Goal: Transaction & Acquisition: Book appointment/travel/reservation

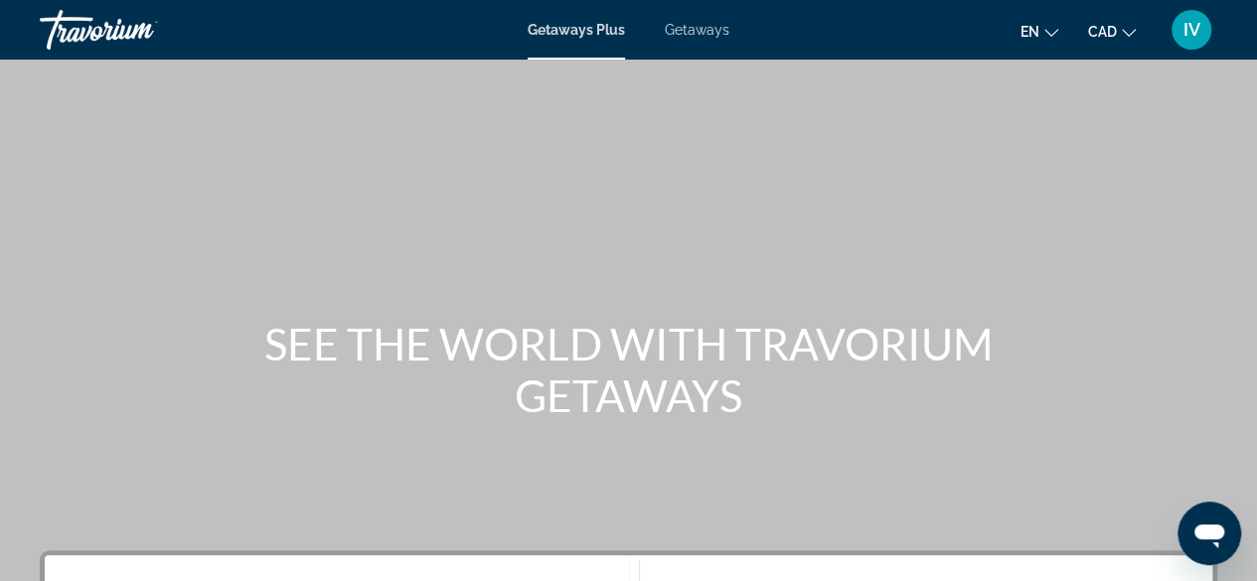
click at [711, 27] on span "Getaways" at bounding box center [697, 30] width 65 height 16
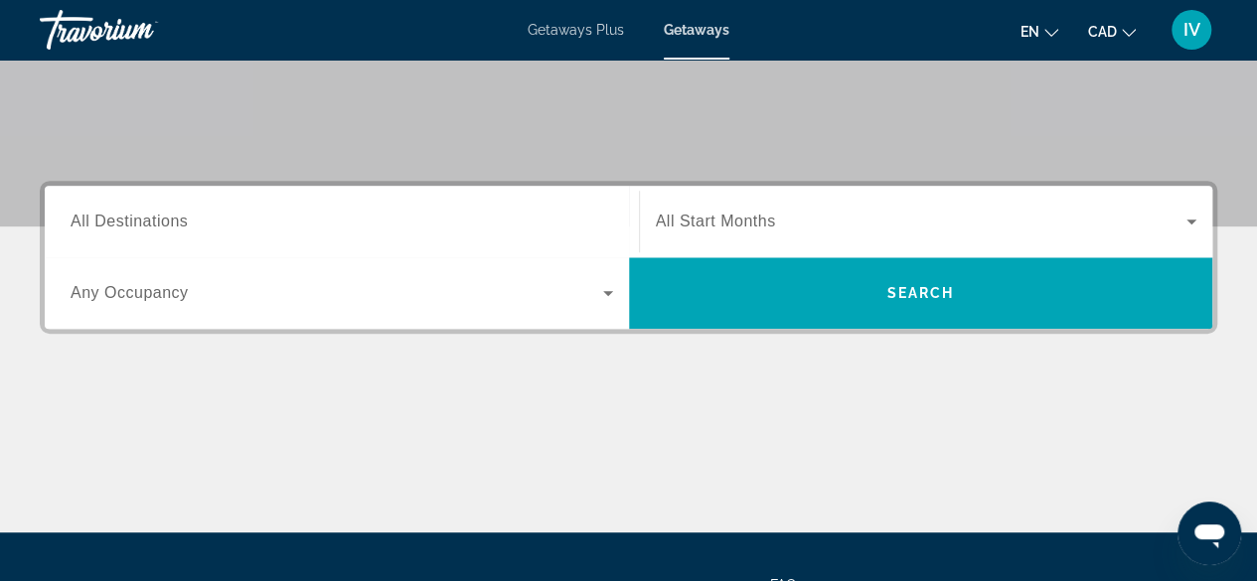
scroll to position [377, 0]
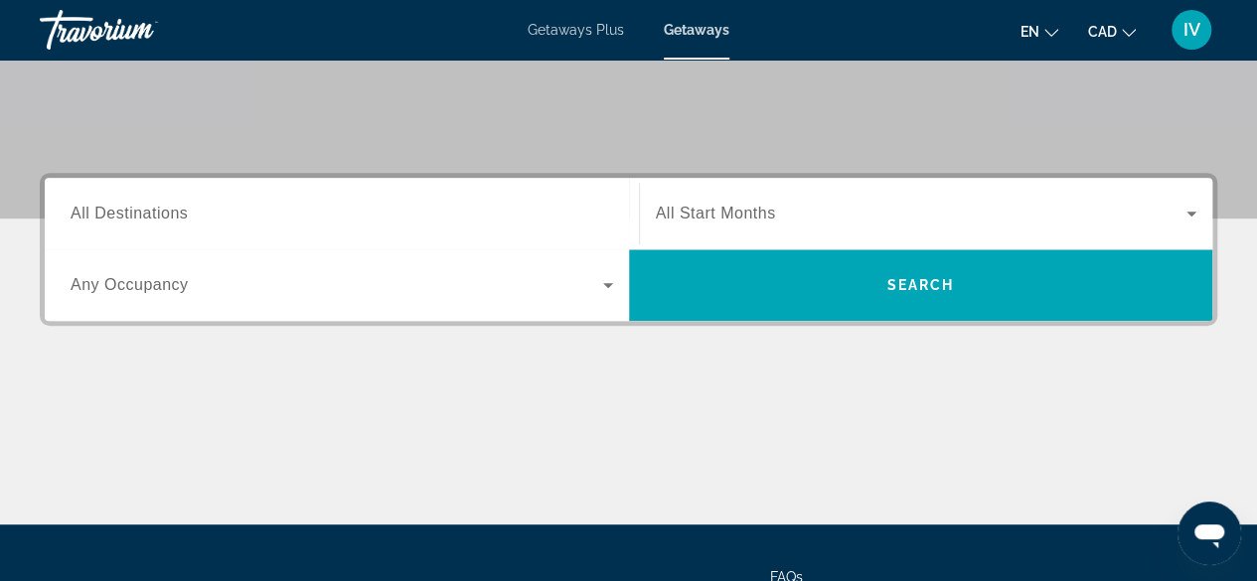
click at [231, 198] on div "Search widget" at bounding box center [342, 214] width 542 height 57
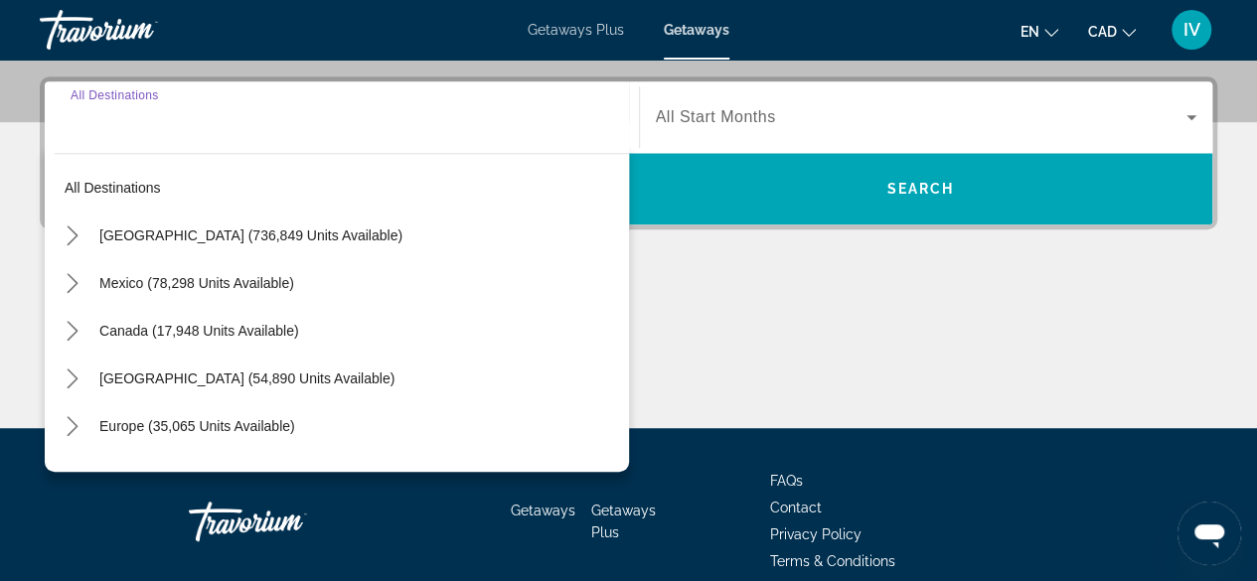
scroll to position [485, 0]
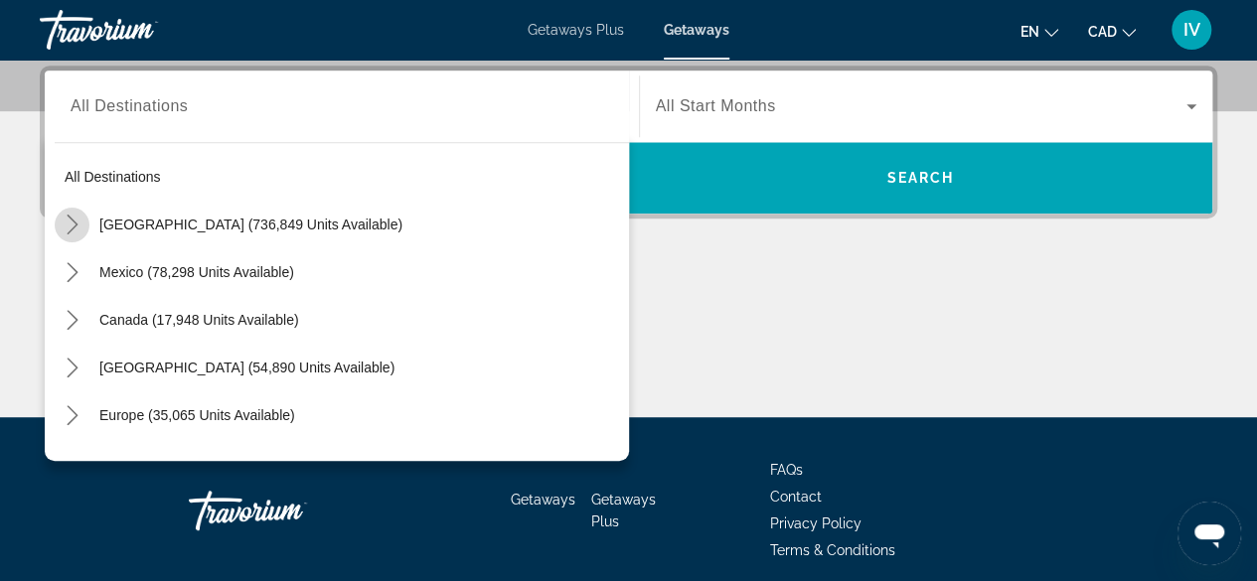
click at [74, 220] on icon "Toggle United States (736,849 units available) submenu" at bounding box center [73, 225] width 20 height 20
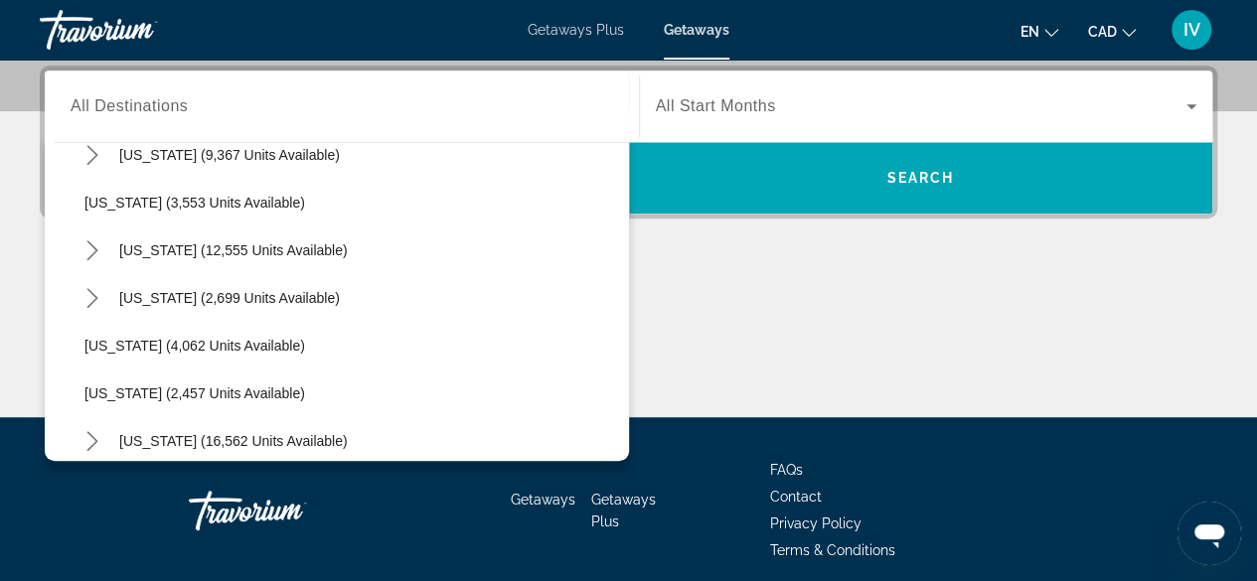
scroll to position [1071, 0]
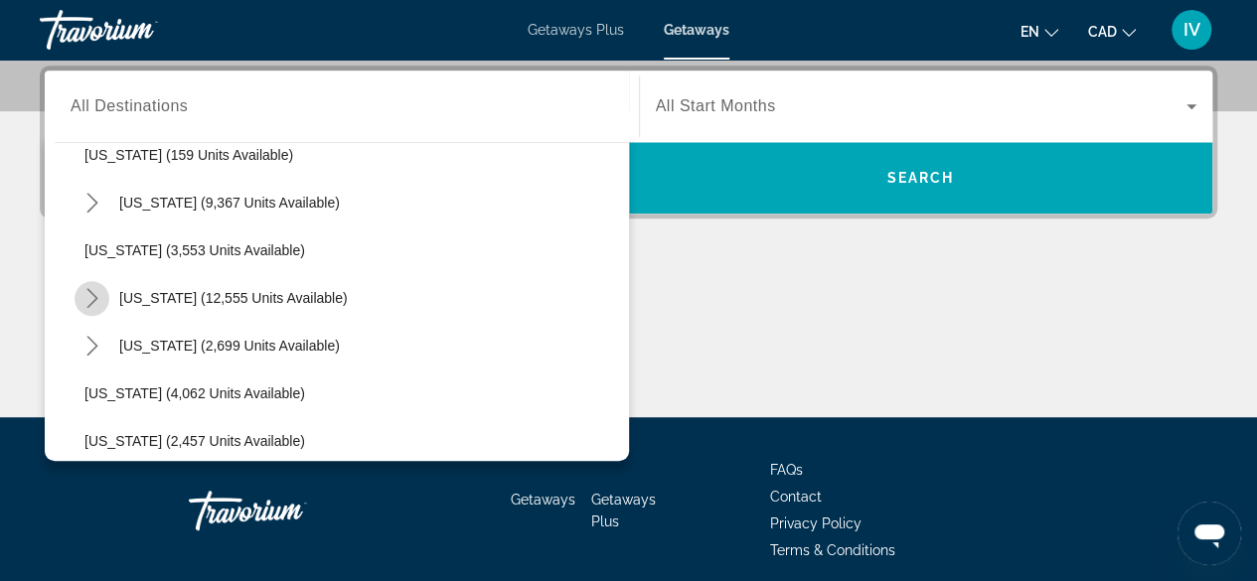
click at [92, 295] on icon "Toggle Nevada (12,555 units available) submenu" at bounding box center [92, 298] width 20 height 20
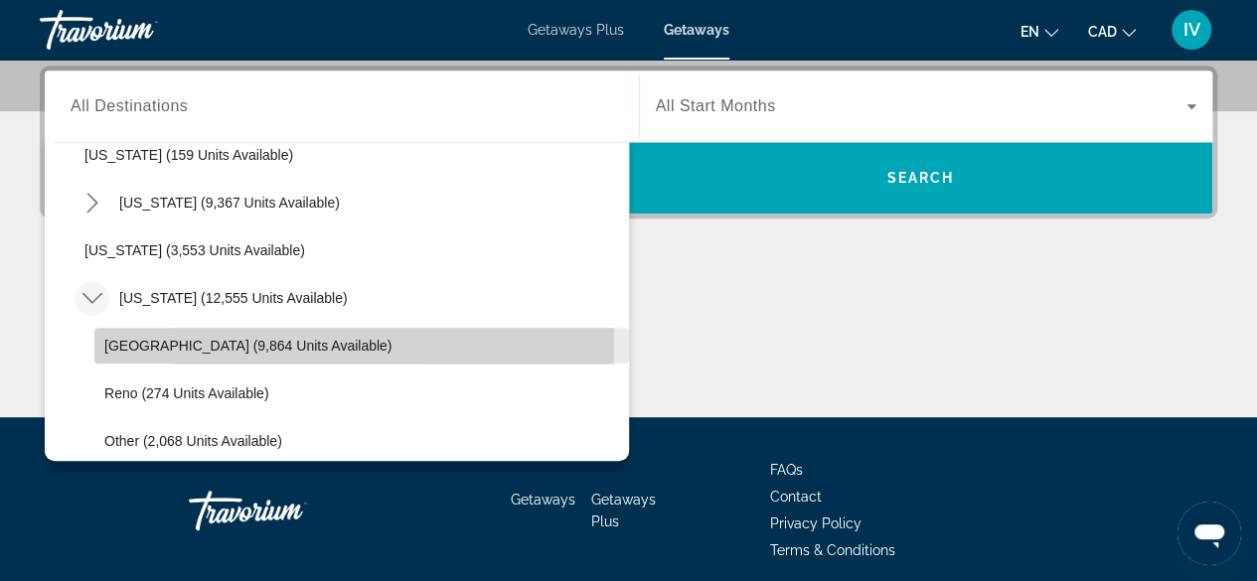
click at [140, 346] on span "Las Vegas (9,864 units available)" at bounding box center [247, 346] width 287 height 16
type input "**********"
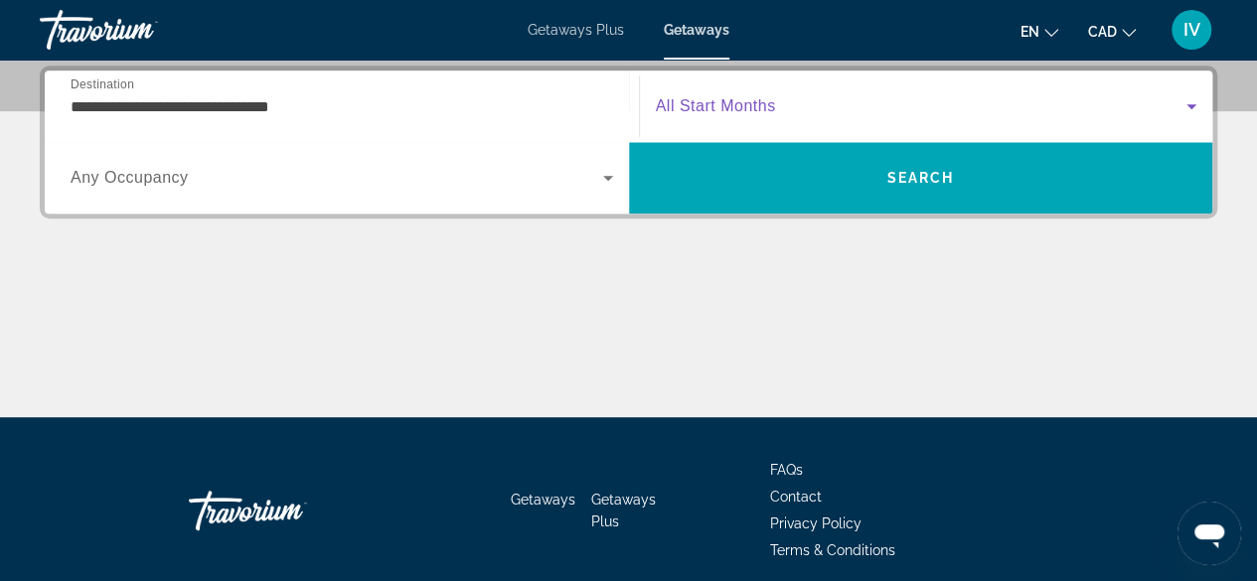
click at [1192, 100] on icon "Search widget" at bounding box center [1191, 106] width 24 height 24
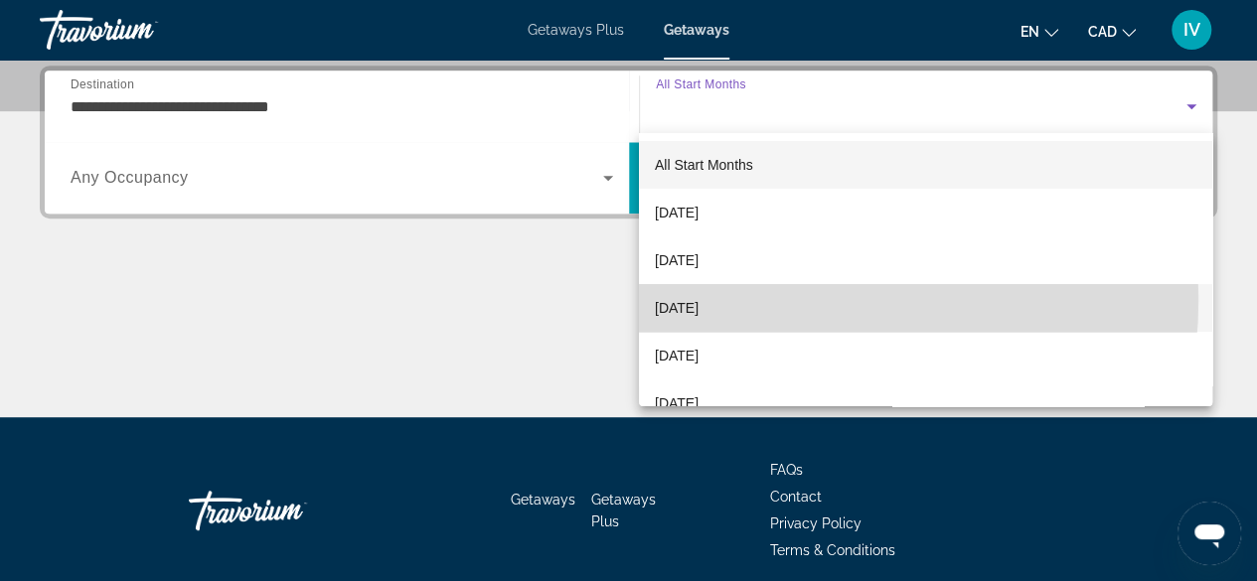
click at [698, 299] on span "December 2025" at bounding box center [677, 308] width 44 height 24
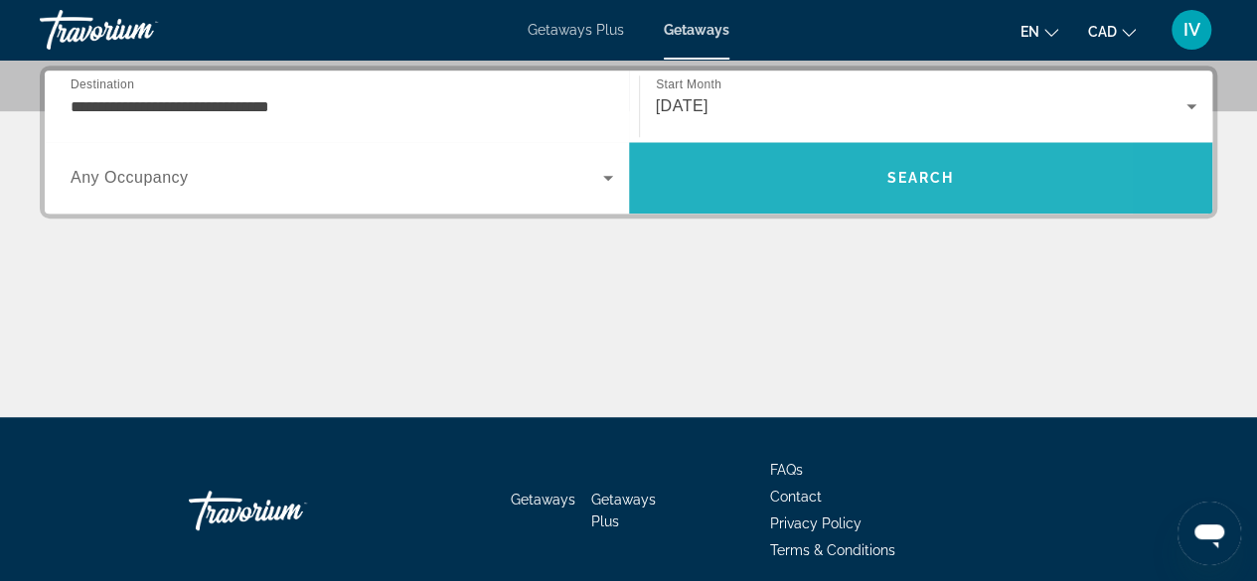
click at [1016, 175] on span "Search" at bounding box center [921, 178] width 584 height 48
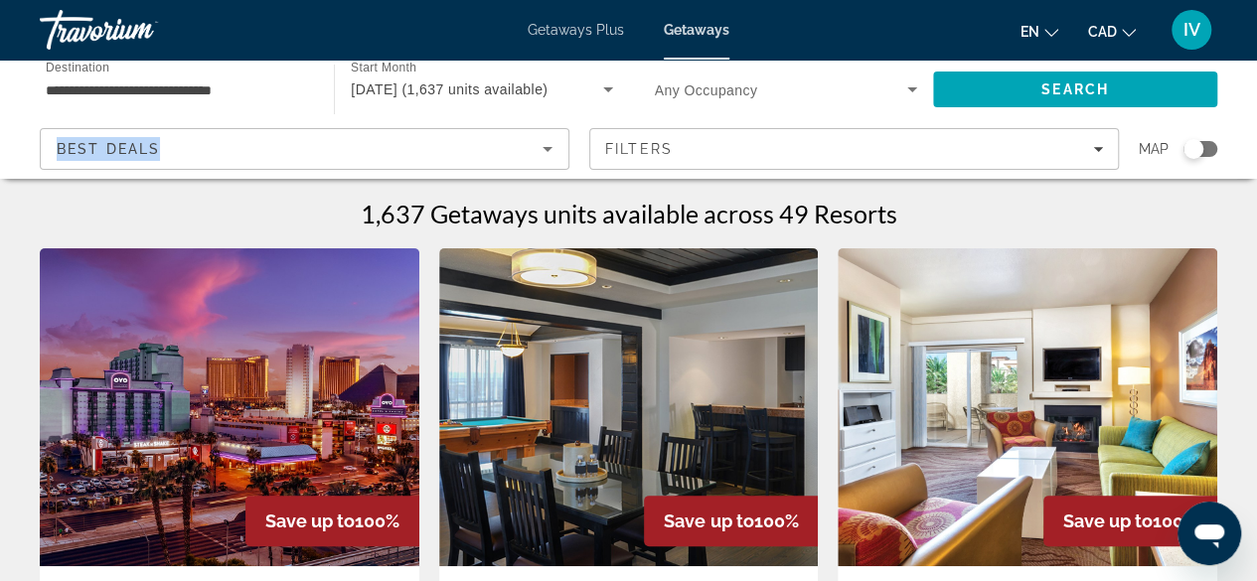
drag, startPoint x: 1016, startPoint y: 175, endPoint x: 1134, endPoint y: 62, distance: 163.7
click at [1134, 62] on div "**********" at bounding box center [628, 119] width 1257 height 119
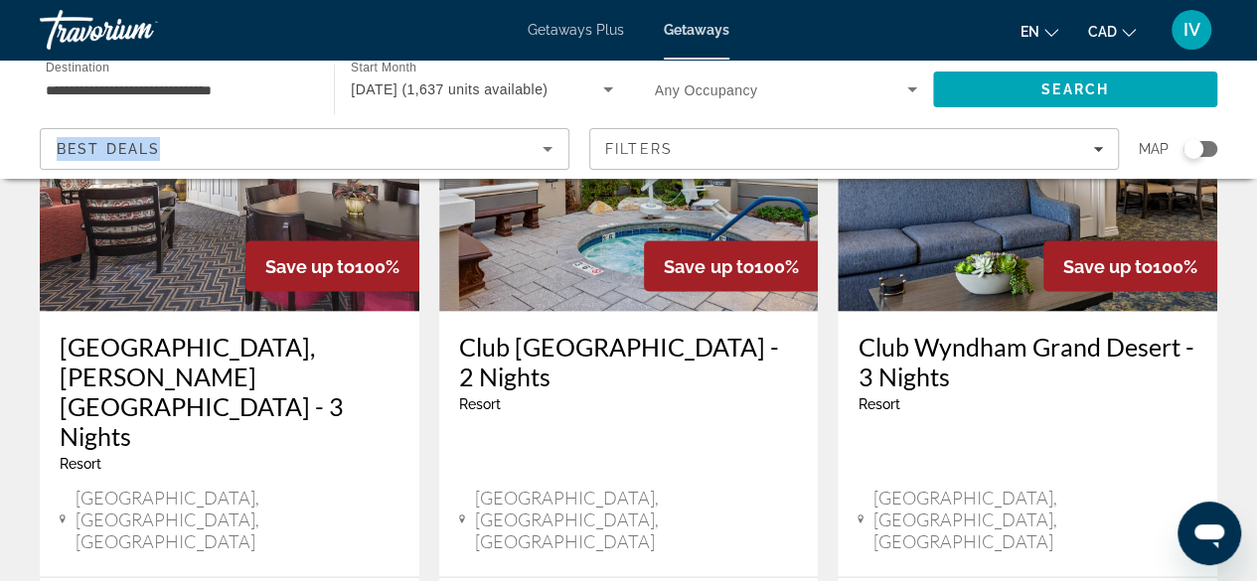
scroll to position [1822, 0]
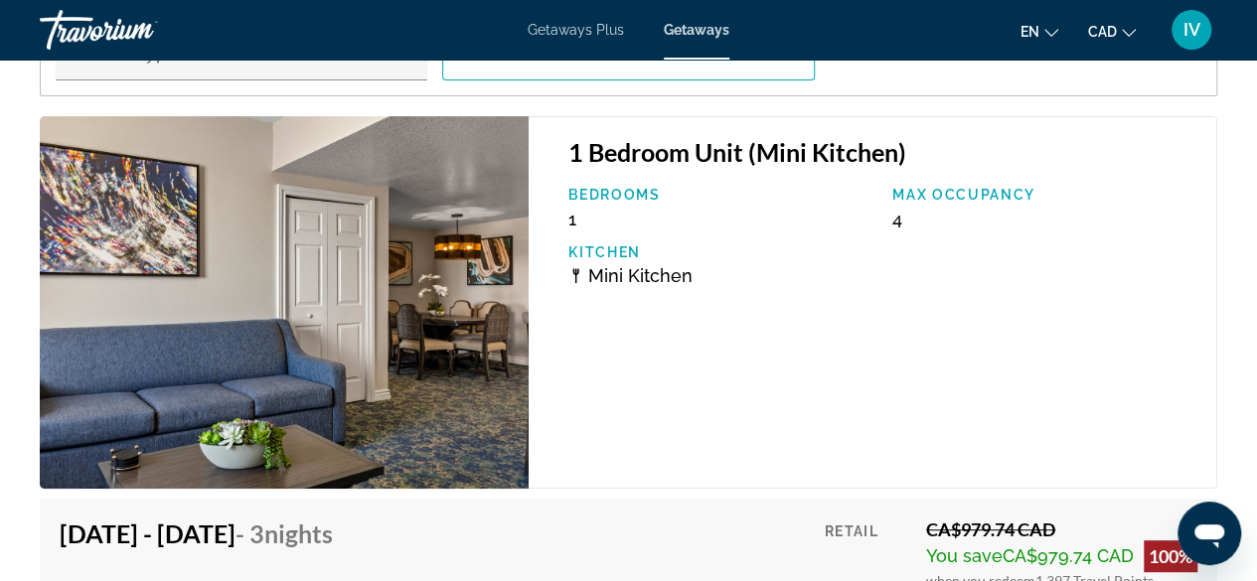
scroll to position [4024, 0]
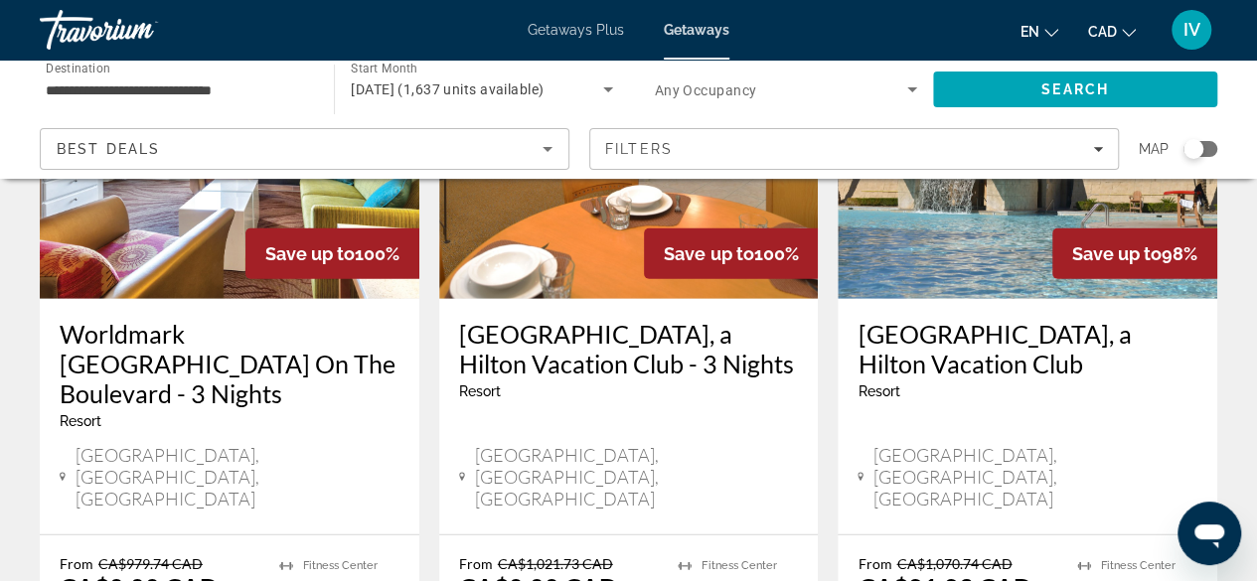
scroll to position [2618, 0]
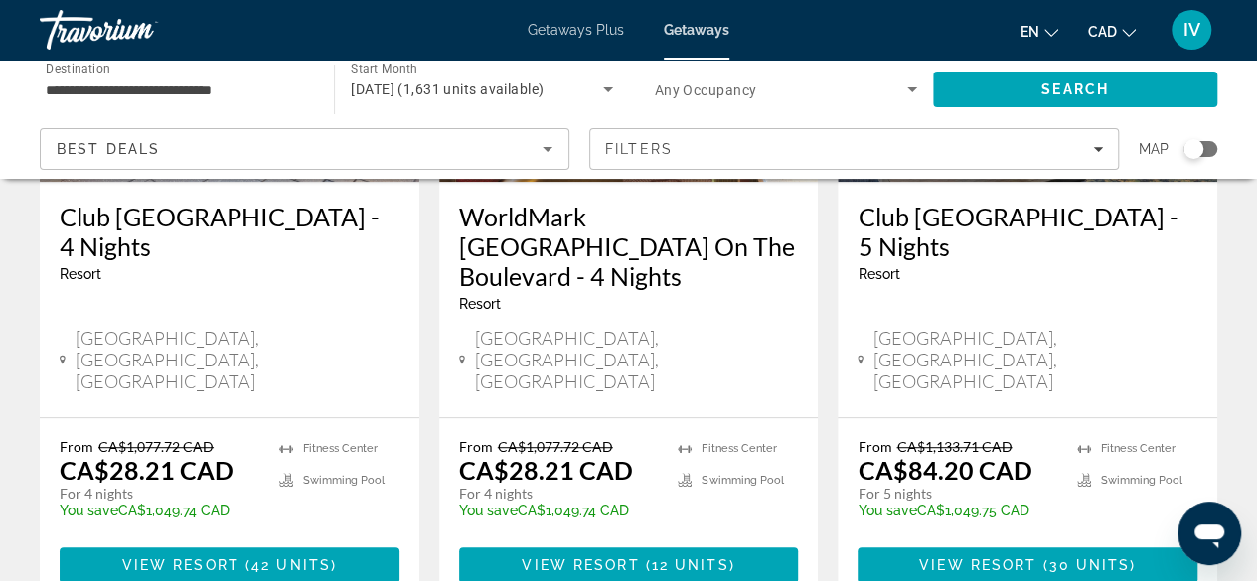
scroll to position [388, 0]
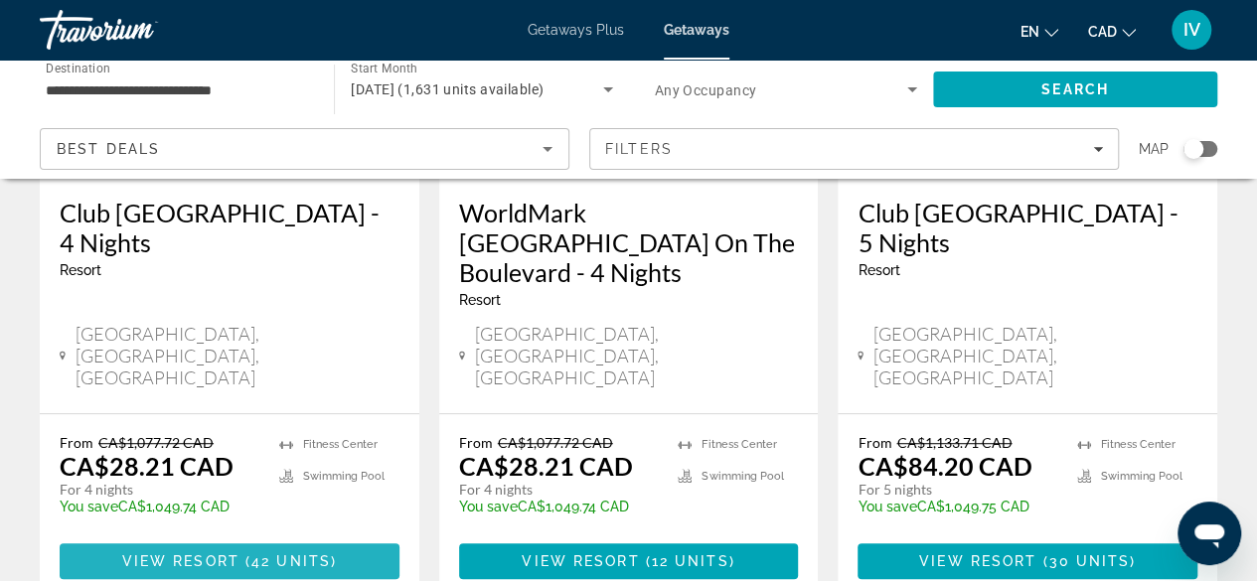
click at [204, 553] on span "View Resort" at bounding box center [180, 561] width 117 height 16
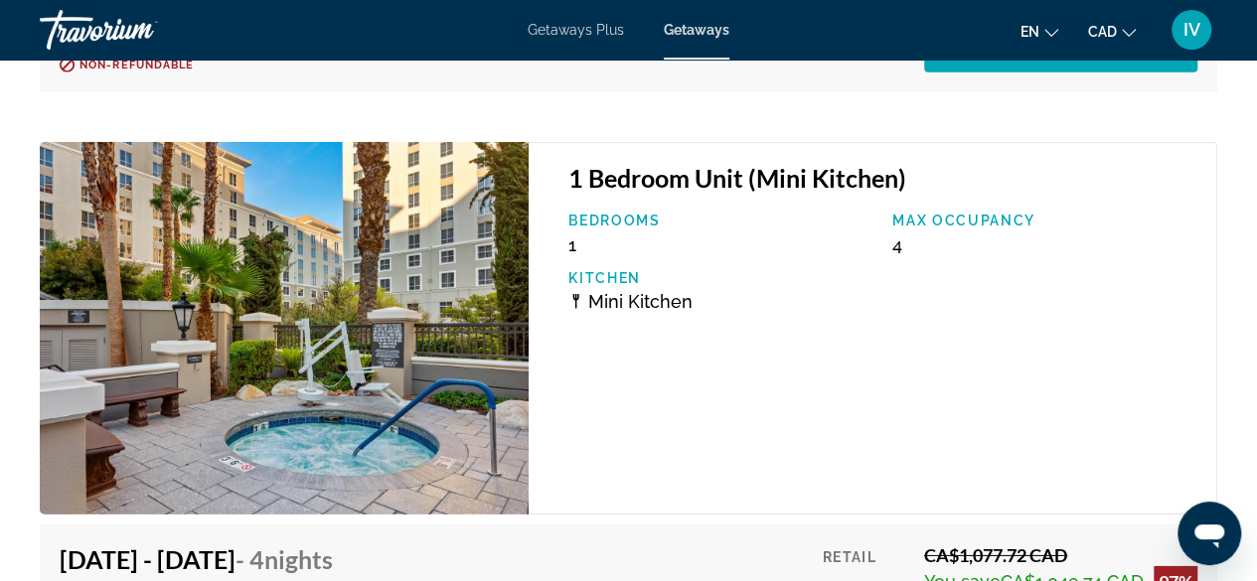
scroll to position [6357, 0]
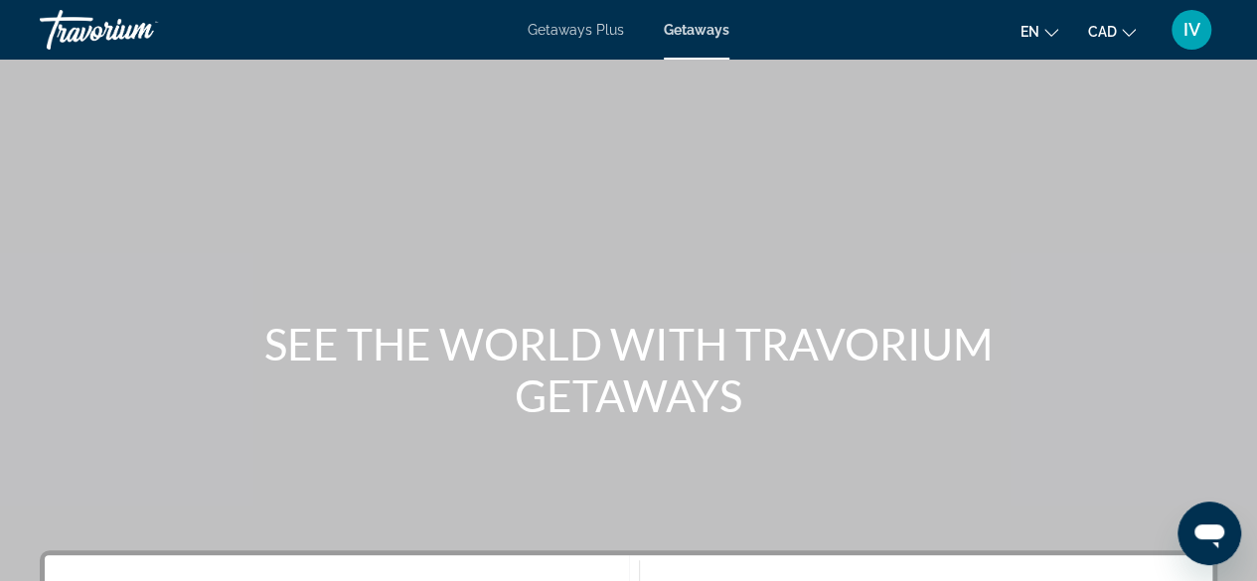
click at [581, 23] on span "Getaways Plus" at bounding box center [575, 30] width 96 height 16
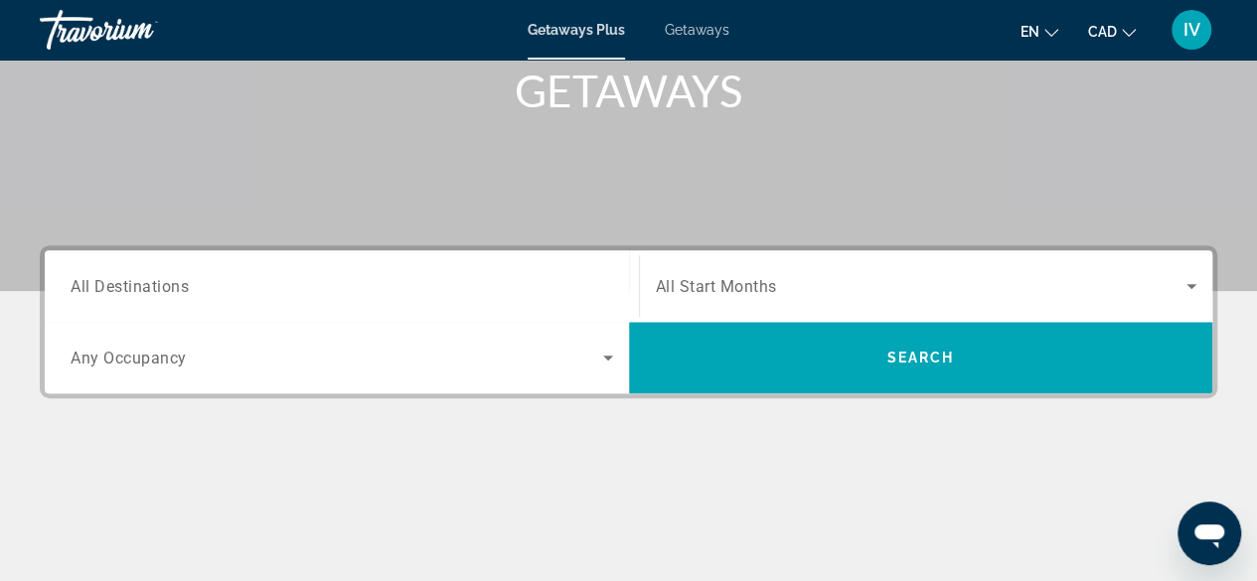
scroll to position [348, 0]
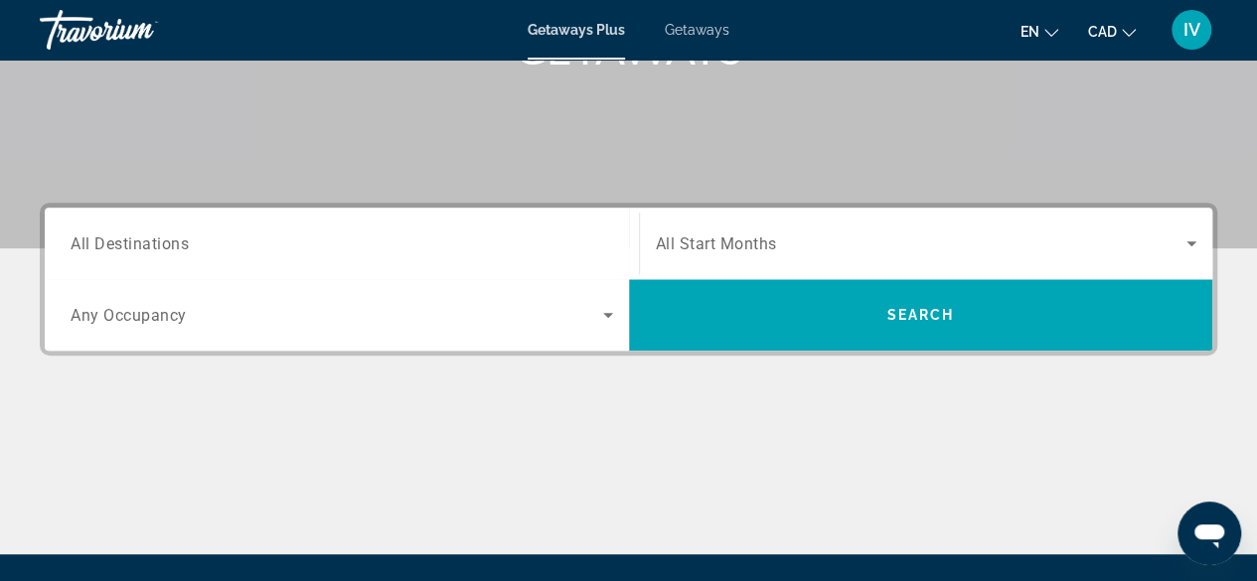
click at [188, 233] on span "All Destinations" at bounding box center [130, 242] width 118 height 19
click at [188, 232] on input "Destination All Destinations" at bounding box center [342, 244] width 542 height 24
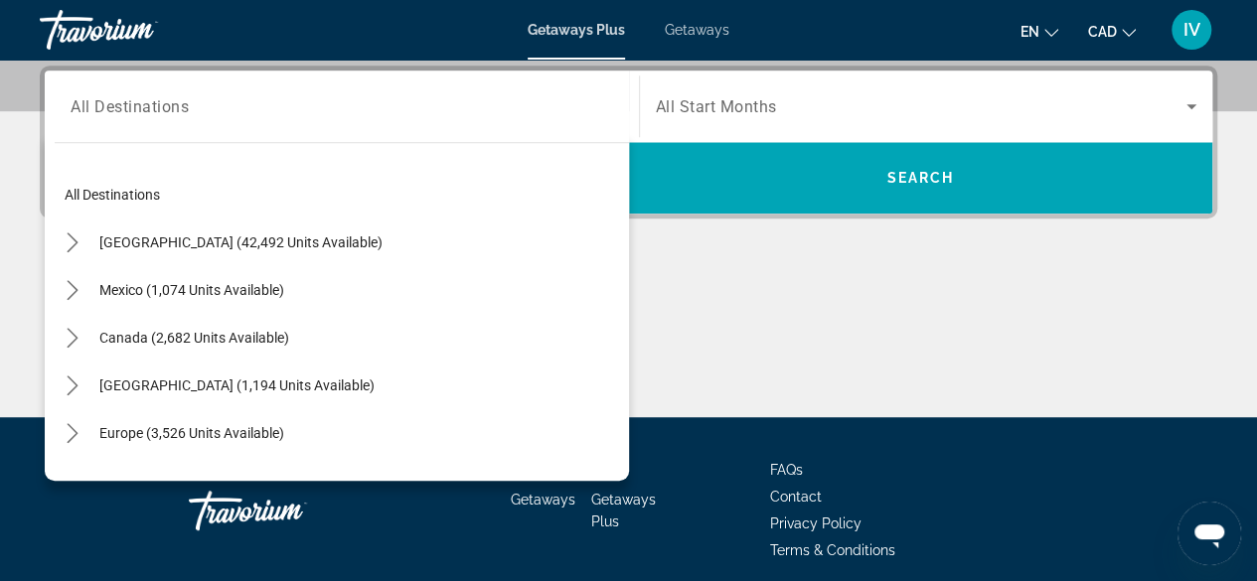
scroll to position [0, 0]
click at [68, 245] on icon "Toggle United States (42,492 units available) submenu" at bounding box center [73, 244] width 20 height 20
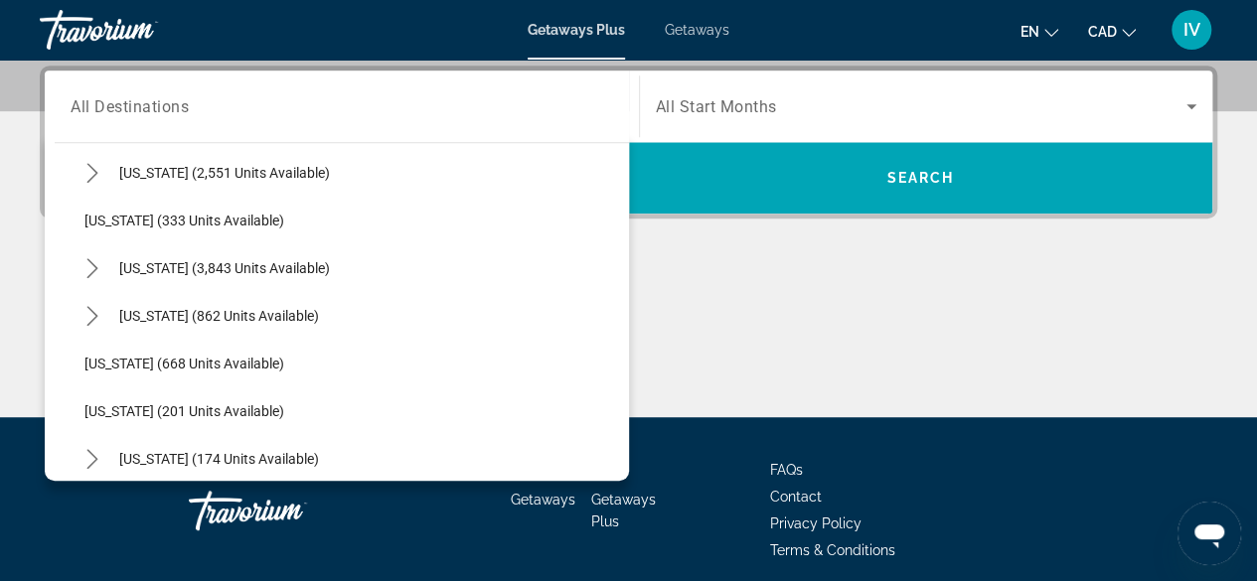
scroll to position [1116, 0]
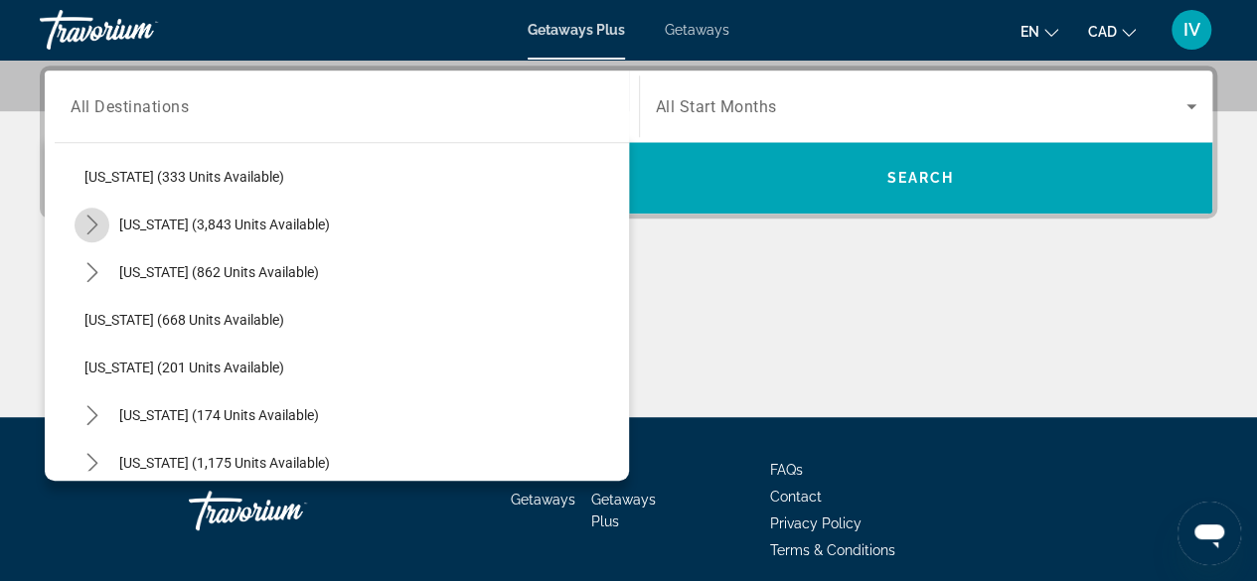
click at [97, 222] on icon "Toggle Nevada (3,843 units available) submenu" at bounding box center [92, 225] width 20 height 20
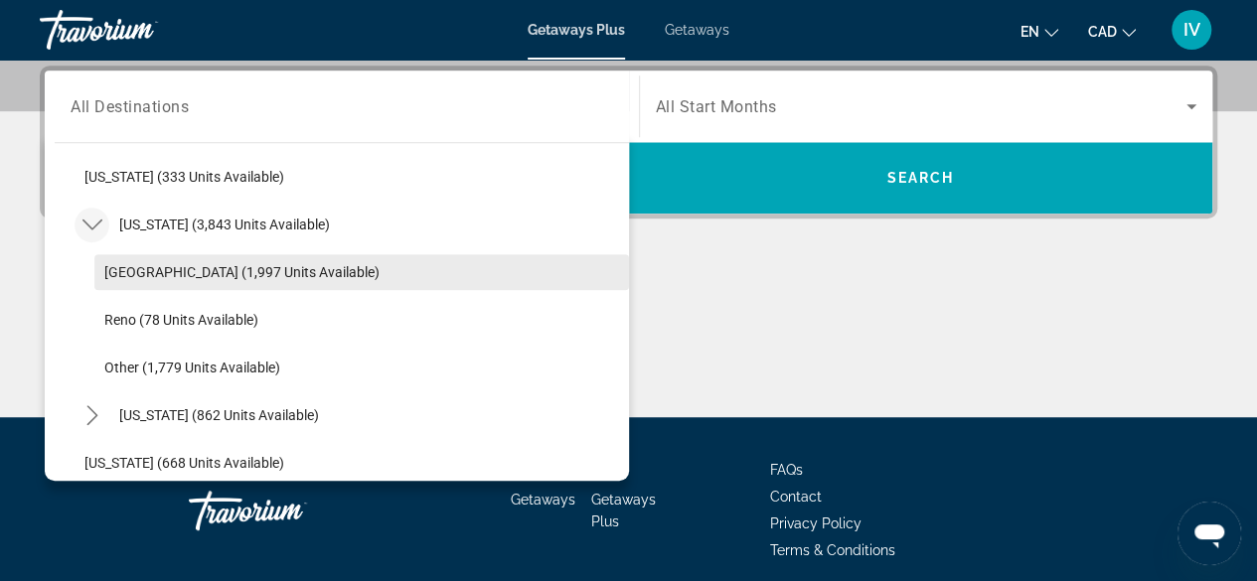
click at [133, 269] on span "Las Vegas (1,997 units available)" at bounding box center [241, 272] width 275 height 16
type input "**********"
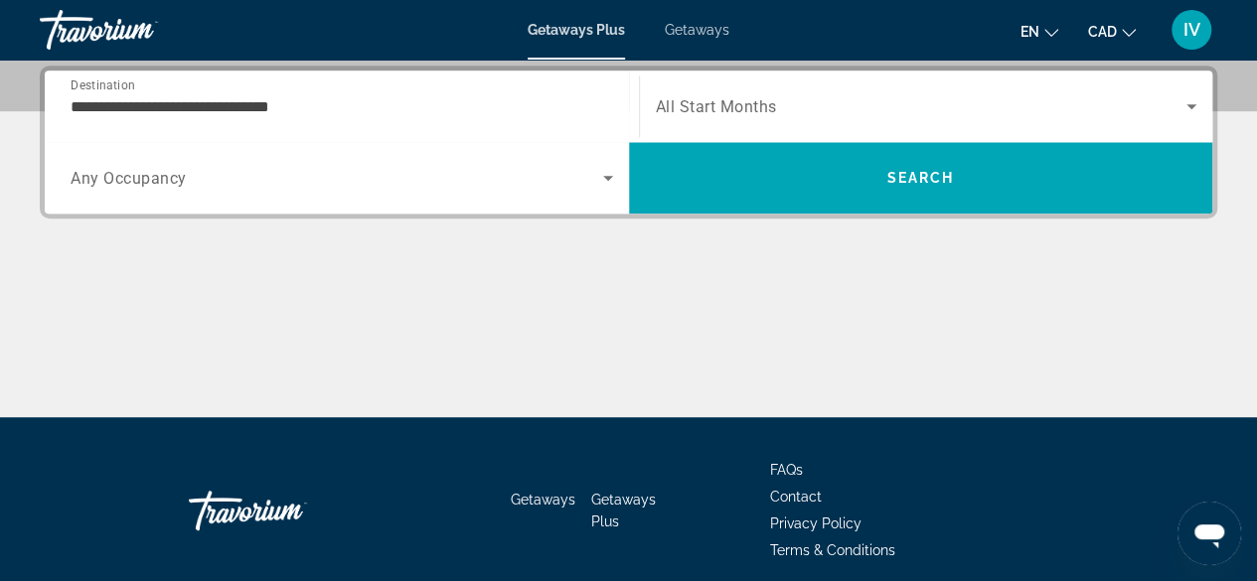
click at [787, 126] on div "Search widget" at bounding box center [926, 106] width 541 height 56
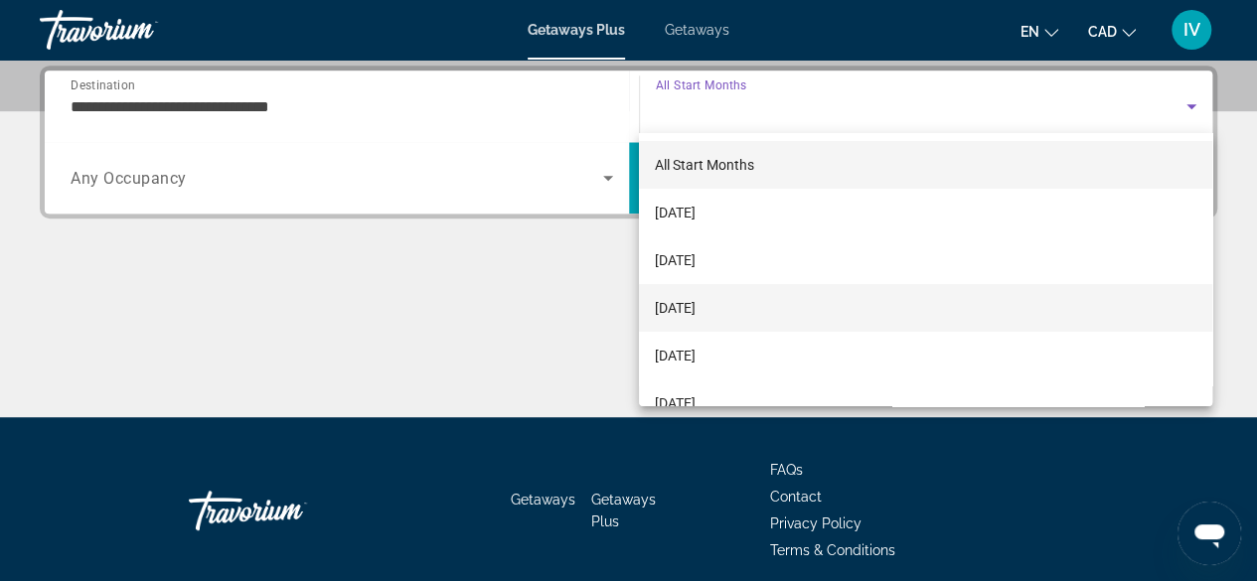
click at [695, 313] on span "December 2025" at bounding box center [675, 308] width 41 height 24
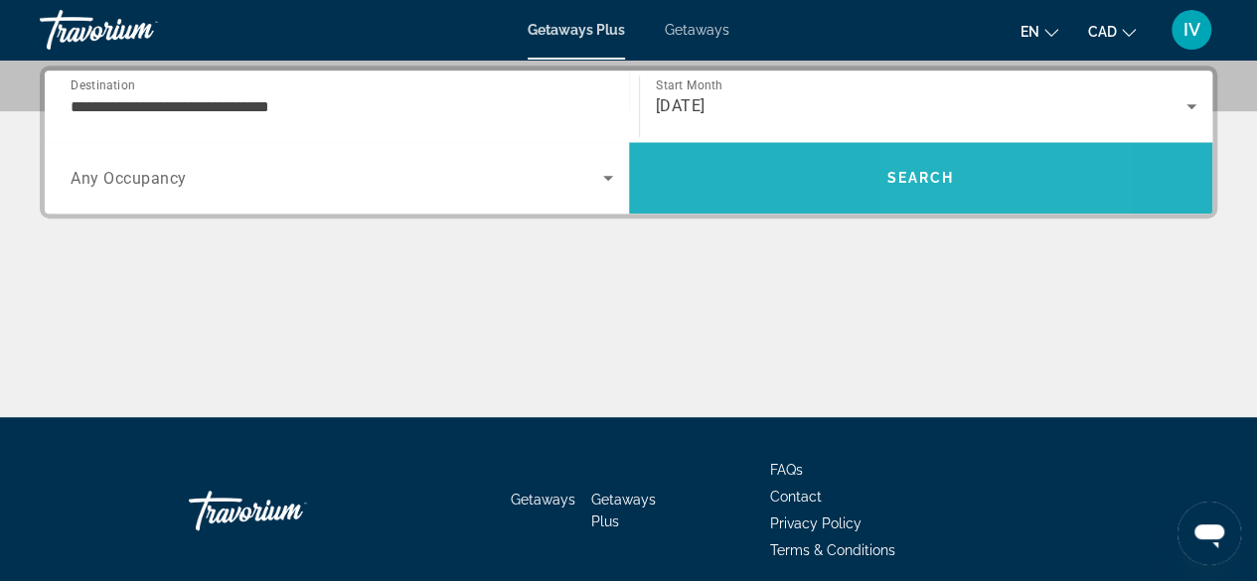
click at [1000, 168] on span "Search" at bounding box center [921, 178] width 584 height 48
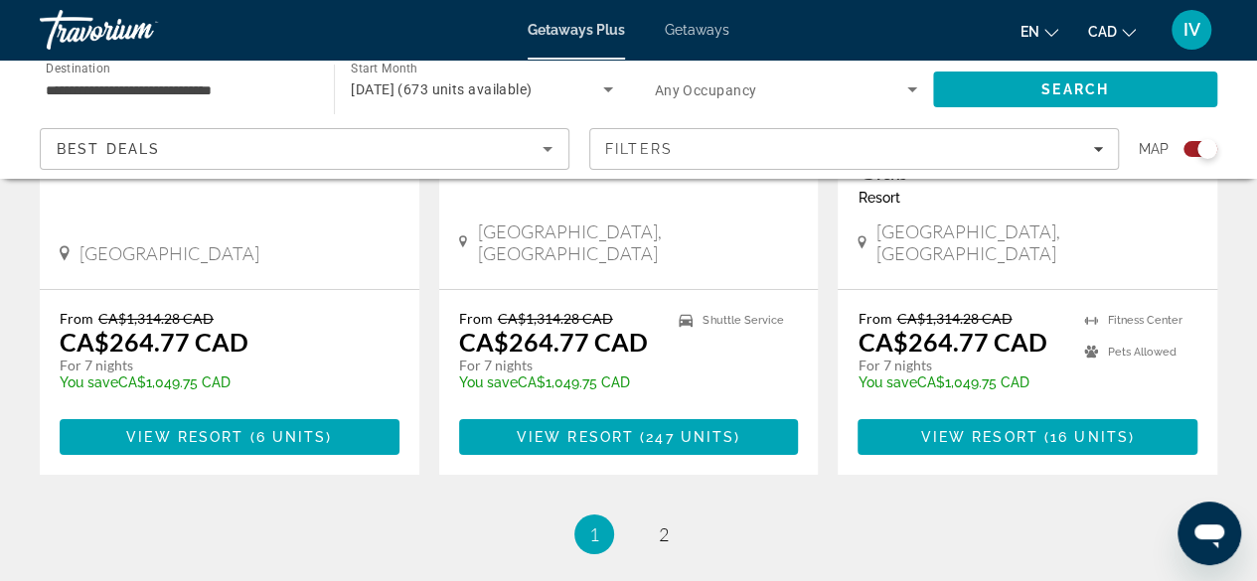
scroll to position [3329, 0]
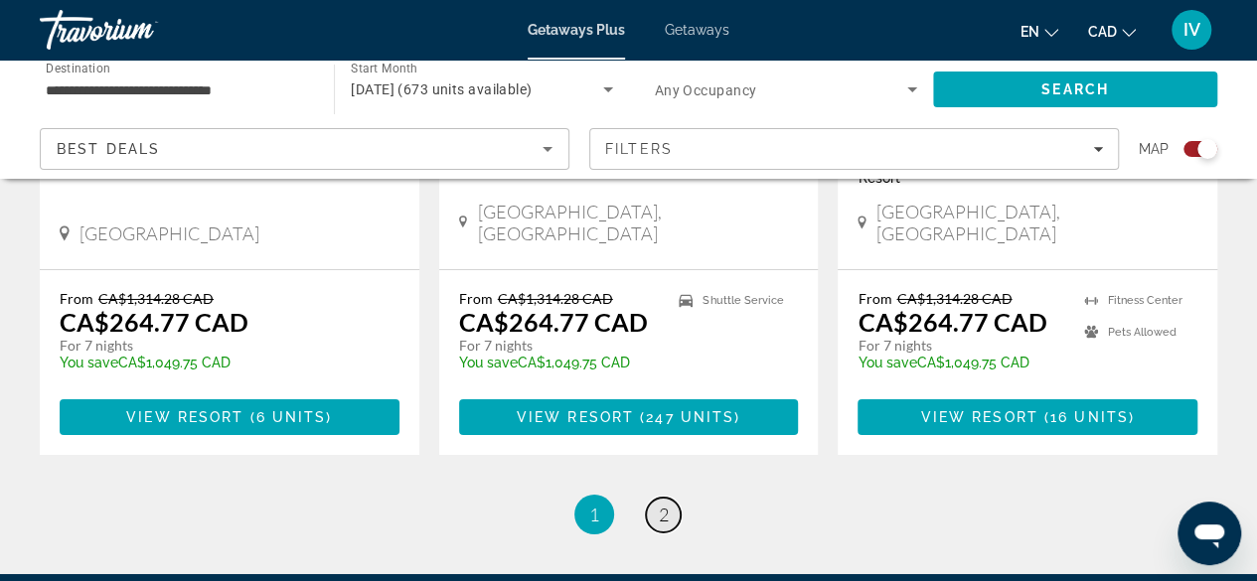
click at [673, 498] on link "page 2" at bounding box center [663, 515] width 35 height 35
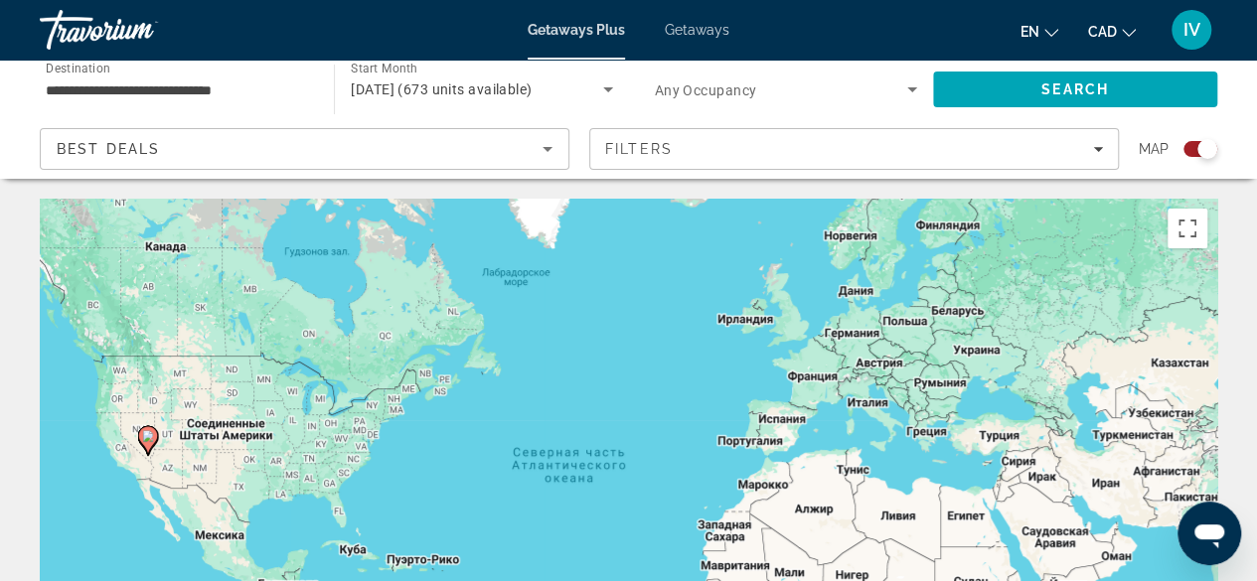
click at [698, 29] on span "Getaways" at bounding box center [697, 30] width 65 height 16
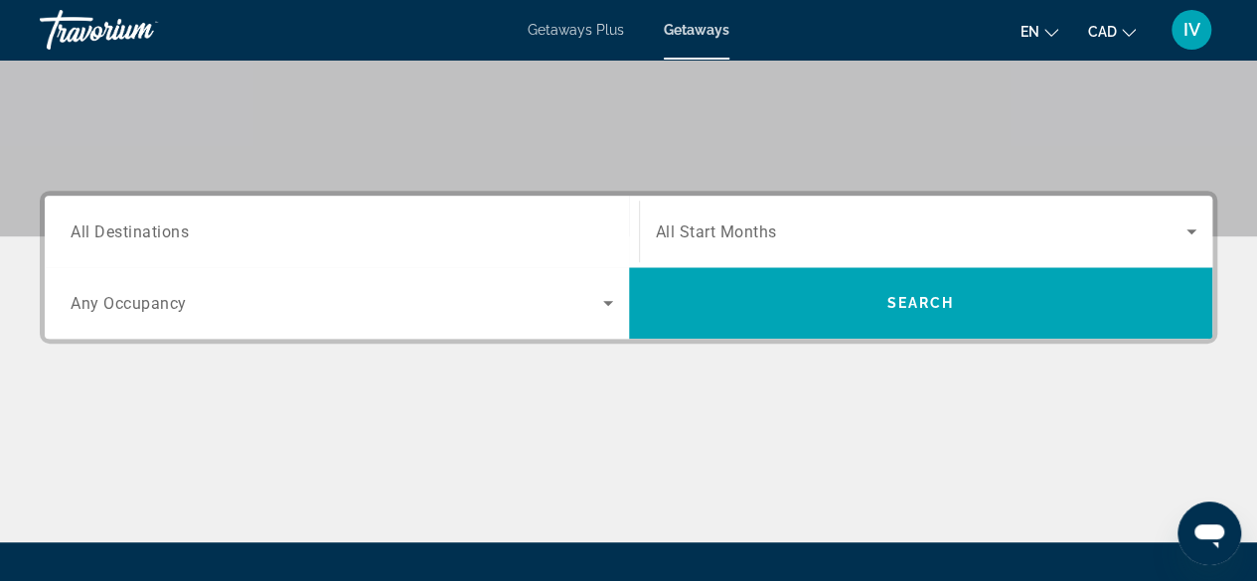
scroll to position [355, 0]
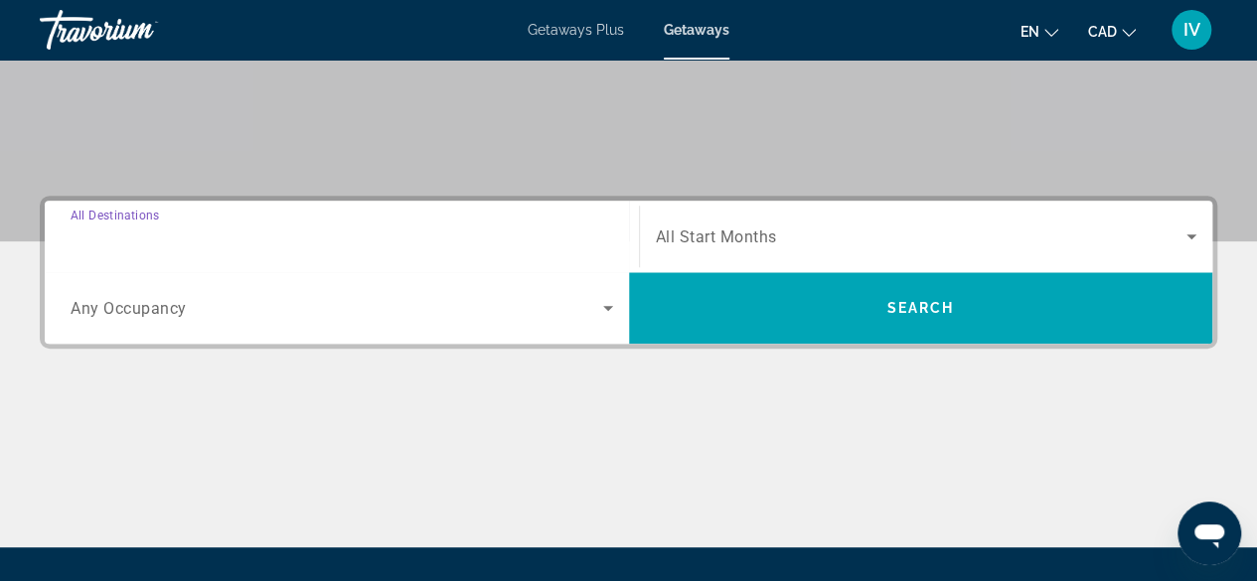
click at [154, 247] on input "Destination All Destinations" at bounding box center [342, 237] width 542 height 24
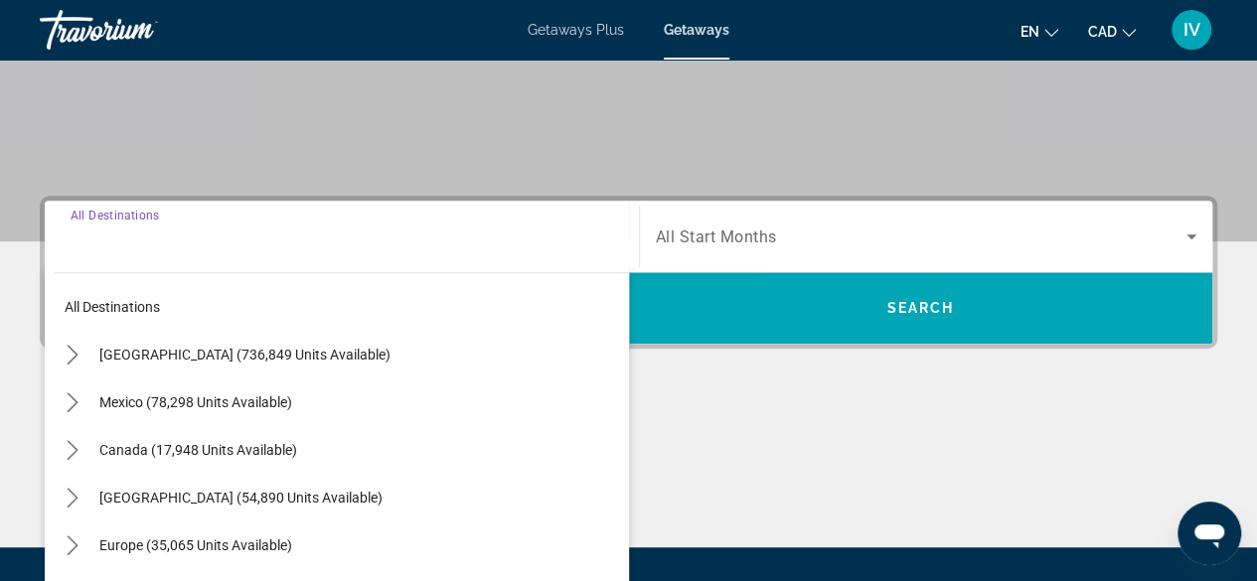
scroll to position [485, 0]
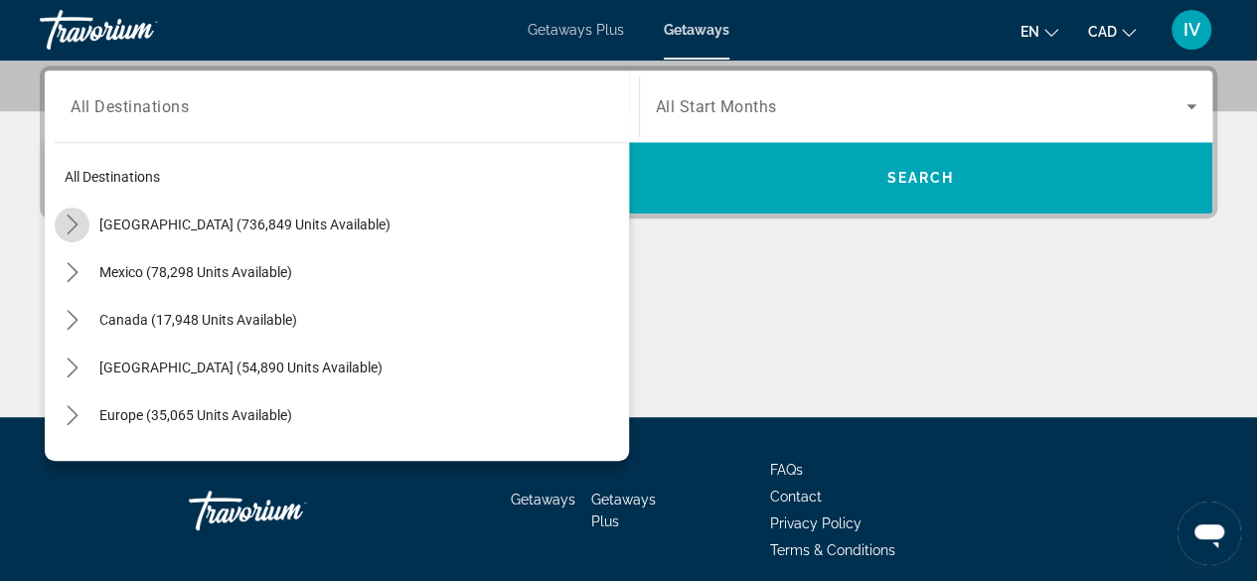
click at [73, 217] on icon "Toggle United States (736,849 units available) submenu" at bounding box center [73, 225] width 20 height 20
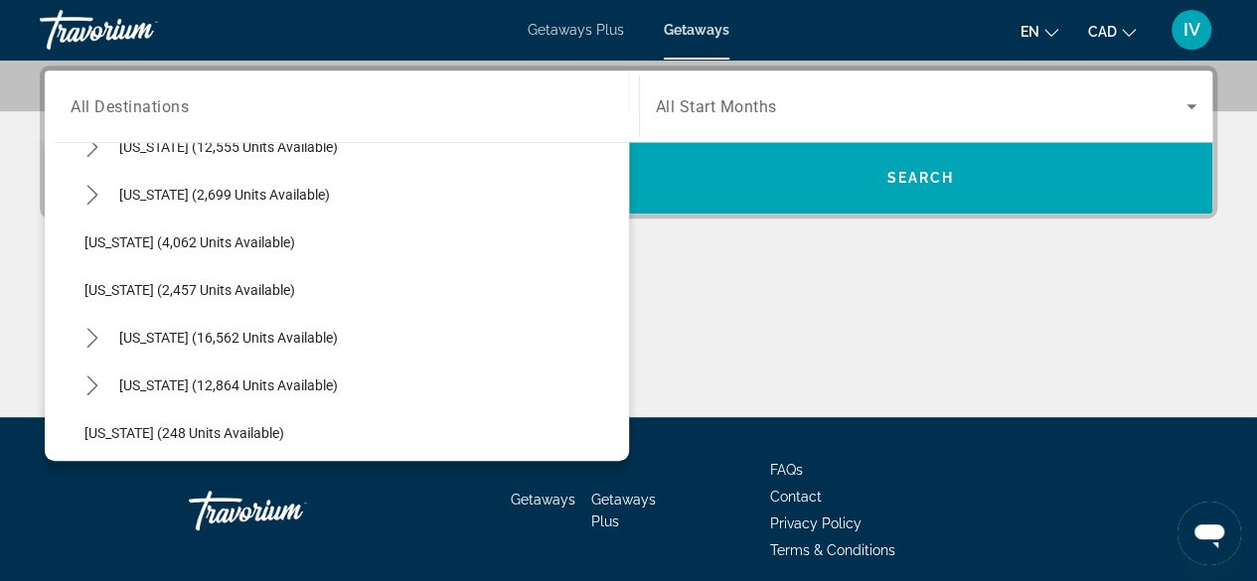
scroll to position [1210, 0]
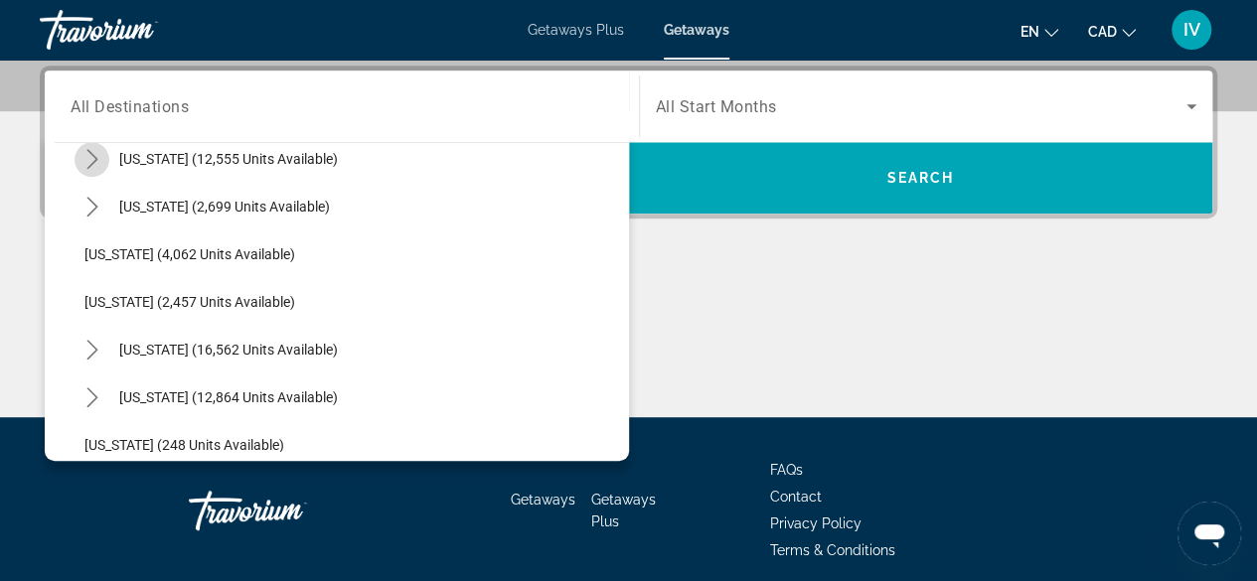
click at [75, 165] on mat-icon "Toggle Nevada (12,555 units available) submenu" at bounding box center [91, 159] width 35 height 35
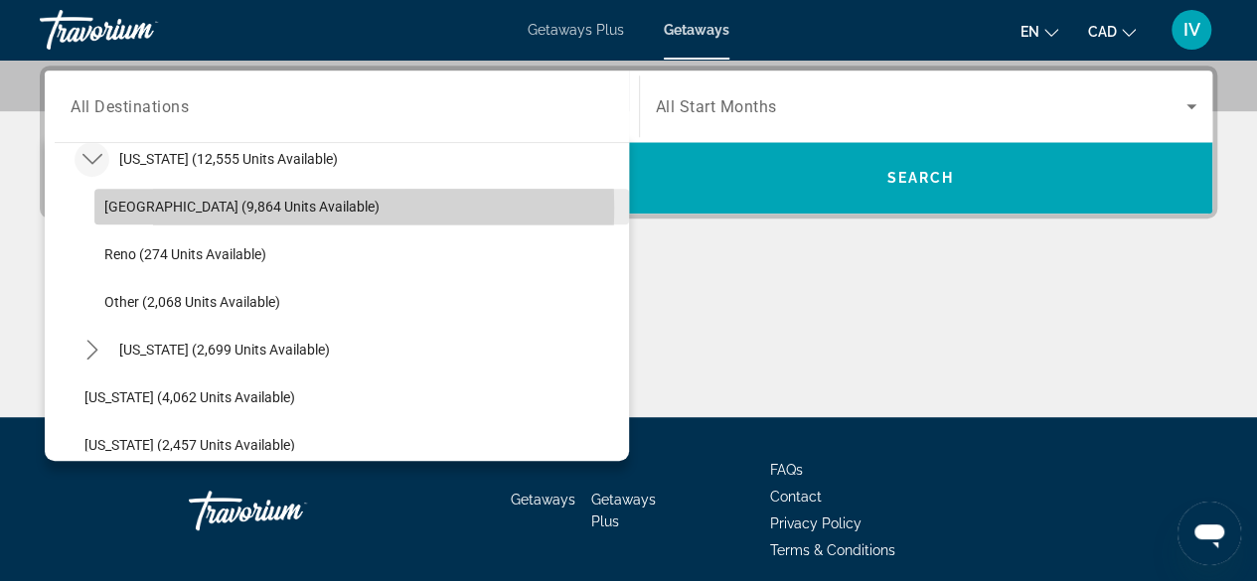
click at [130, 205] on span "Las Vegas (9,864 units available)" at bounding box center [241, 207] width 275 height 16
type input "**********"
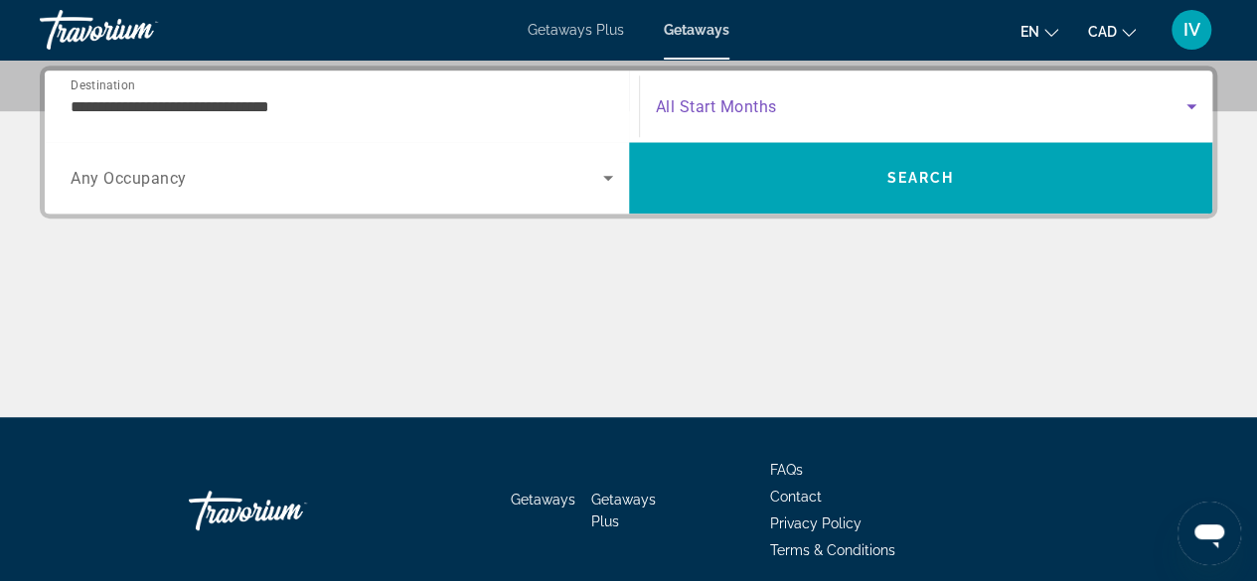
click at [1195, 94] on icon "Search widget" at bounding box center [1191, 106] width 24 height 24
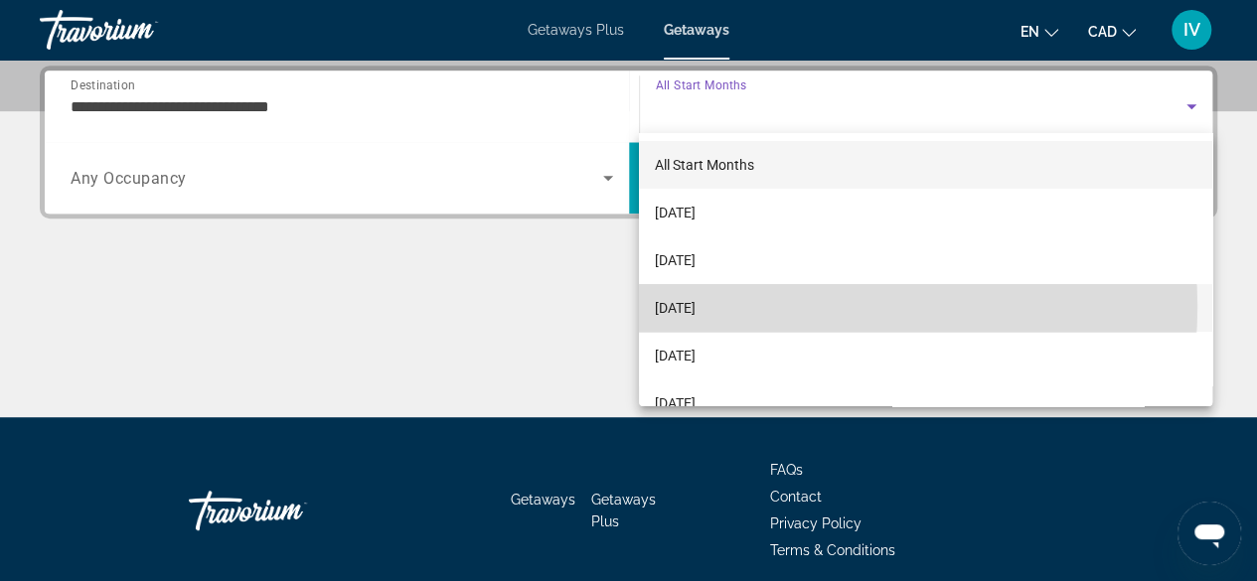
click at [785, 307] on mat-option "December 2025" at bounding box center [925, 308] width 573 height 48
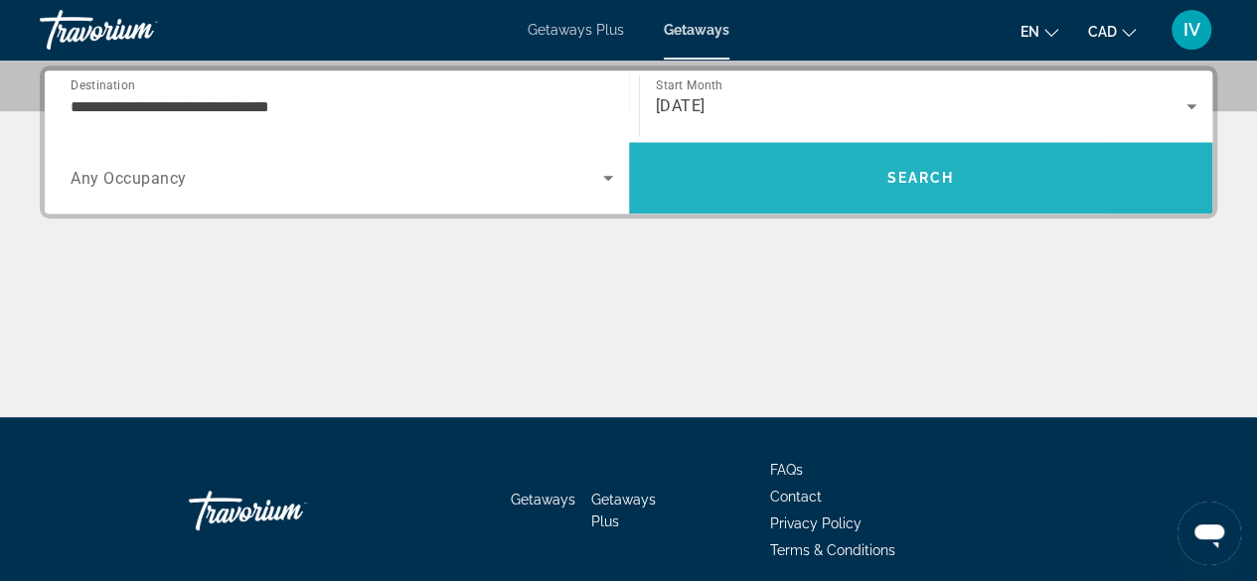
click at [908, 171] on span "Search" at bounding box center [920, 178] width 68 height 16
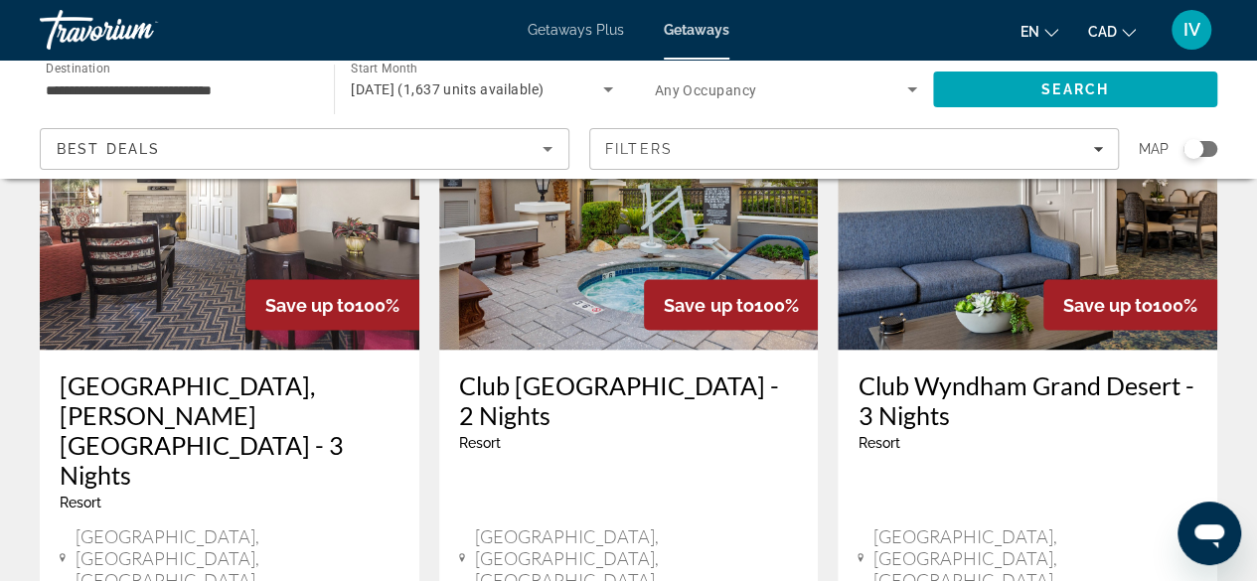
scroll to position [1770, 0]
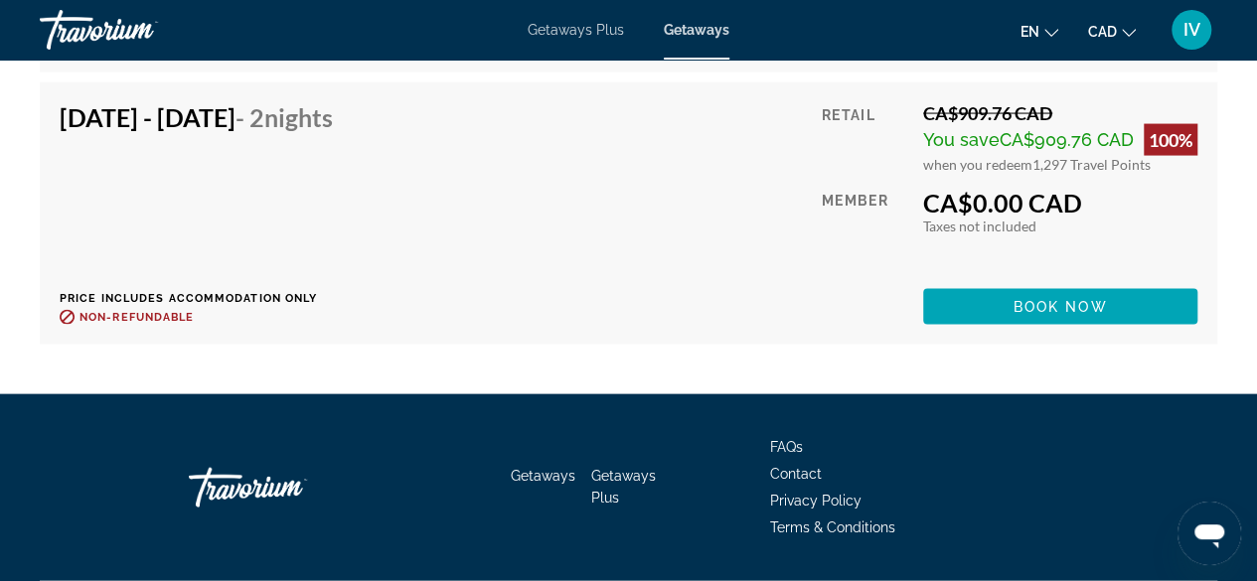
scroll to position [9573, 0]
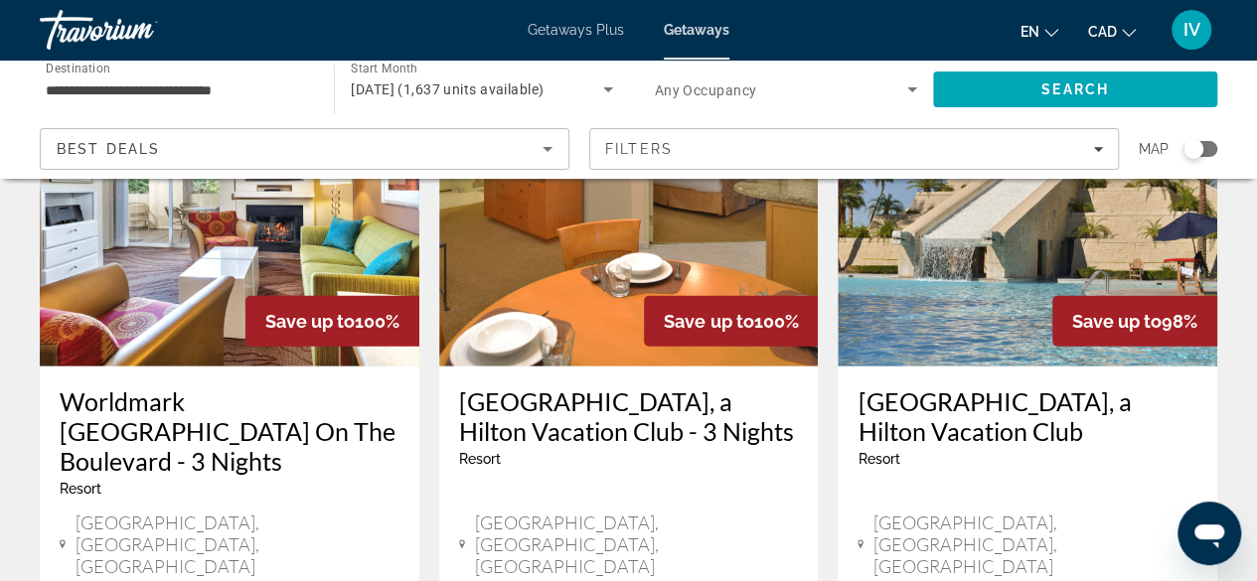
scroll to position [2571, 0]
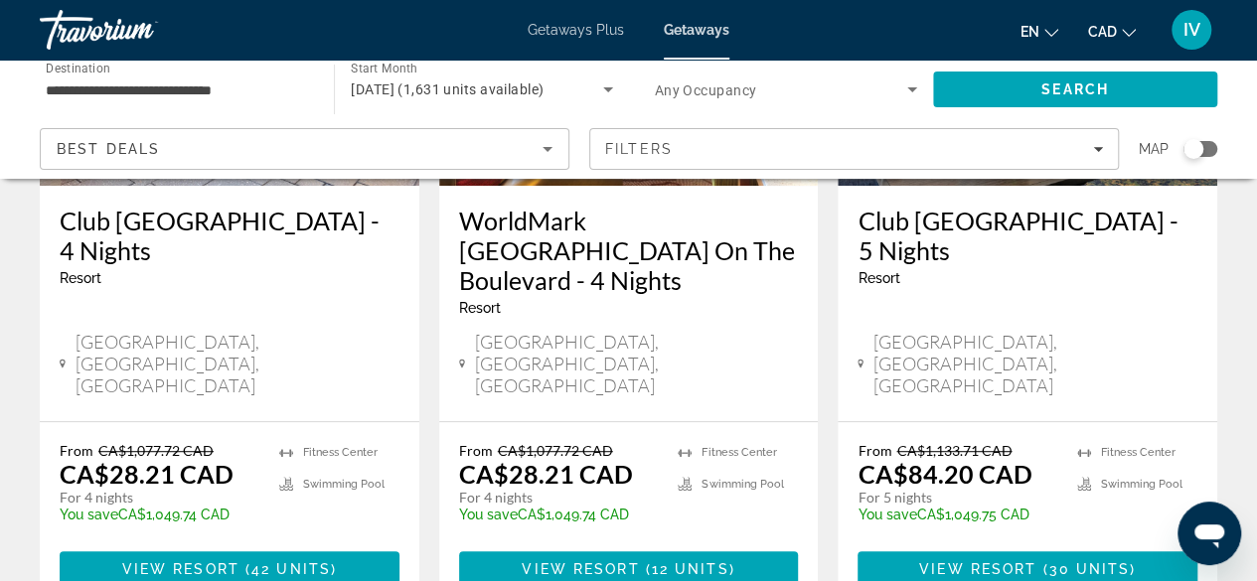
scroll to position [392, 0]
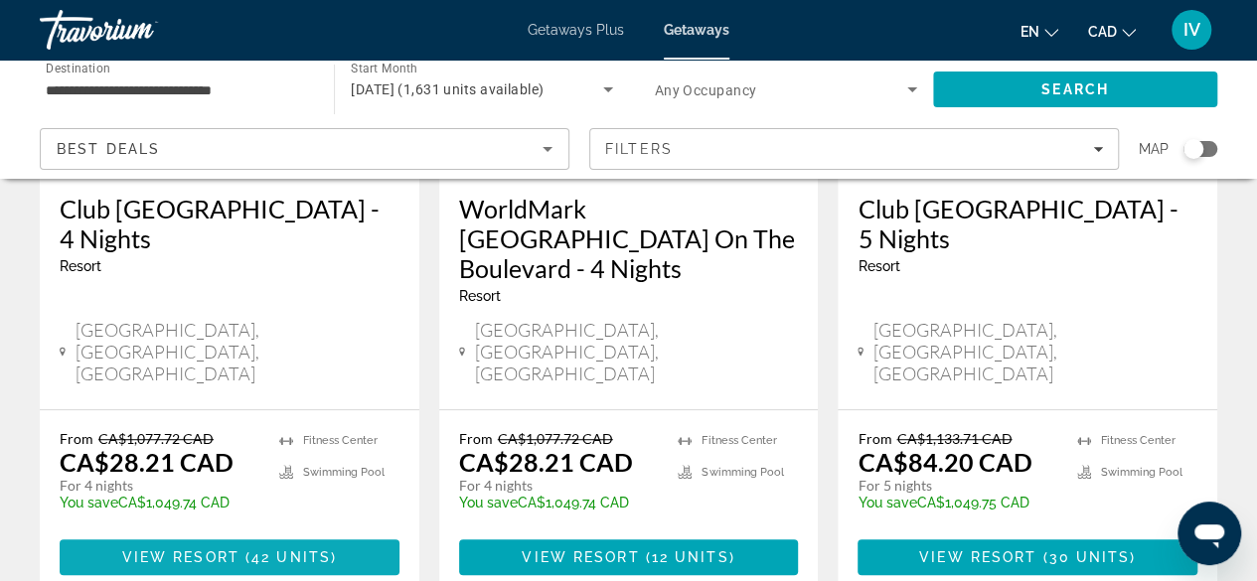
click at [186, 533] on span "Main content" at bounding box center [230, 557] width 340 height 48
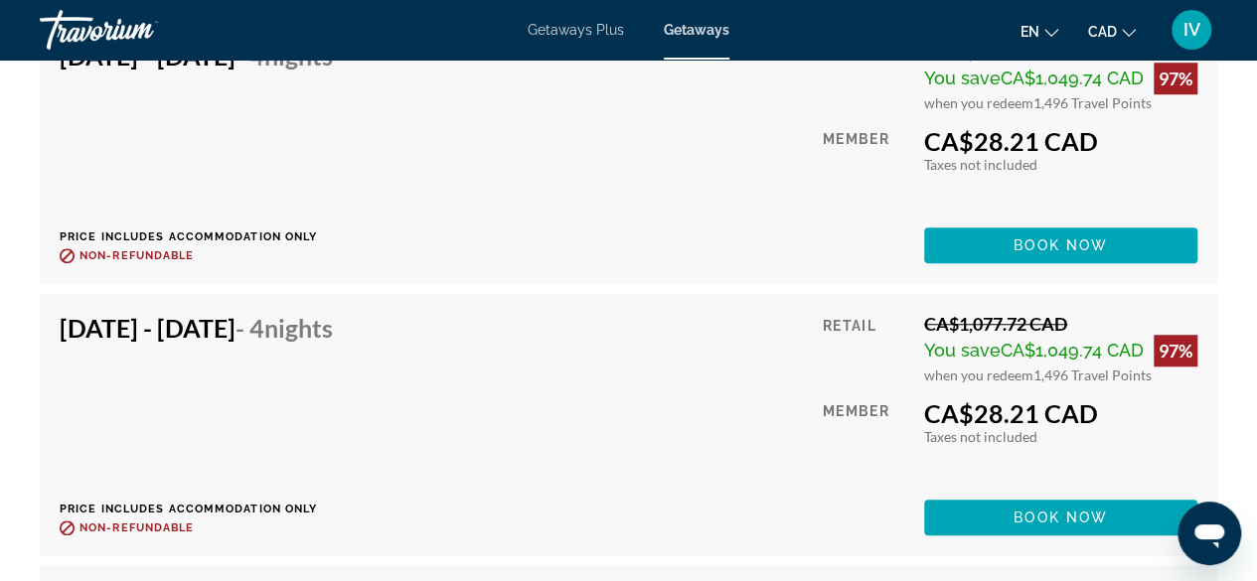
scroll to position [4212, 0]
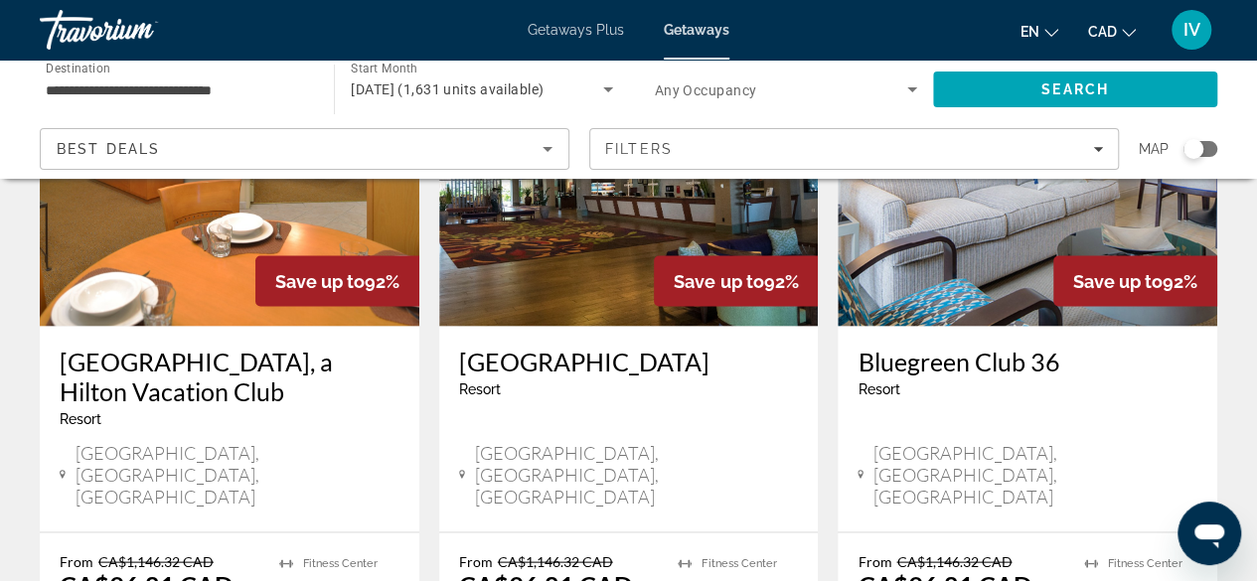
scroll to position [1822, 0]
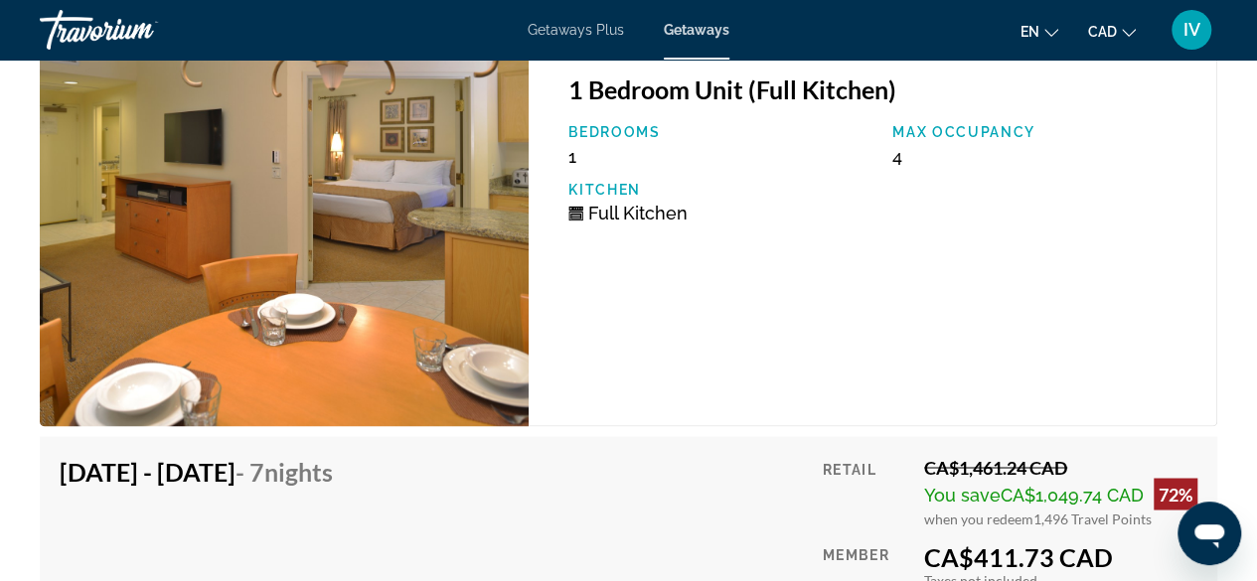
scroll to position [5193, 0]
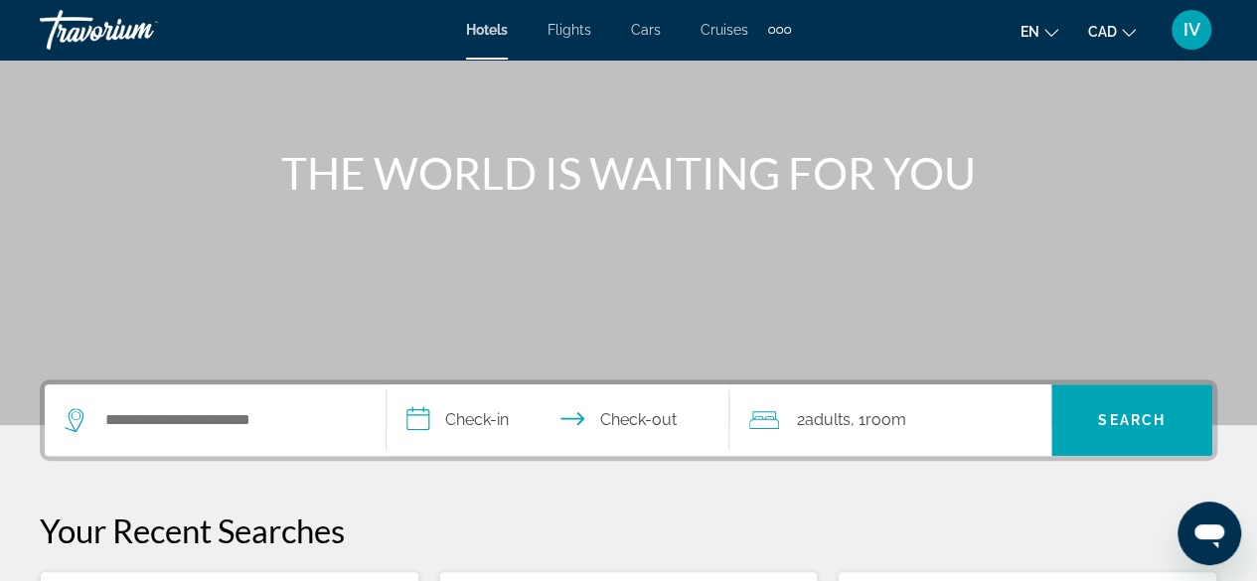
scroll to position [226, 0]
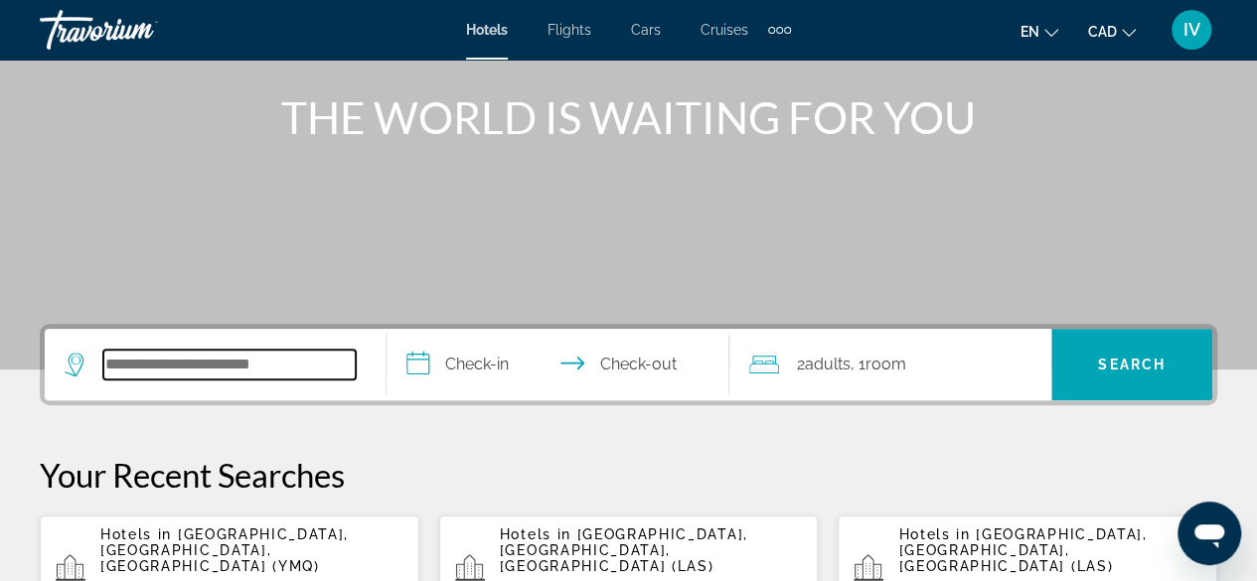
click at [344, 358] on input "Search hotel destination" at bounding box center [229, 365] width 252 height 30
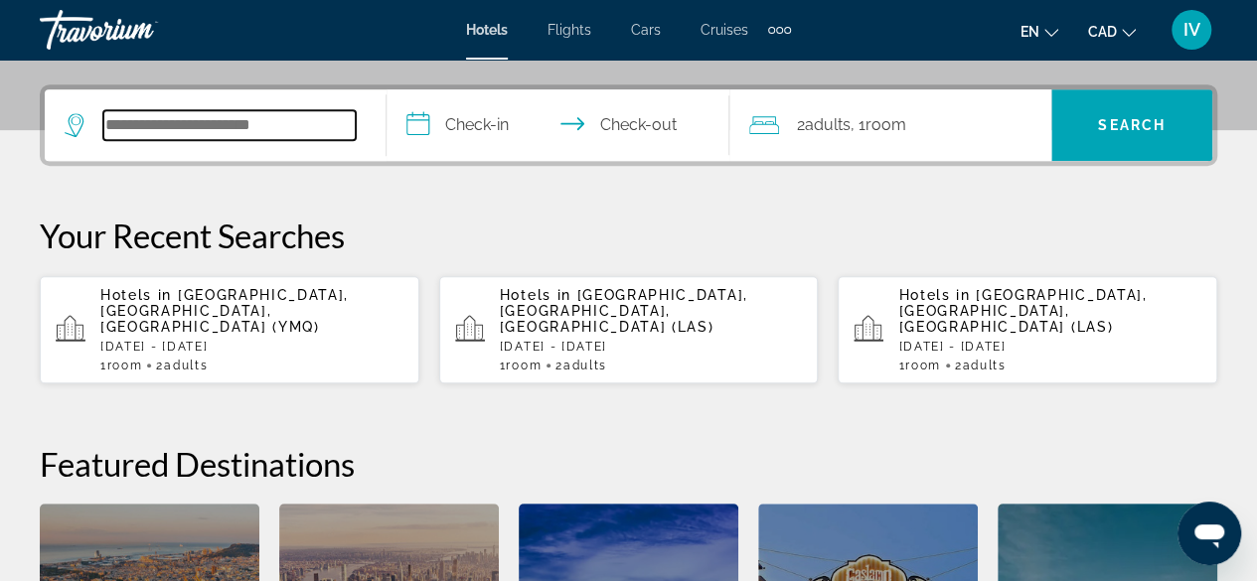
scroll to position [485, 0]
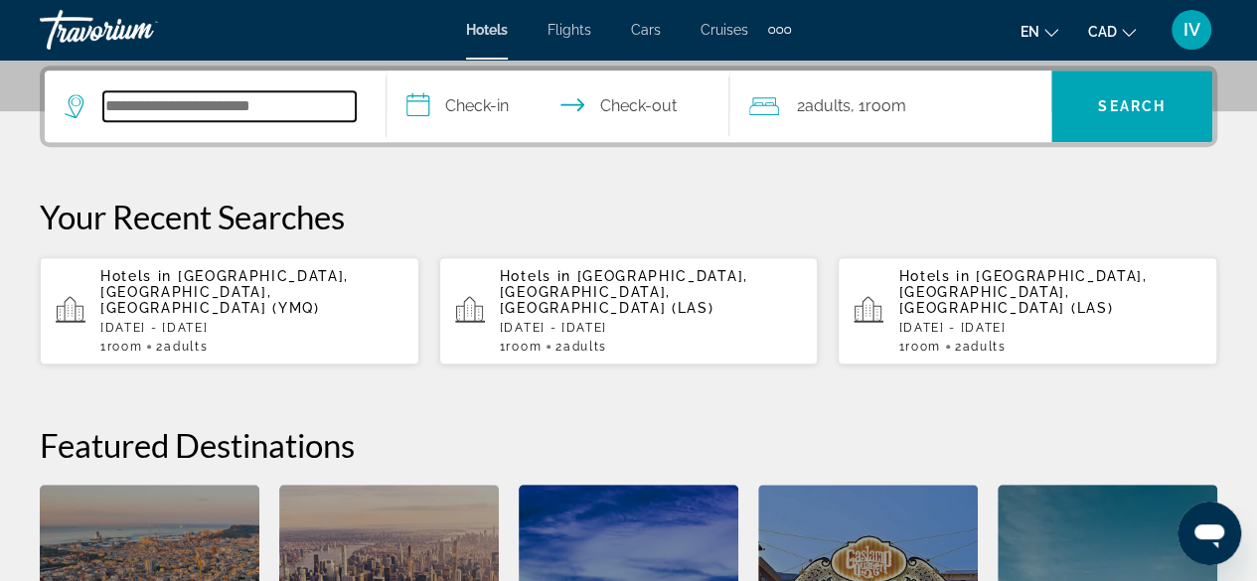
type input "*"
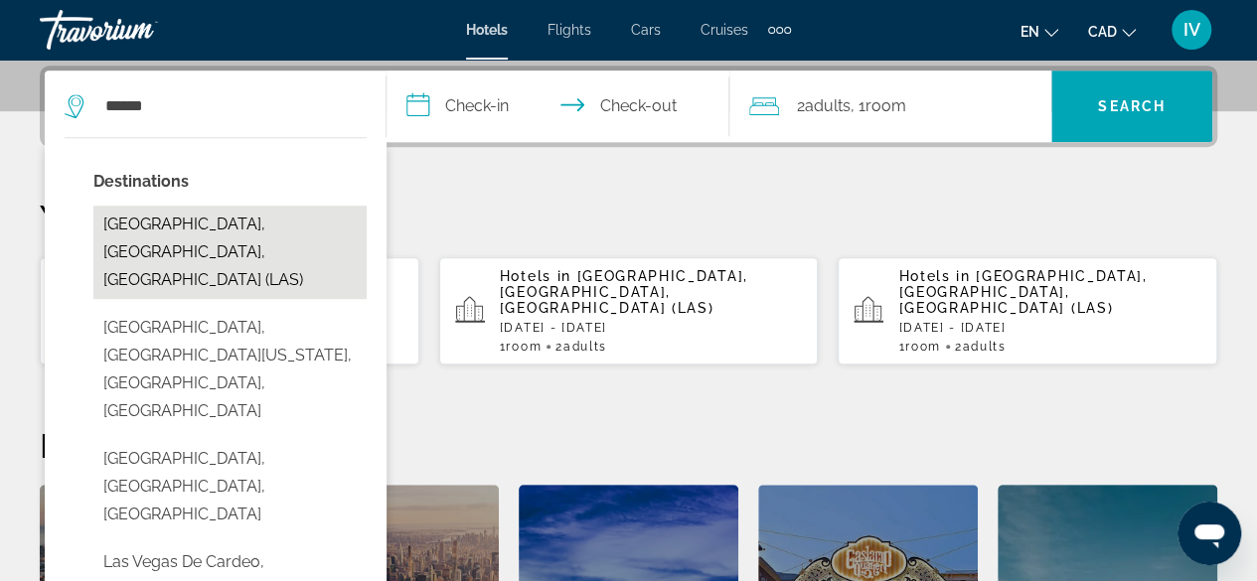
click at [179, 212] on button "[GEOGRAPHIC_DATA], [GEOGRAPHIC_DATA], [GEOGRAPHIC_DATA] (LAS)" at bounding box center [229, 252] width 273 height 93
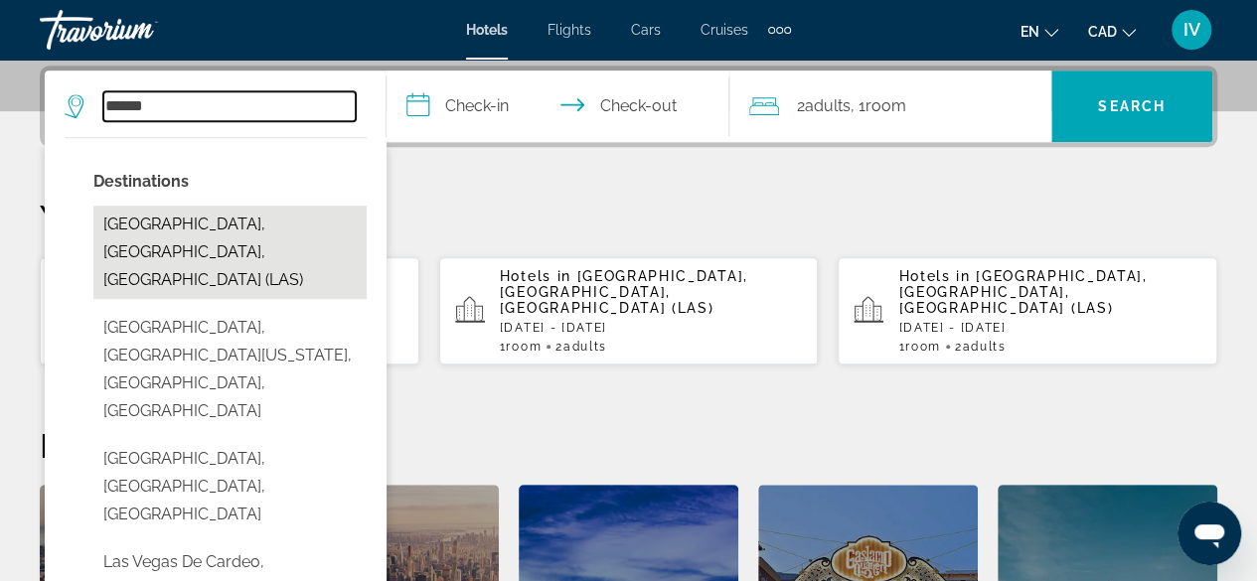
type input "**********"
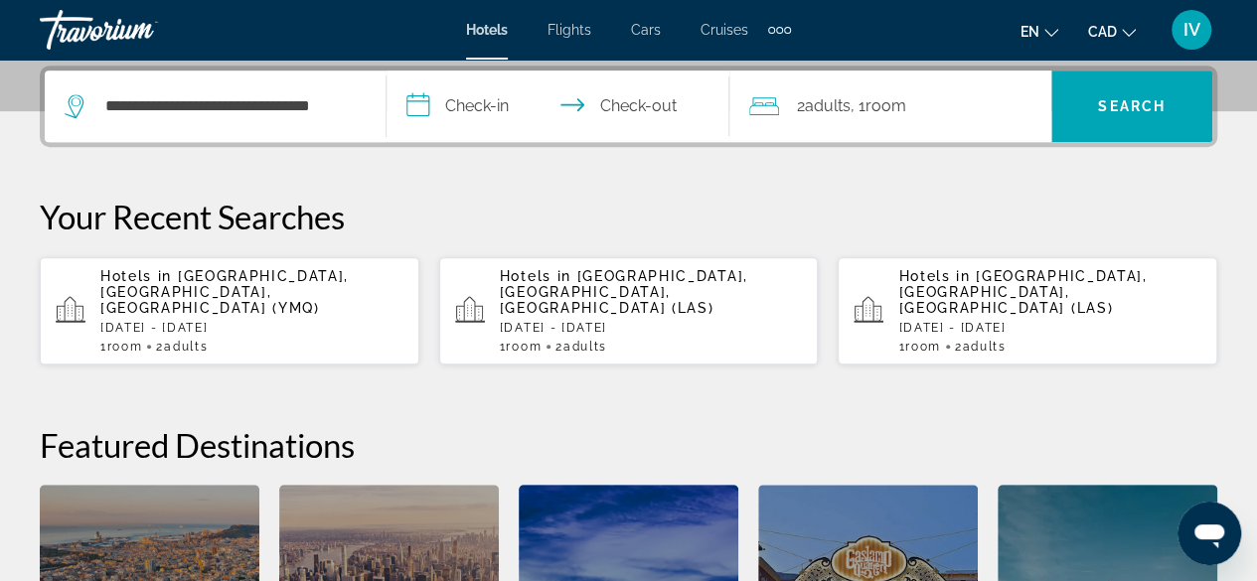
click at [417, 101] on input "**********" at bounding box center [561, 109] width 350 height 77
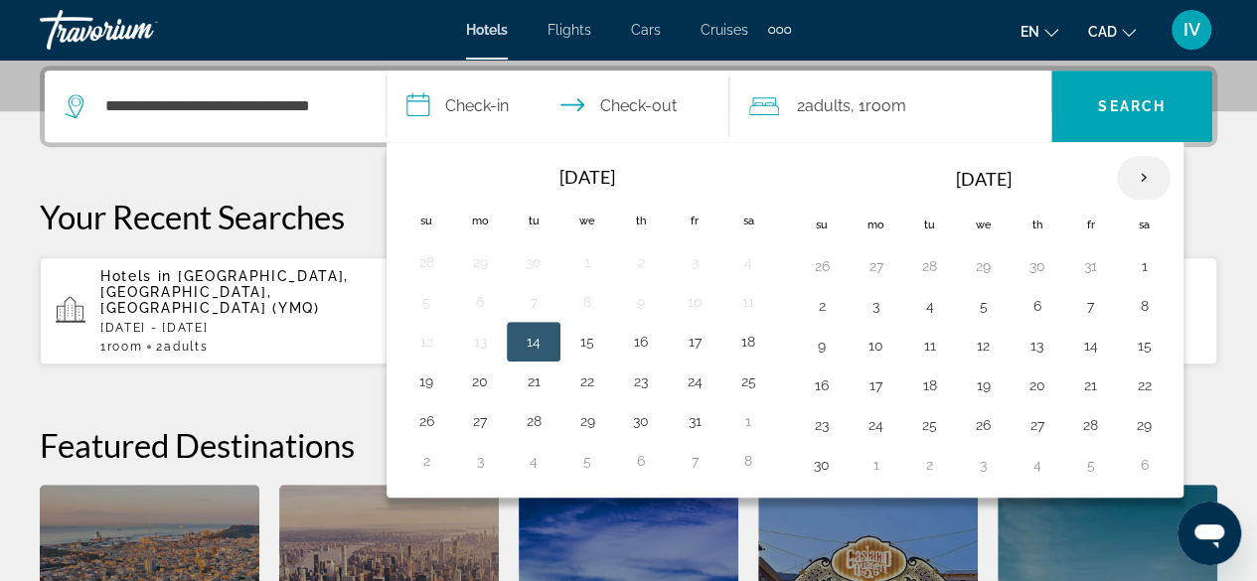
click at [1128, 174] on th "Next month" at bounding box center [1143, 178] width 54 height 44
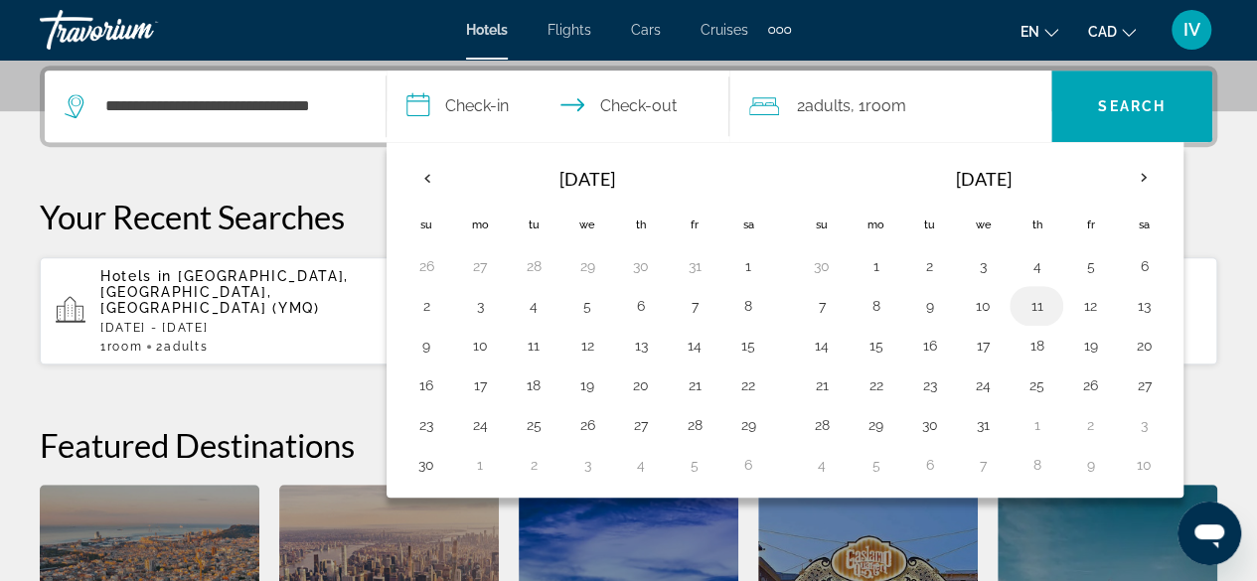
click at [1023, 299] on button "11" at bounding box center [1036, 306] width 32 height 28
click at [828, 342] on button "14" at bounding box center [822, 346] width 32 height 28
type input "**********"
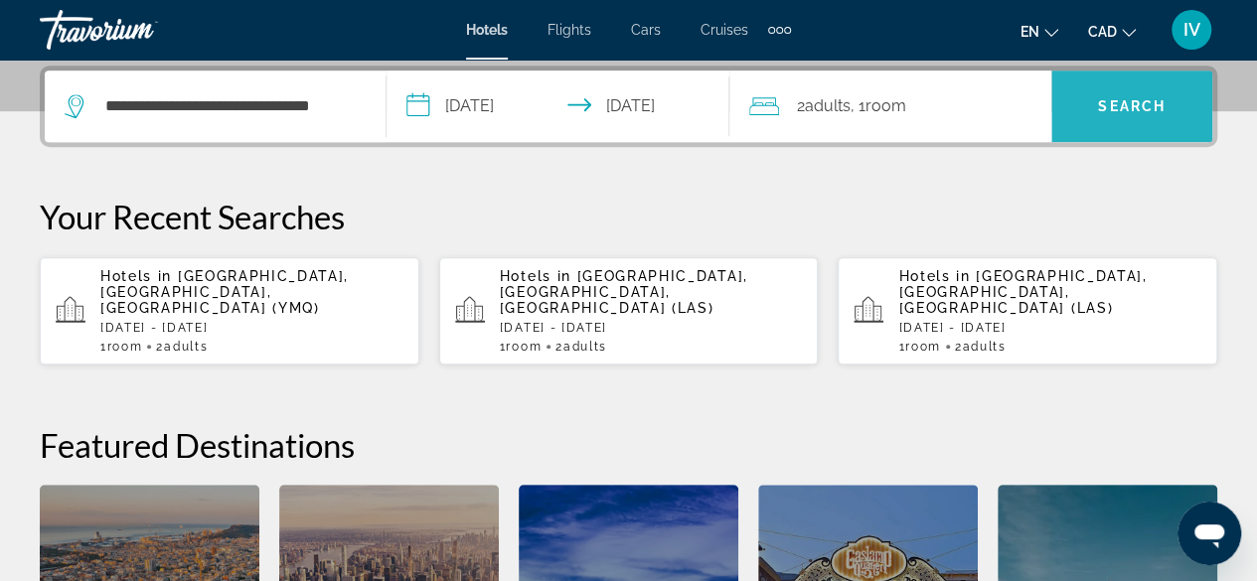
click at [1120, 94] on span "Search" at bounding box center [1131, 106] width 161 height 48
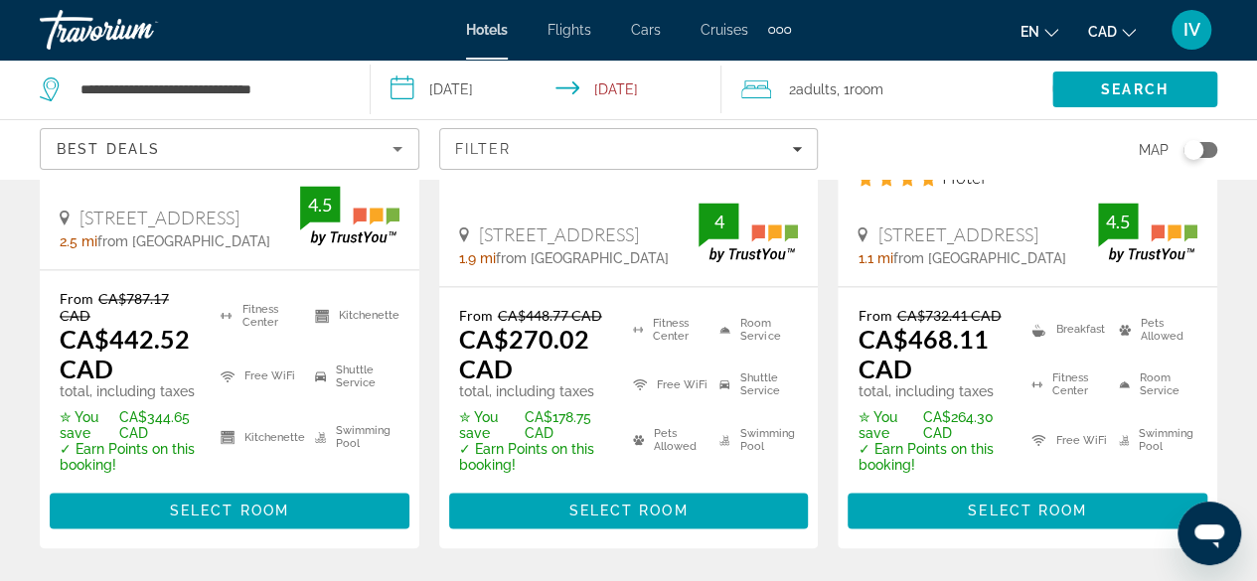
scroll to position [1387, 0]
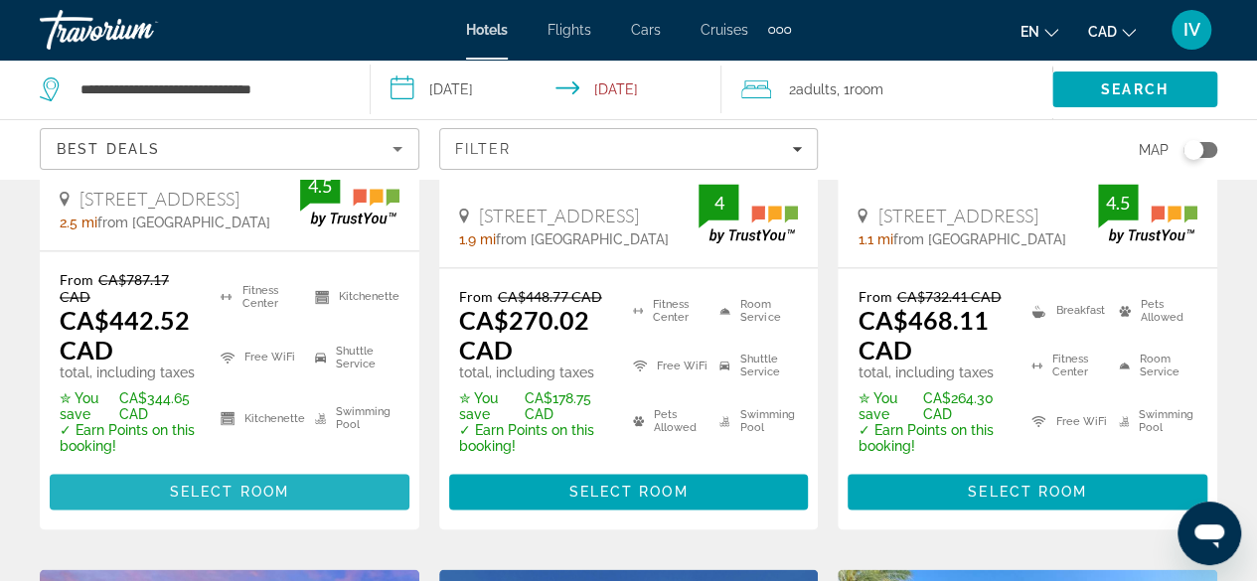
click at [232, 484] on span "Select Room" at bounding box center [229, 492] width 119 height 16
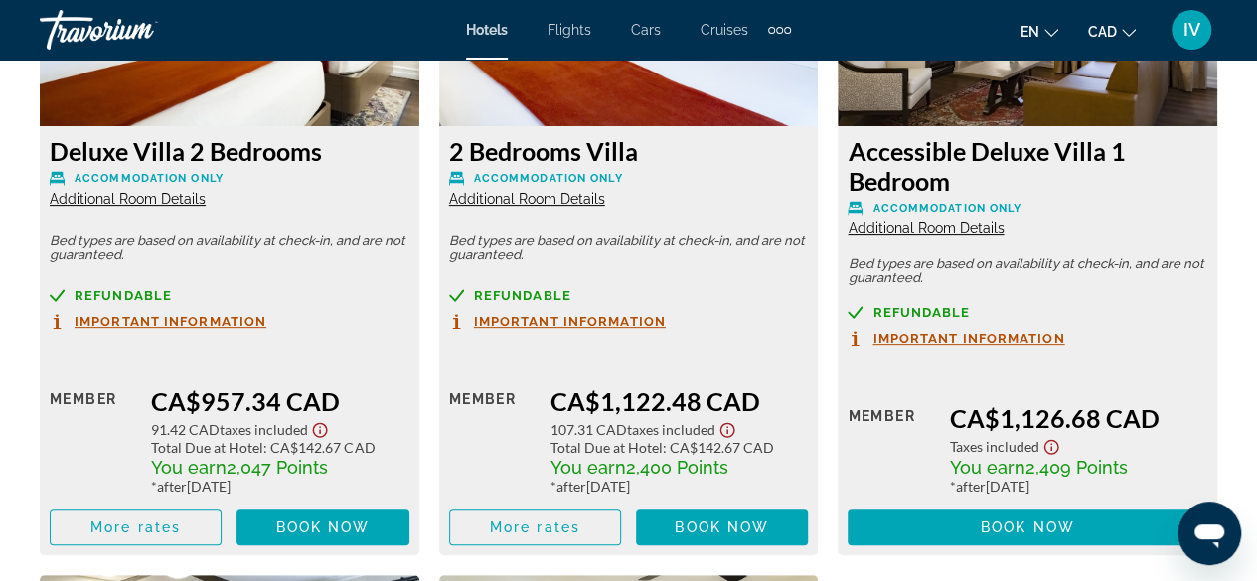
scroll to position [4016, 0]
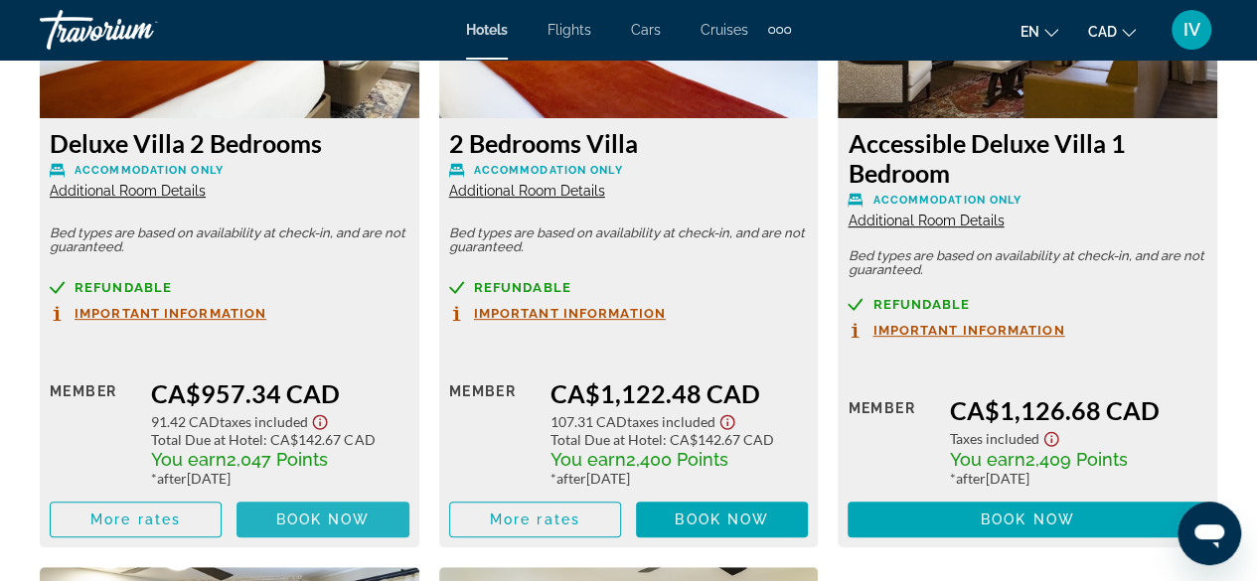
click at [287, 526] on span "Book now" at bounding box center [323, 520] width 94 height 16
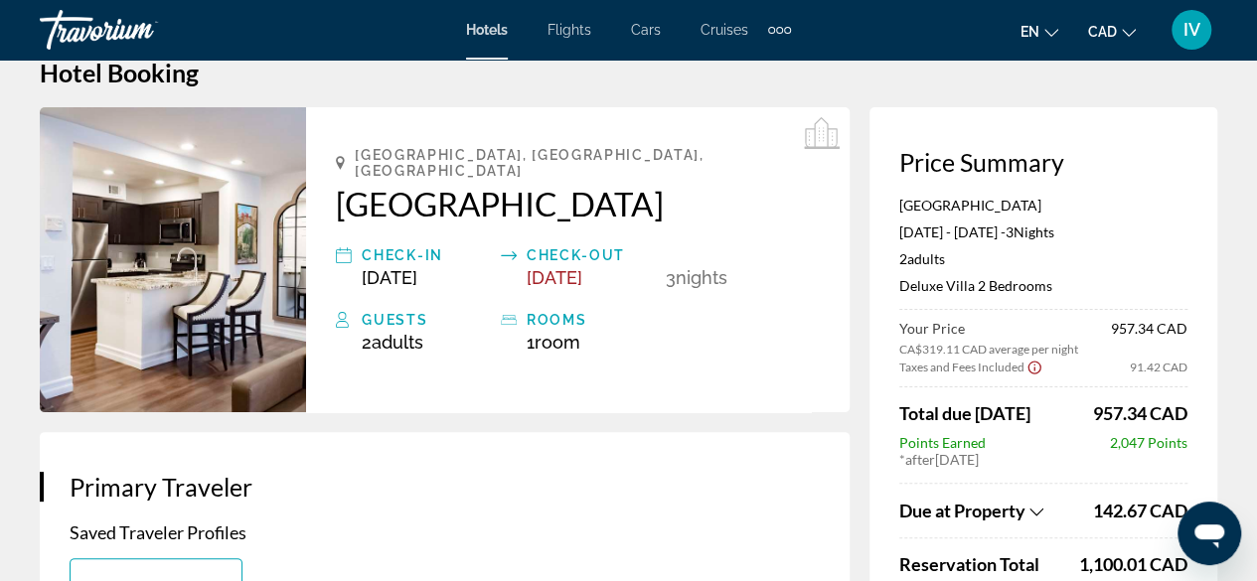
scroll to position [38, 0]
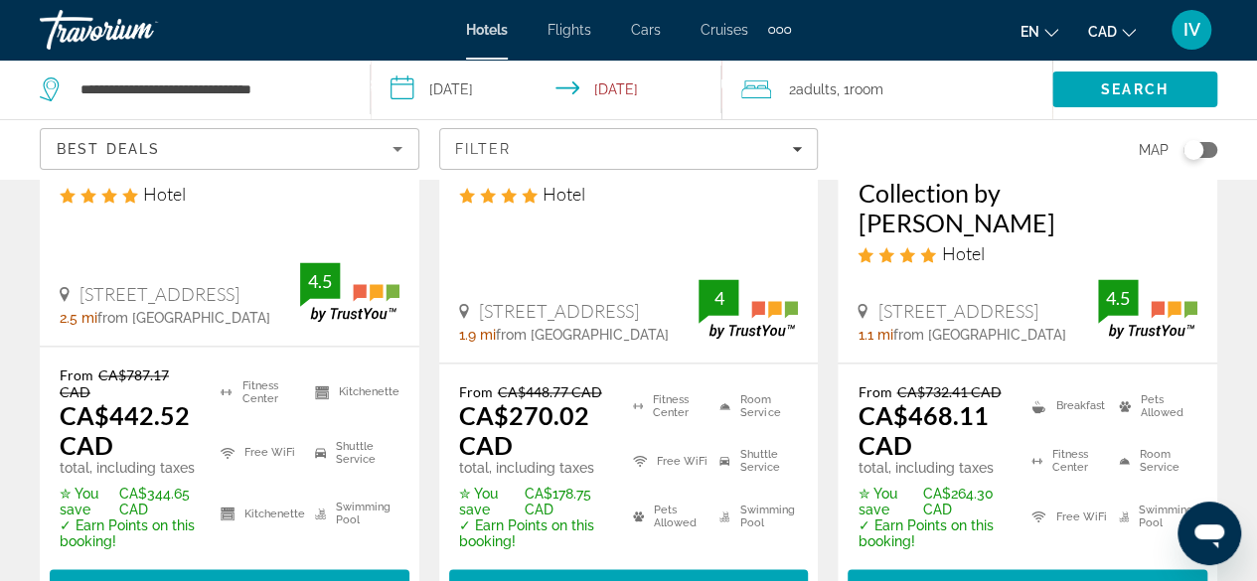
scroll to position [1296, 0]
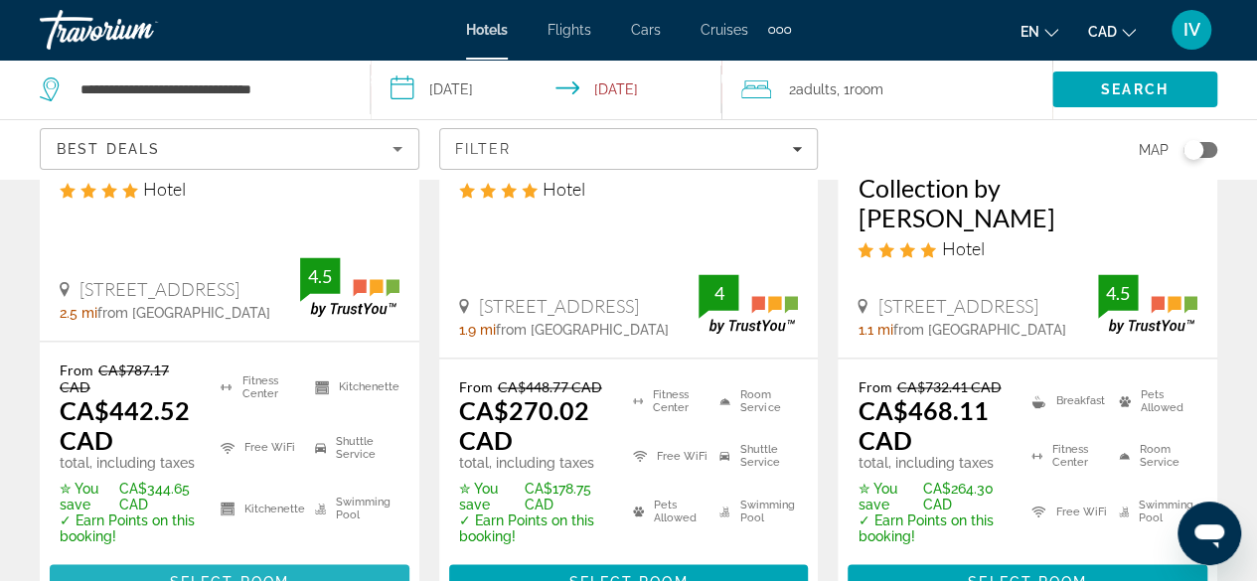
click at [226, 574] on span "Select Room" at bounding box center [229, 582] width 119 height 16
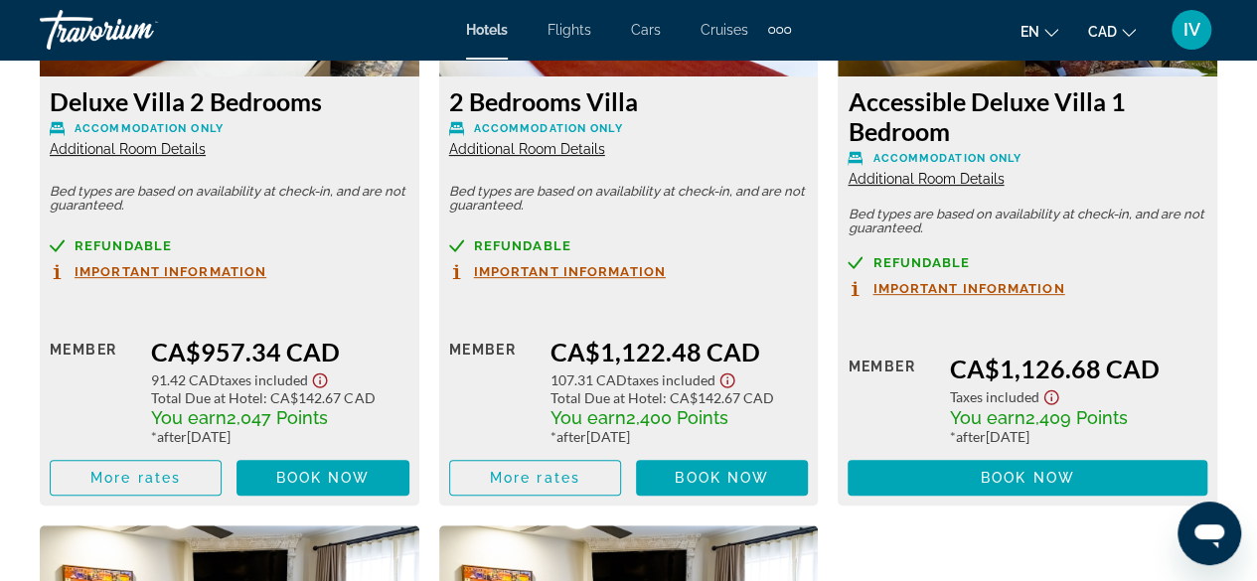
scroll to position [4081, 0]
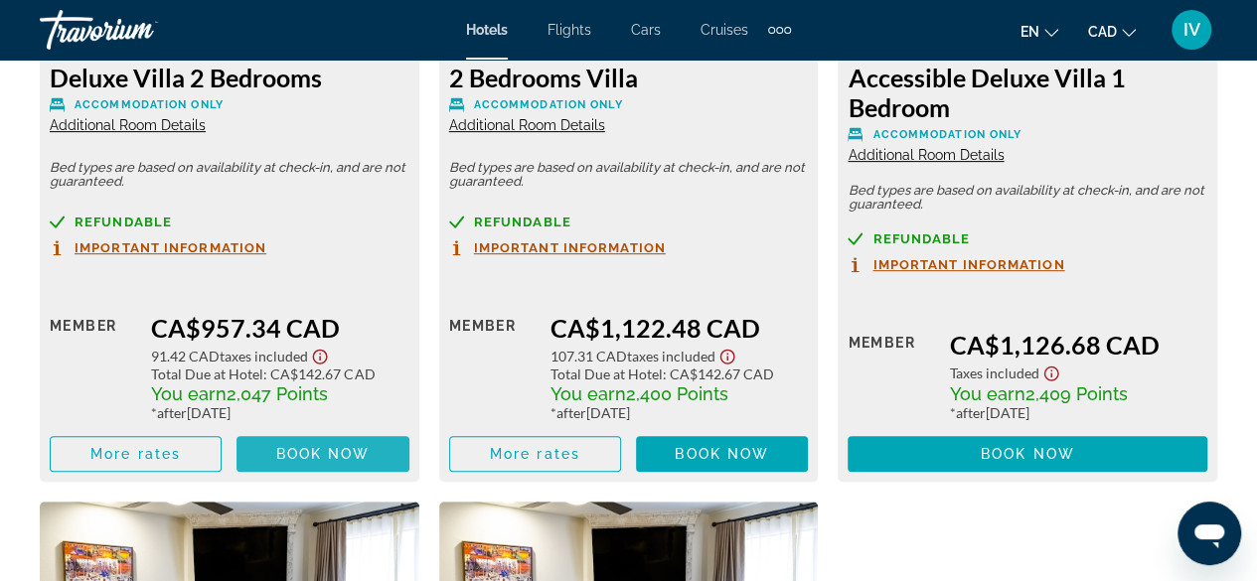
click at [310, 458] on span "Book now" at bounding box center [323, 454] width 94 height 16
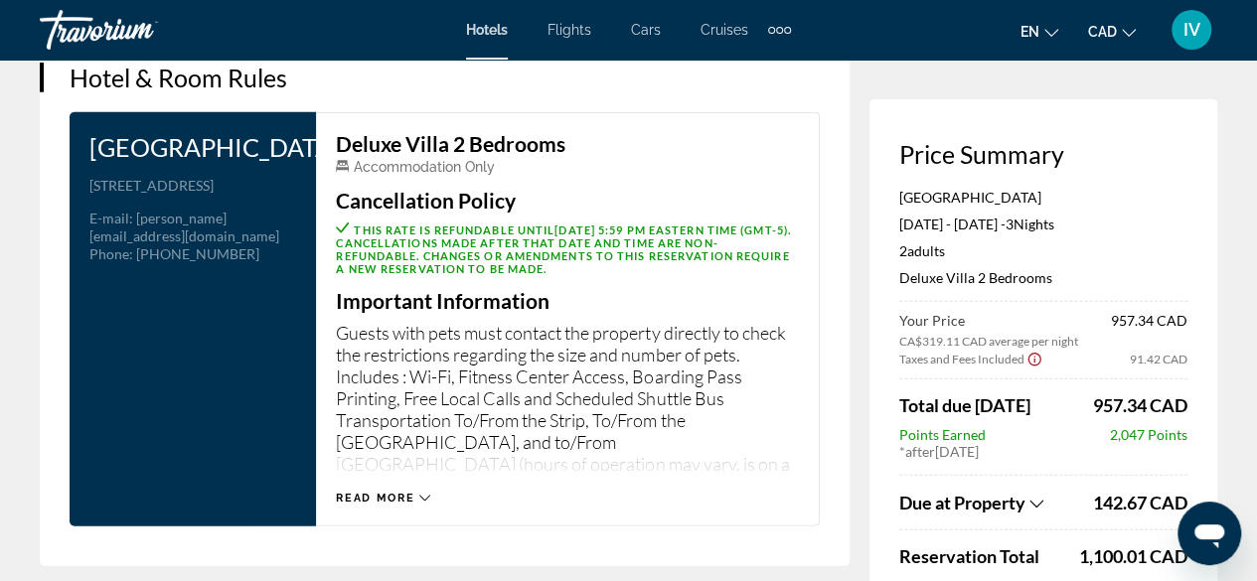
scroll to position [2596, 0]
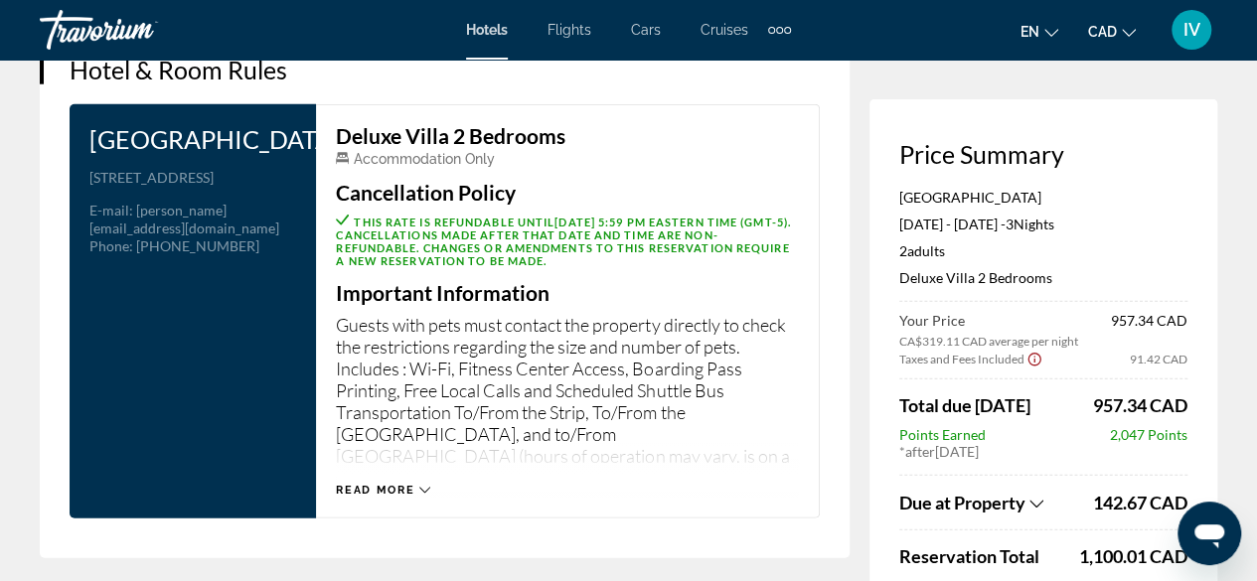
click at [386, 484] on span "Read more" at bounding box center [375, 490] width 78 height 13
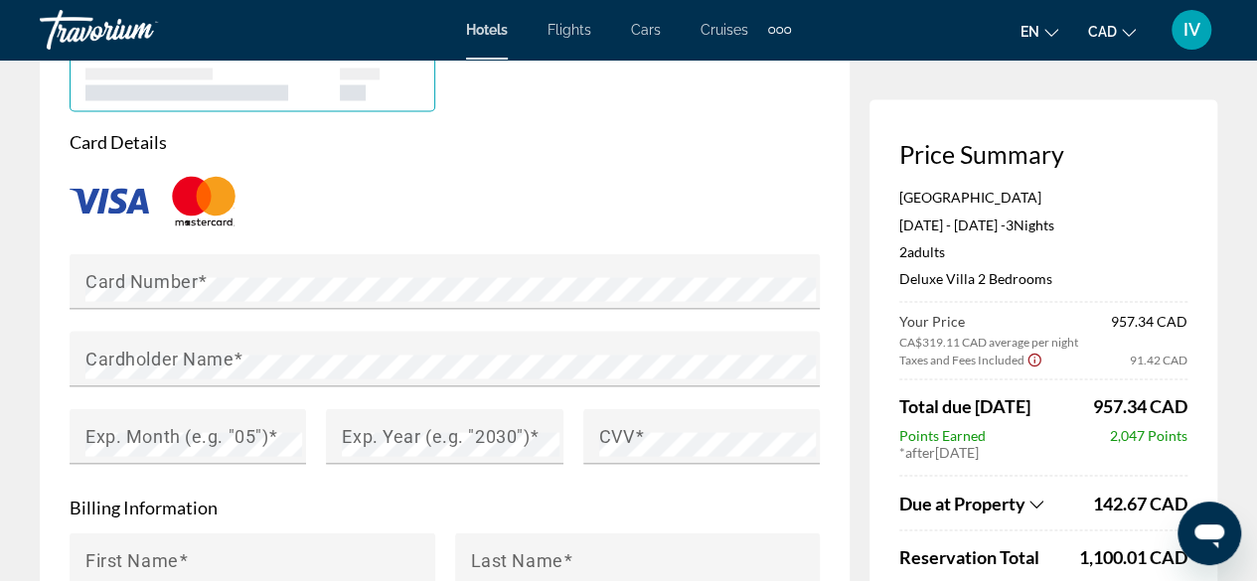
scroll to position [1618, 0]
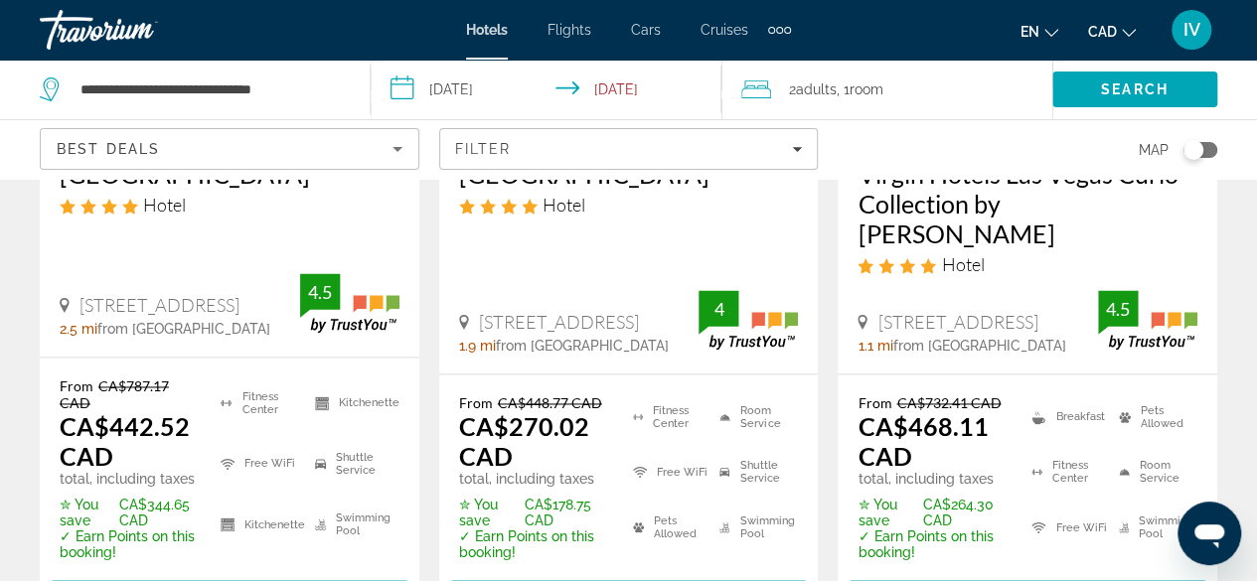
scroll to position [1391, 0]
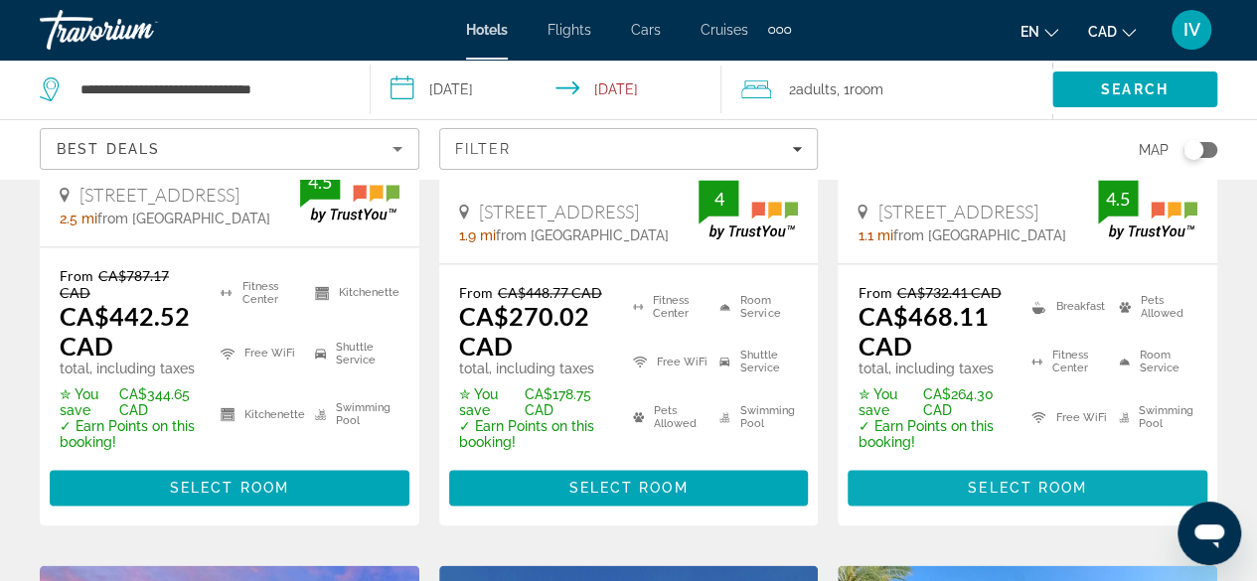
click at [1031, 464] on span "Main content" at bounding box center [1027, 488] width 360 height 48
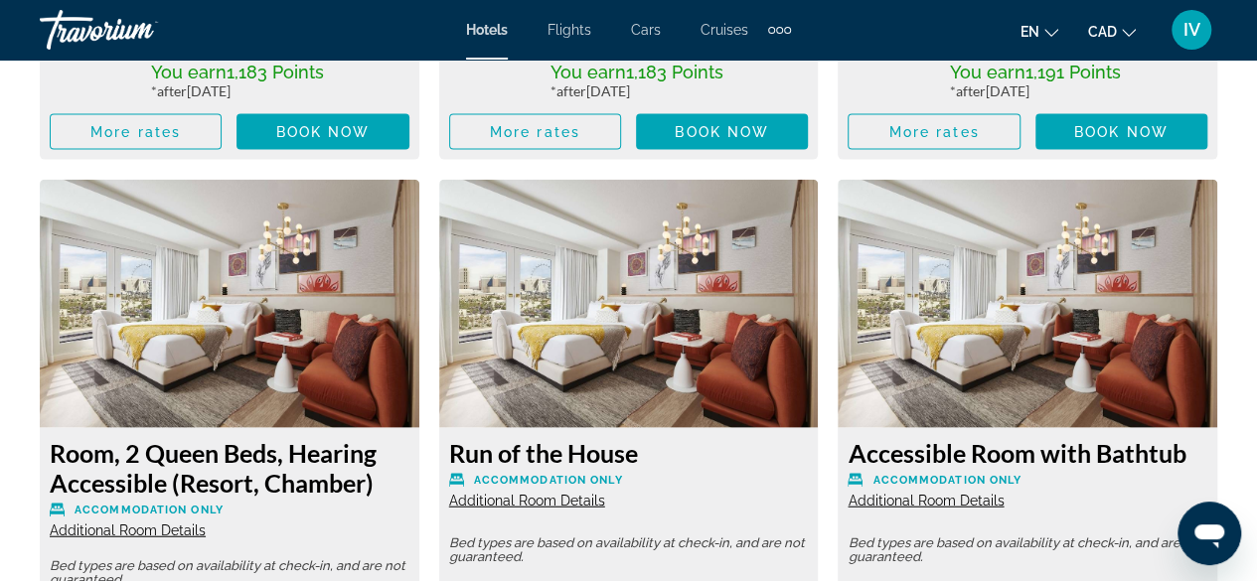
scroll to position [5862, 0]
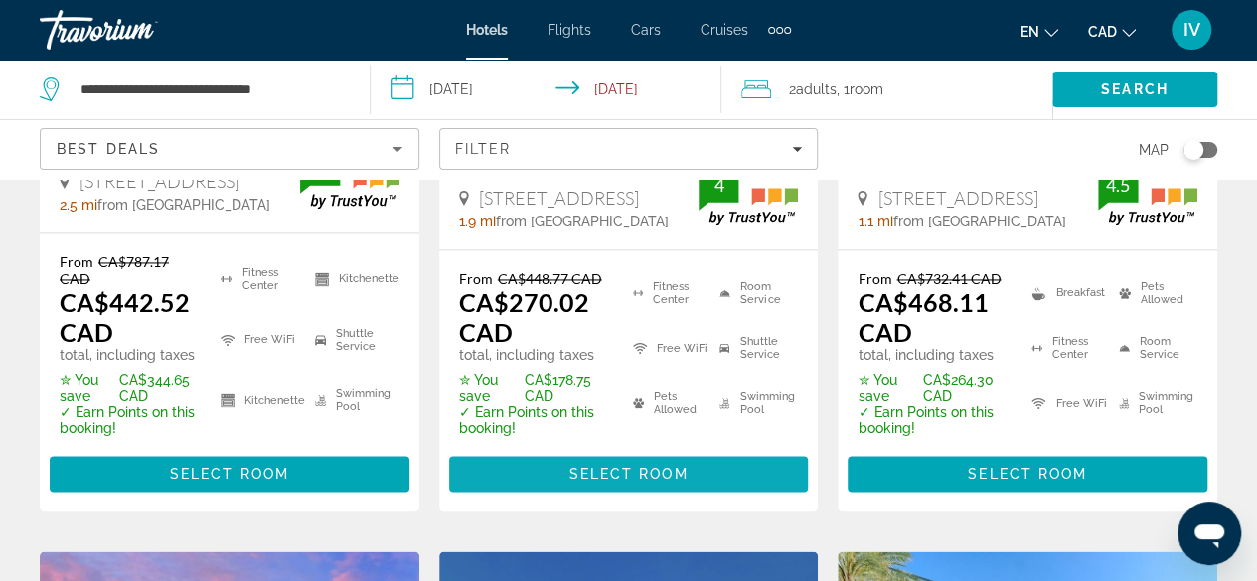
scroll to position [1490, 0]
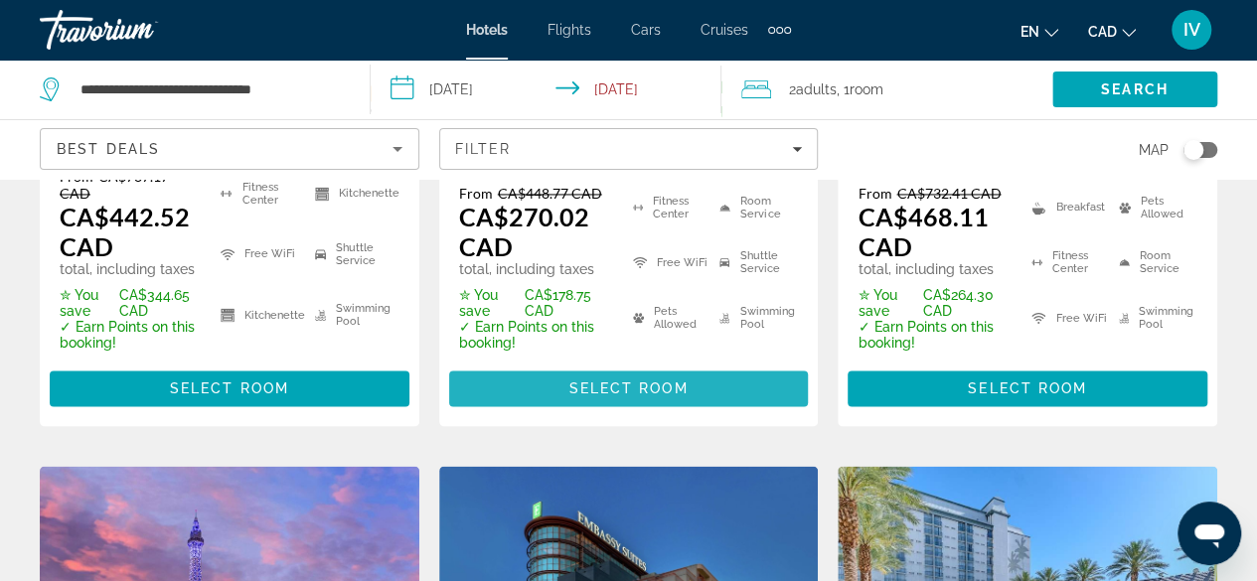
click at [631, 380] on span "Select Room" at bounding box center [627, 388] width 119 height 16
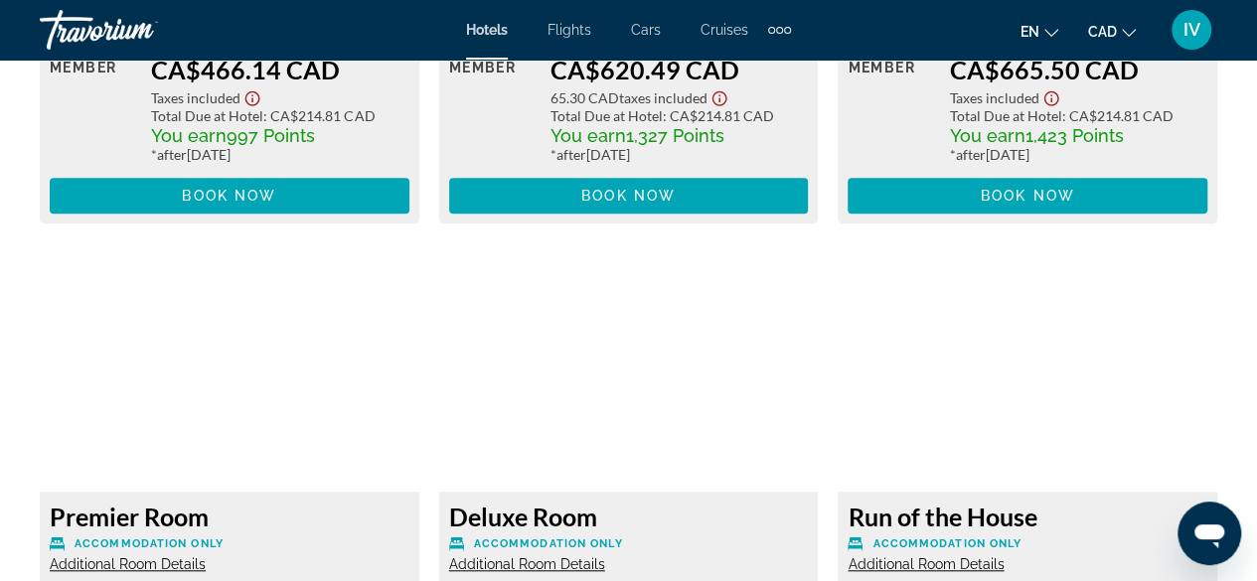
scroll to position [4271, 0]
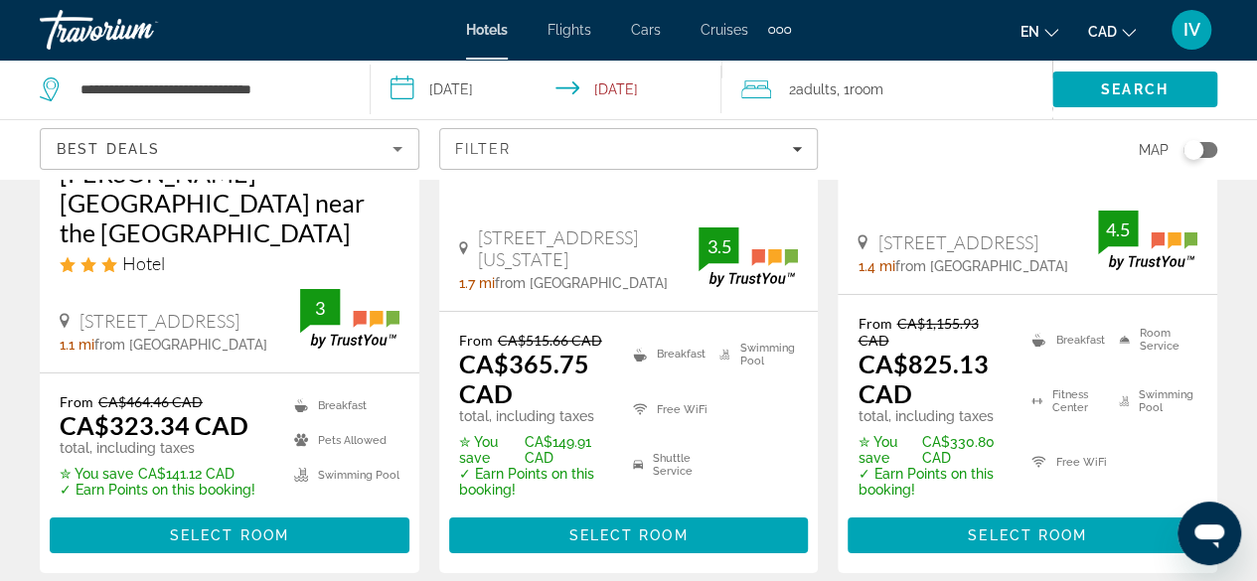
scroll to position [3179, 0]
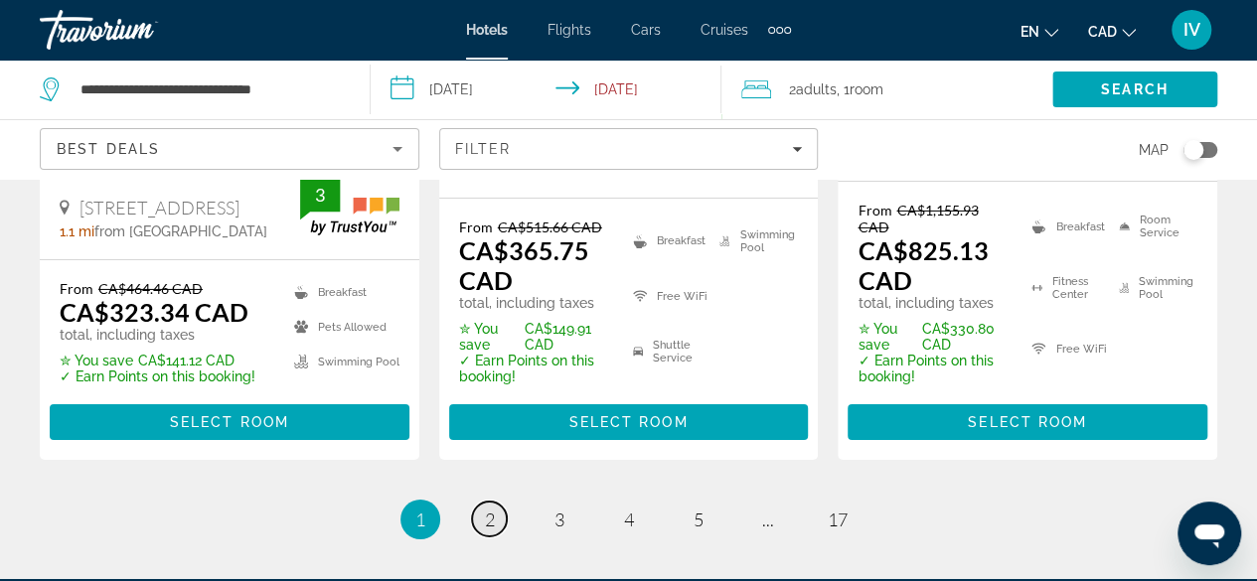
click at [489, 509] on span "2" at bounding box center [490, 520] width 10 height 22
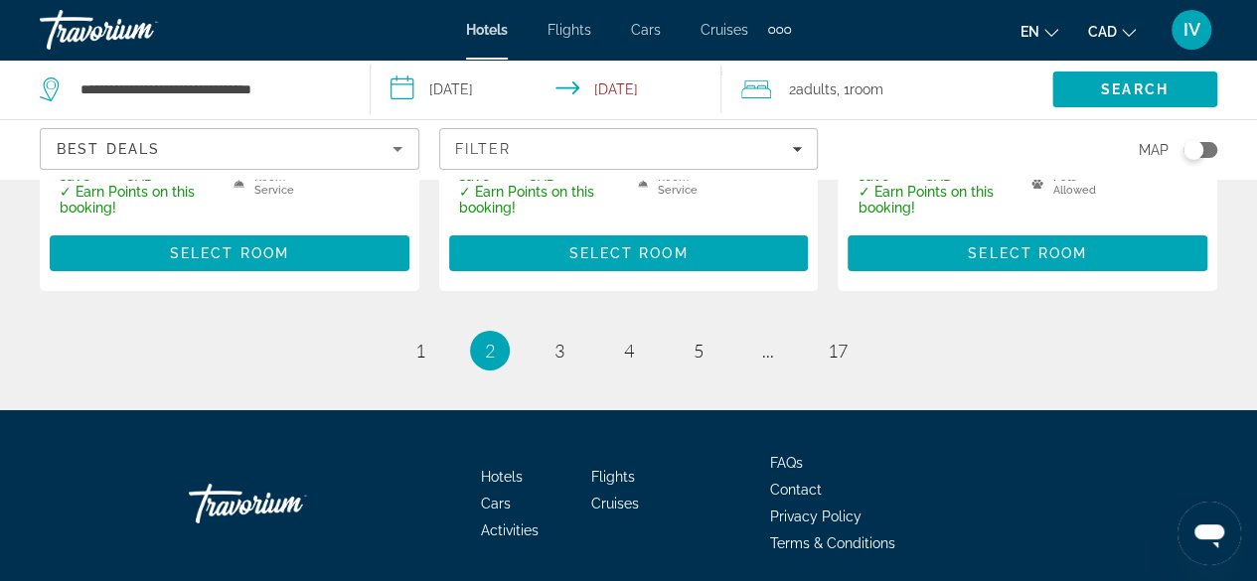
scroll to position [3347, 0]
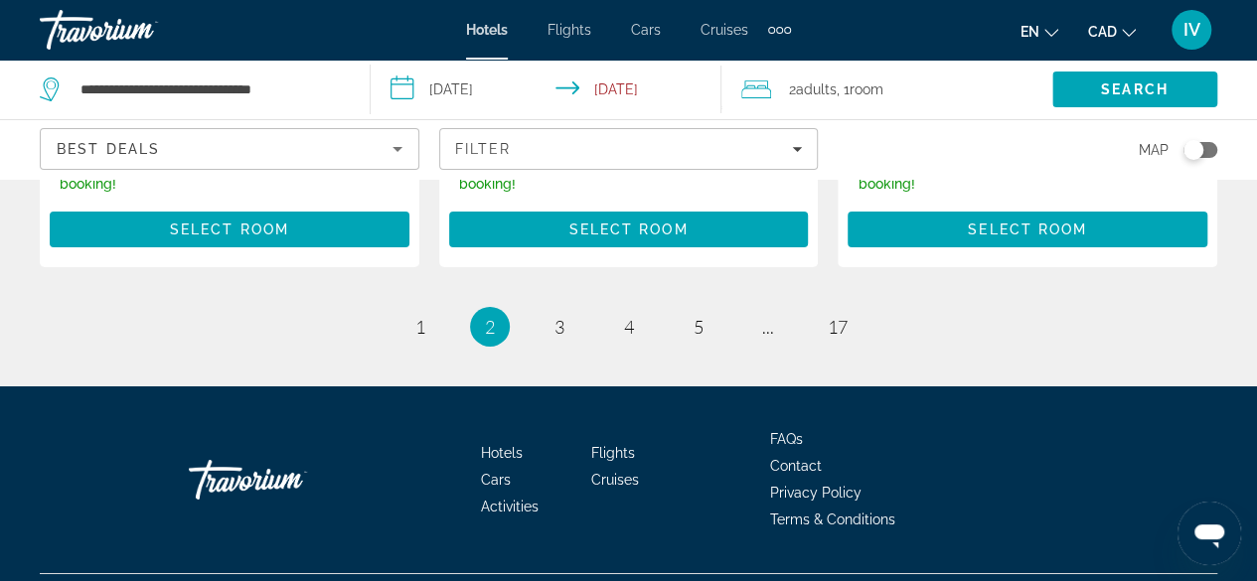
click at [563, 316] on span "3" at bounding box center [559, 327] width 10 height 22
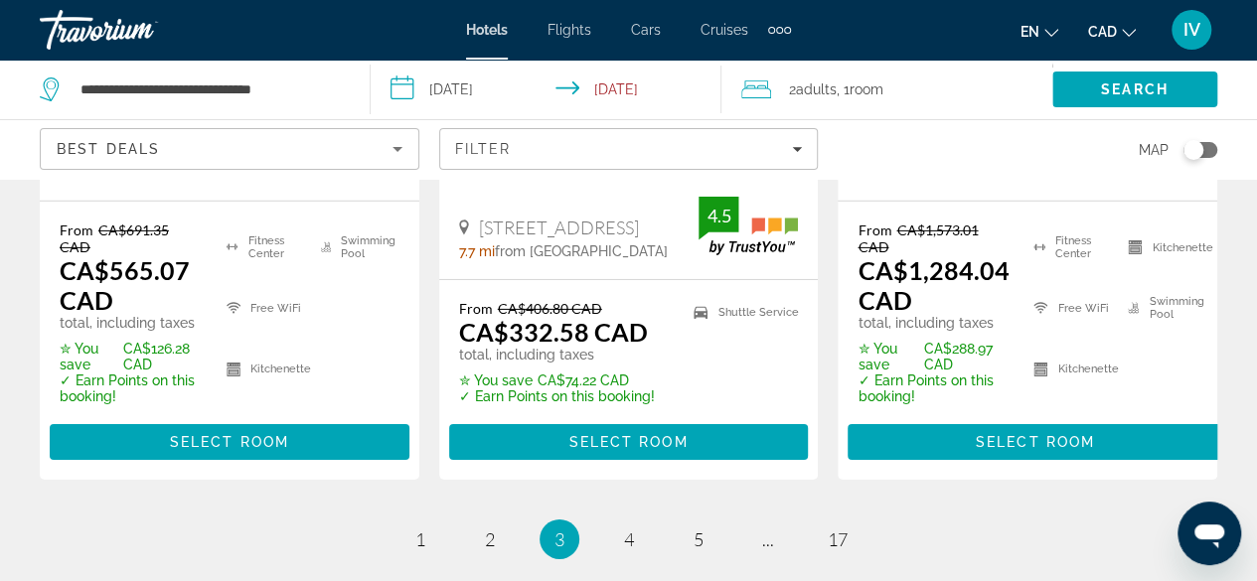
scroll to position [3179, 0]
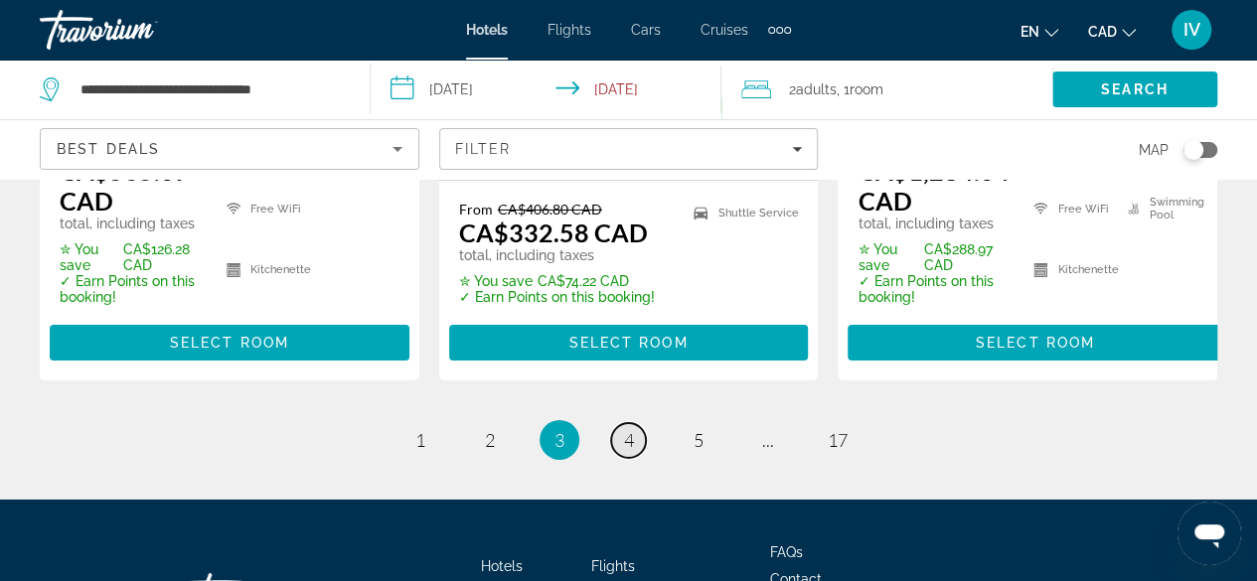
click at [616, 423] on link "page 4" at bounding box center [628, 440] width 35 height 35
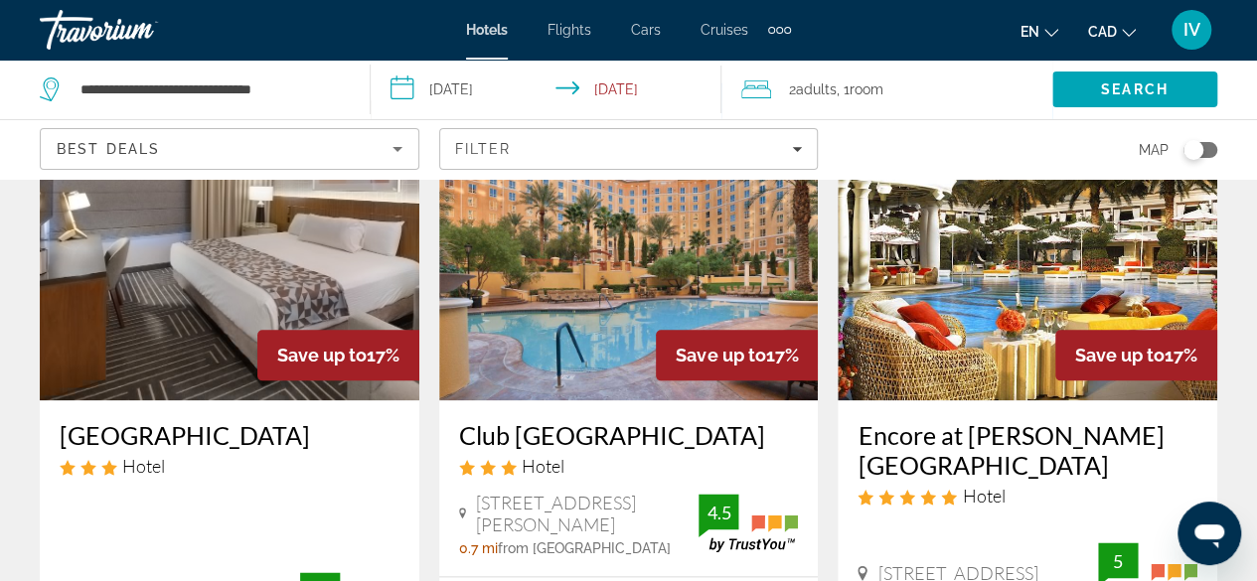
scroll to position [894, 0]
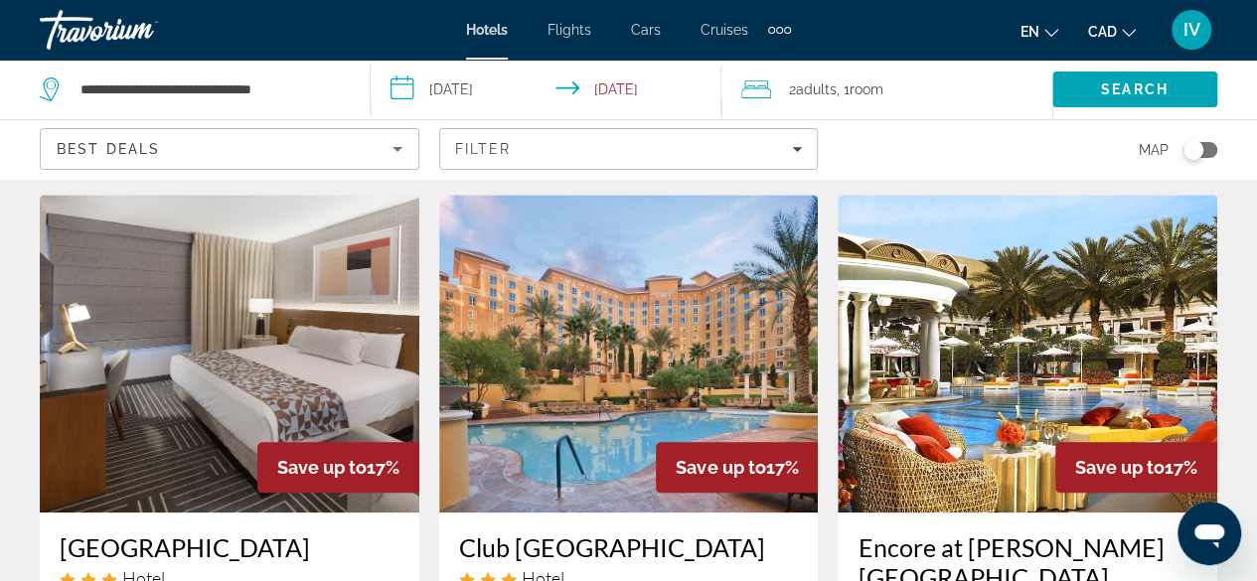
click at [622, 338] on img "Main content" at bounding box center [628, 354] width 379 height 318
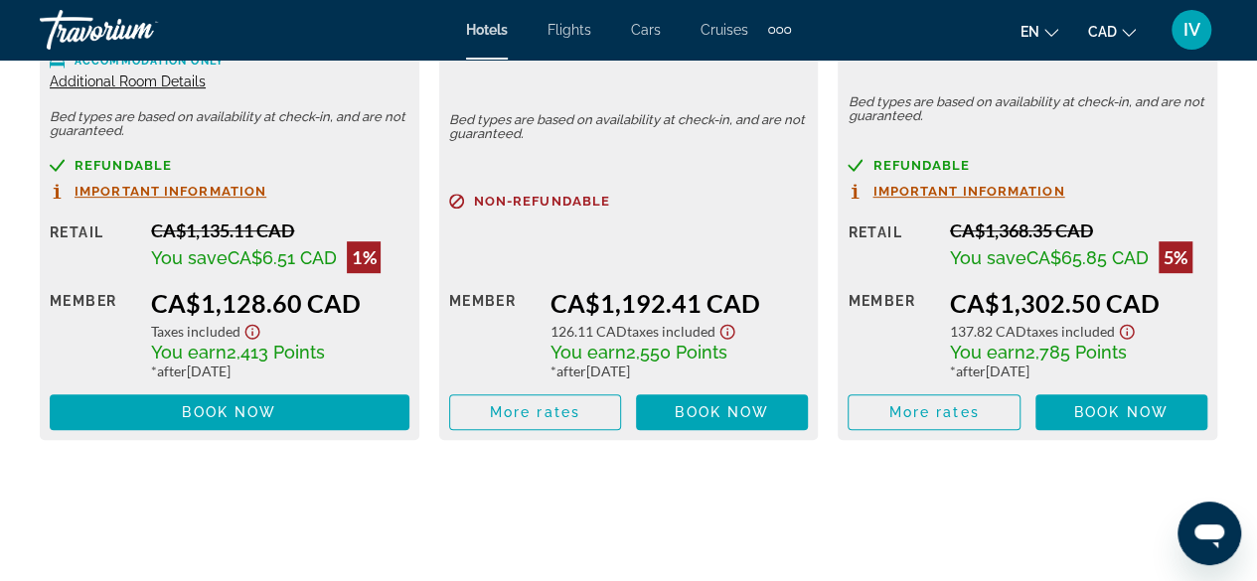
scroll to position [4072, 0]
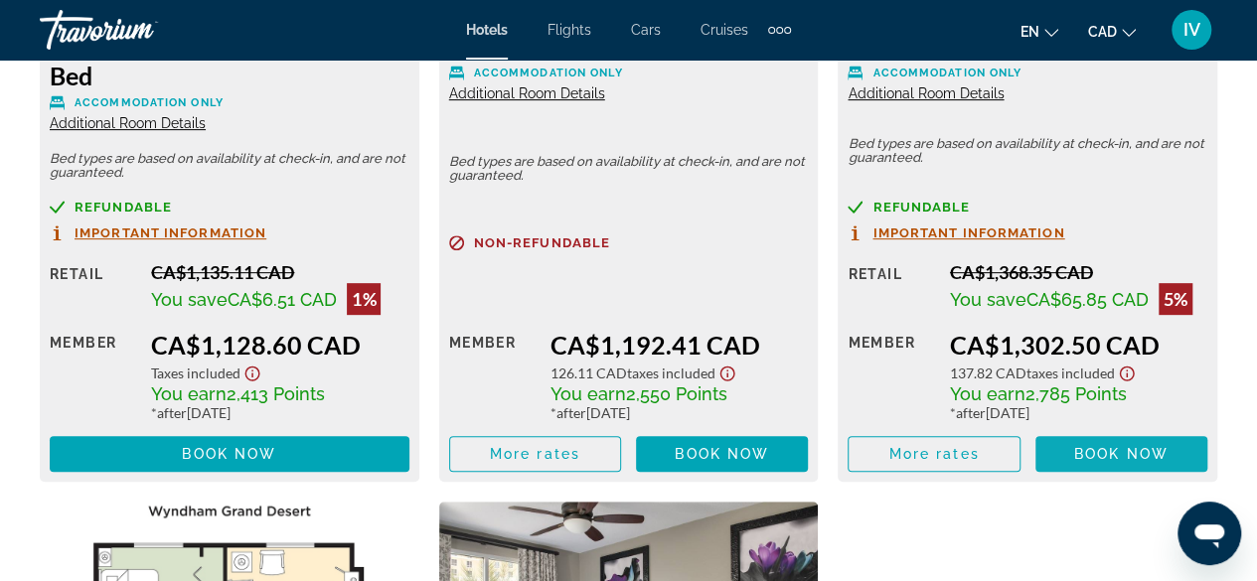
click at [1069, 448] on span "Main content" at bounding box center [1121, 454] width 172 height 48
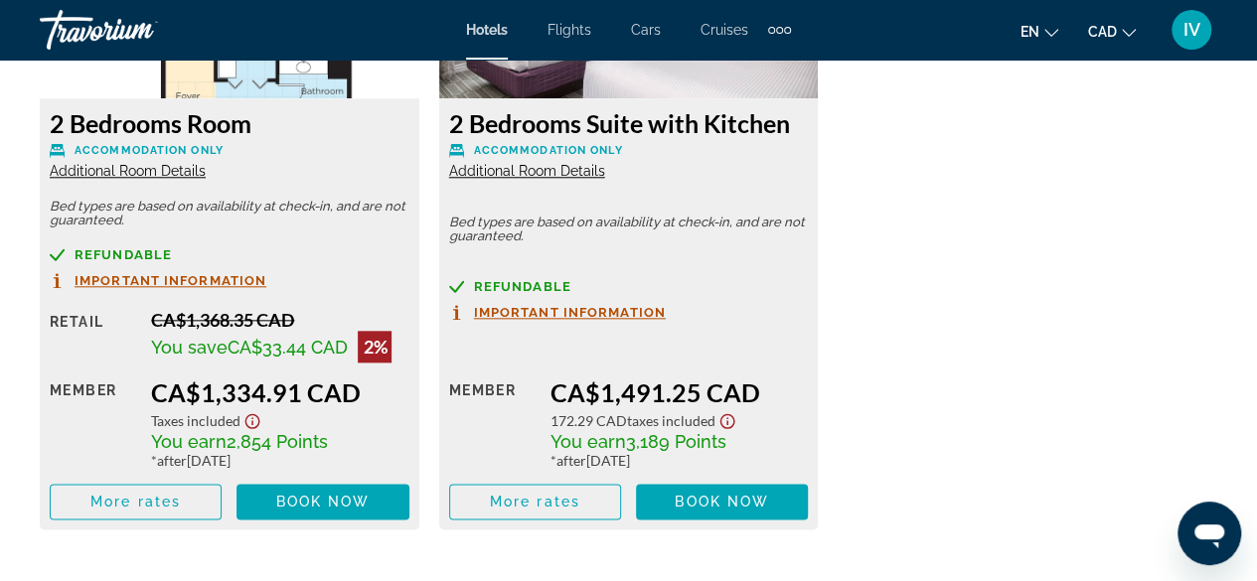
scroll to position [4768, 0]
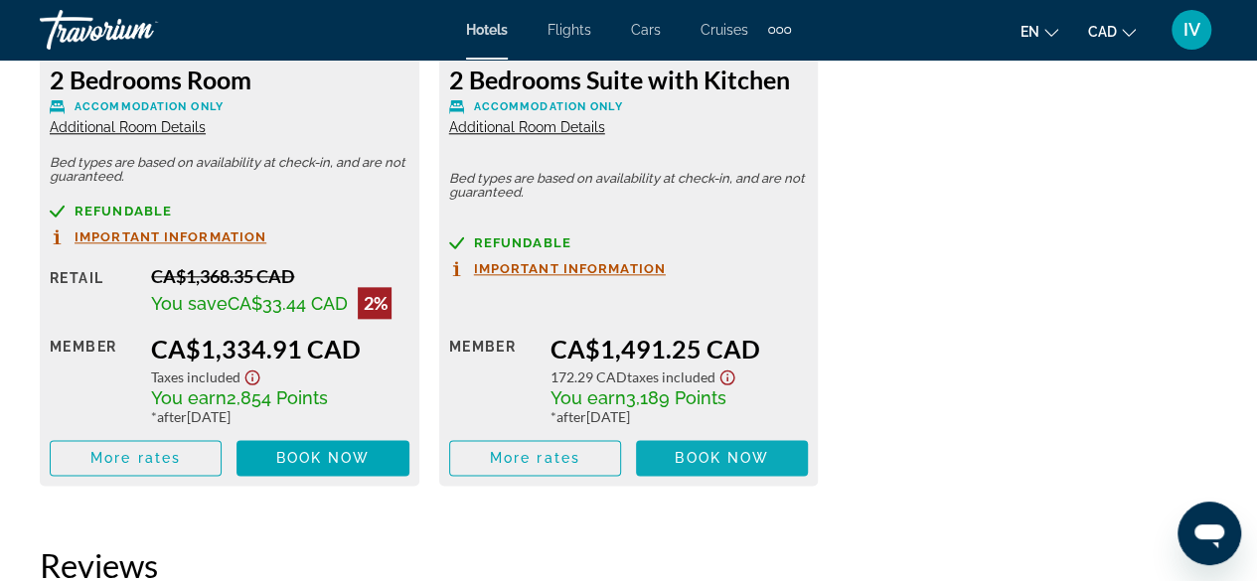
click at [682, 456] on span "Book now" at bounding box center [721, 458] width 94 height 16
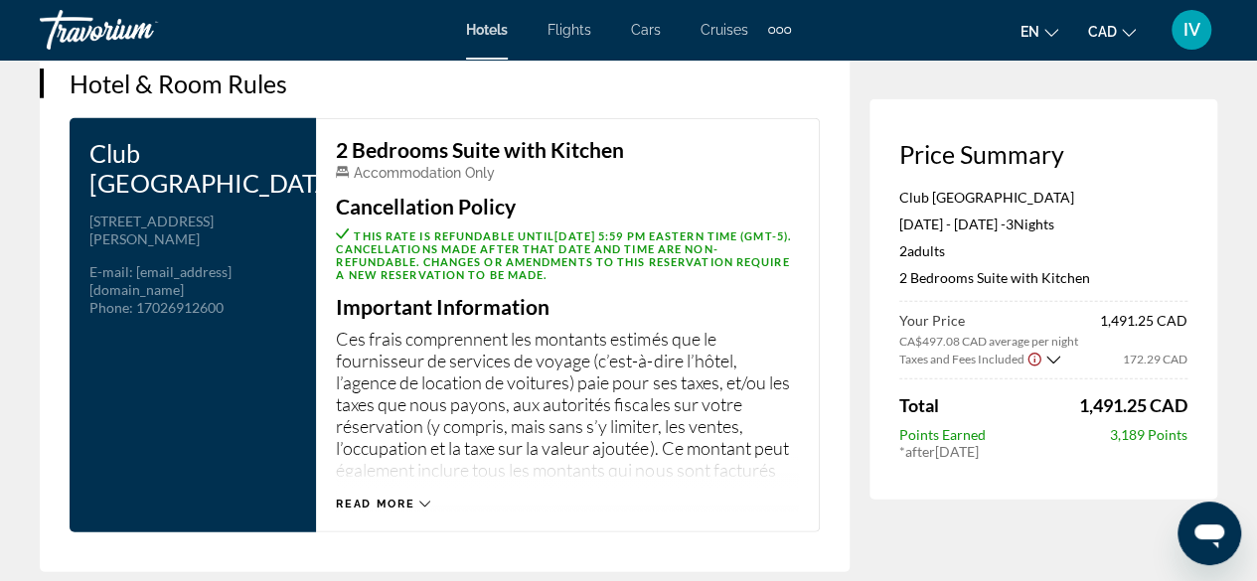
scroll to position [2682, 0]
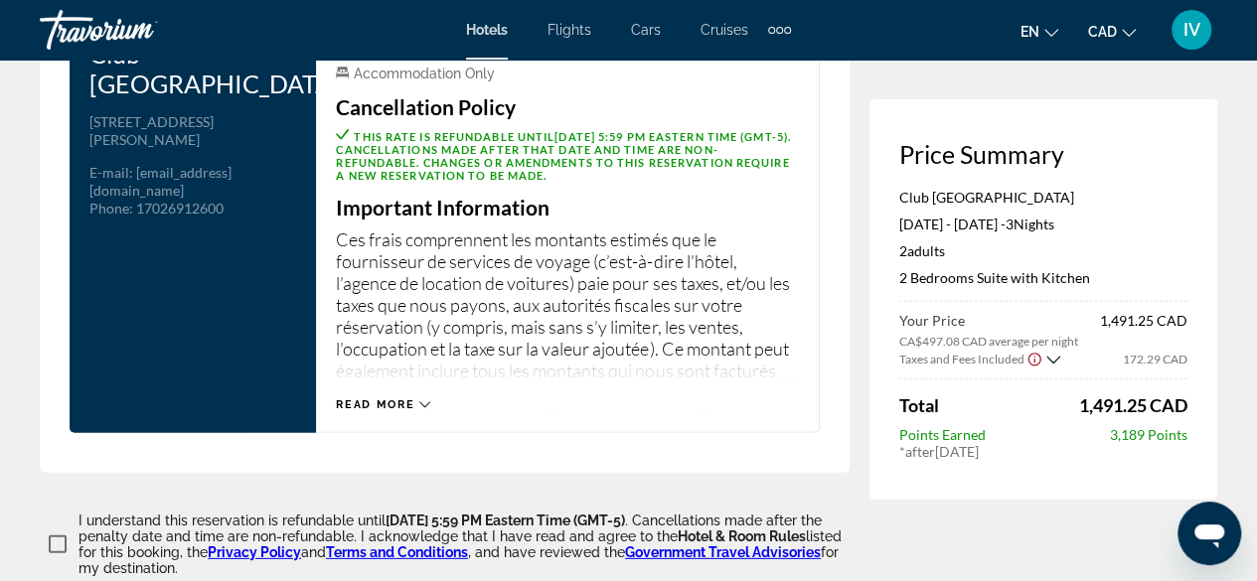
click at [425, 399] on icon "Main content" at bounding box center [424, 404] width 11 height 11
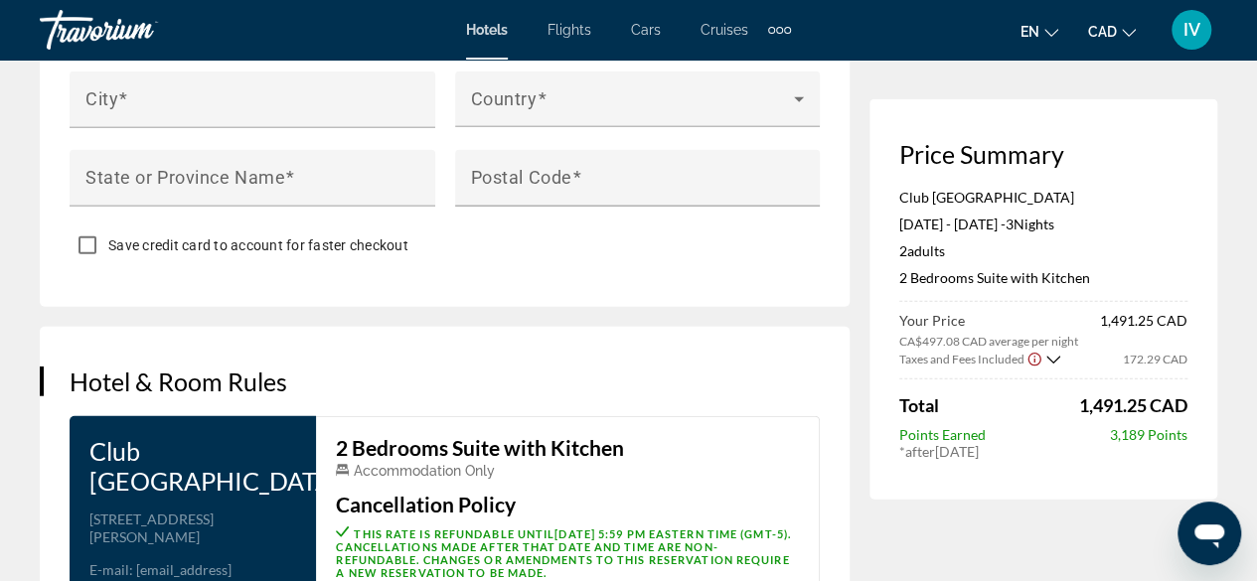
scroll to position [1887, 0]
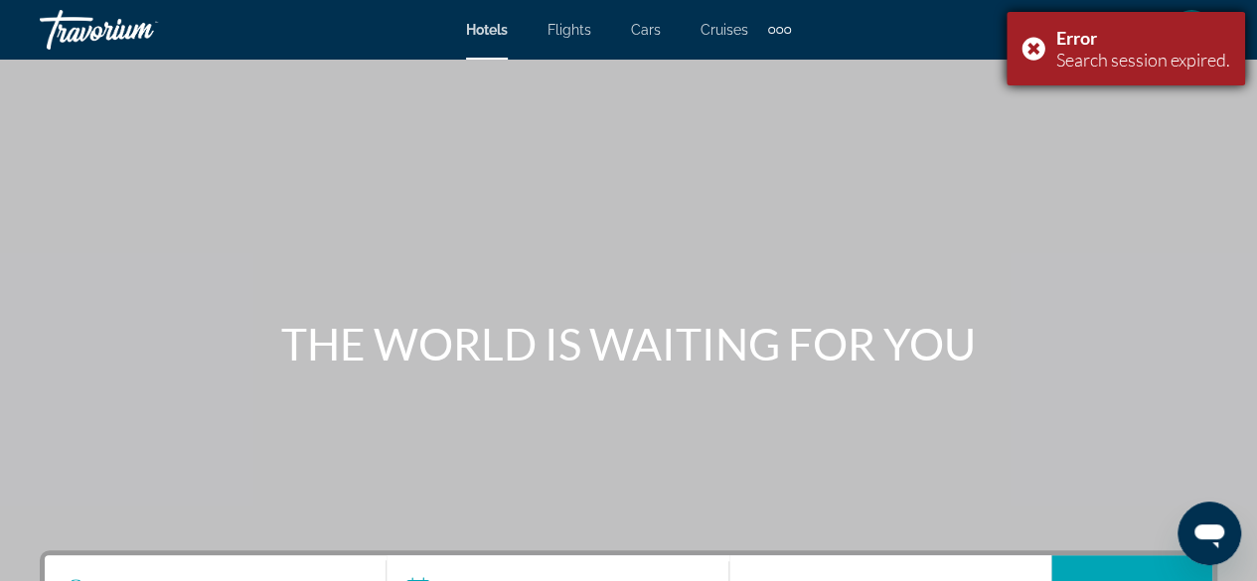
click at [1036, 49] on div "Error Search session expired." at bounding box center [1125, 49] width 238 height 74
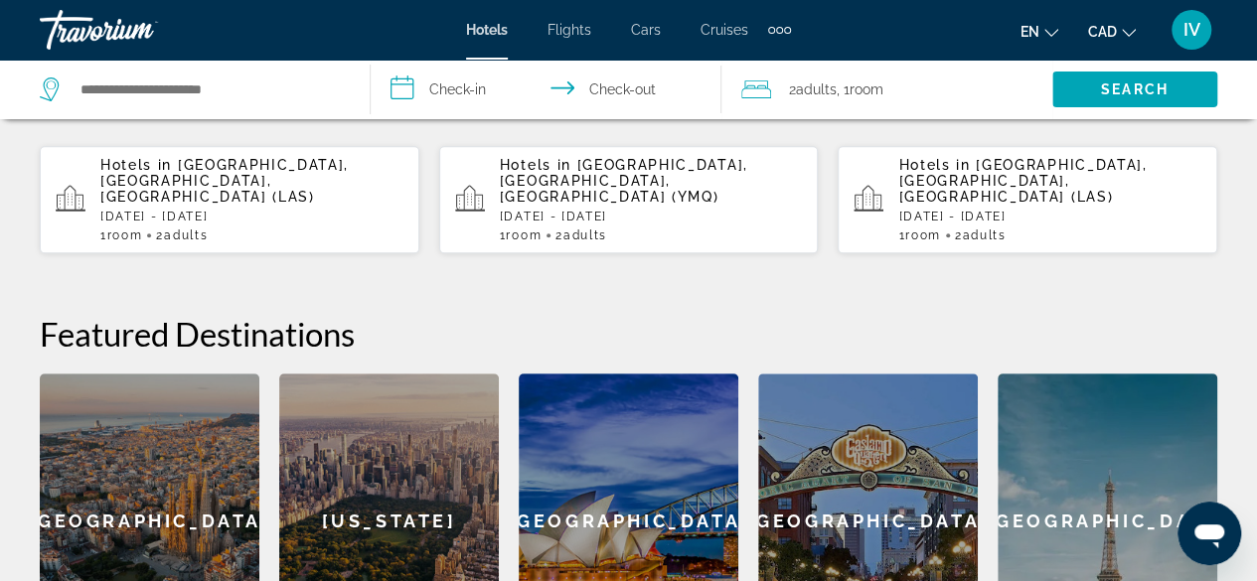
scroll to position [99, 0]
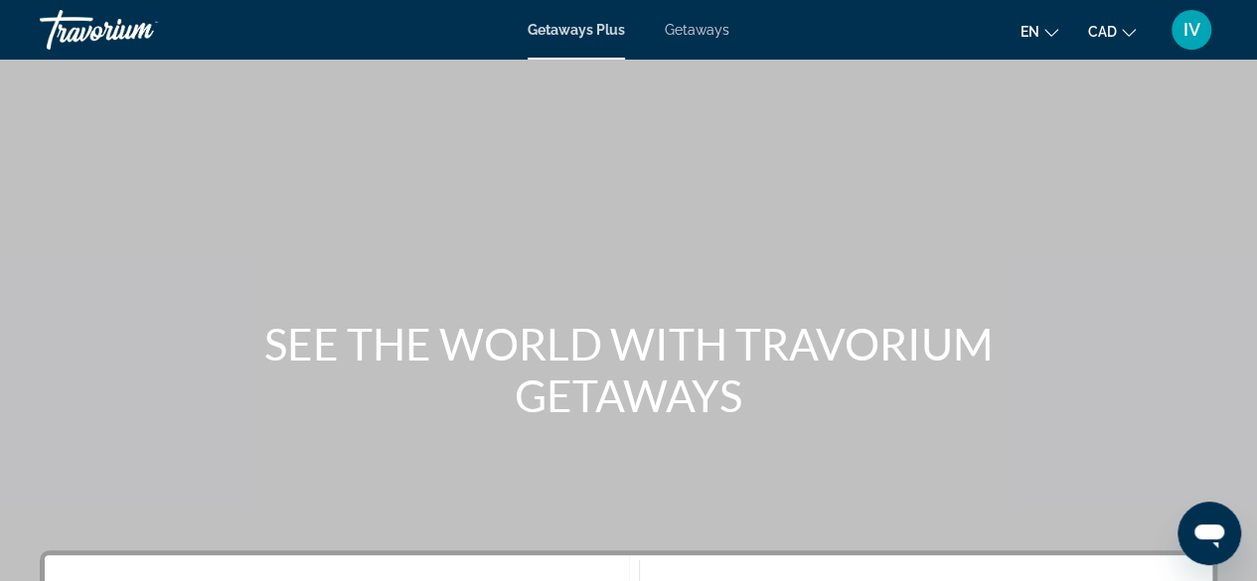
click at [677, 37] on span "Getaways" at bounding box center [697, 30] width 65 height 16
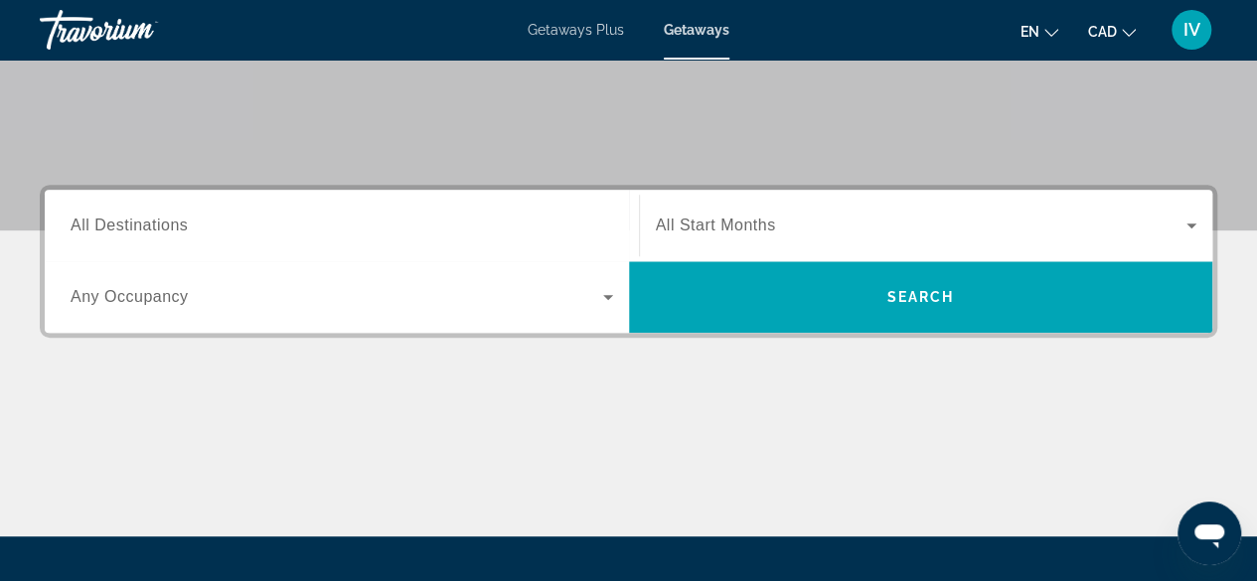
scroll to position [397, 0]
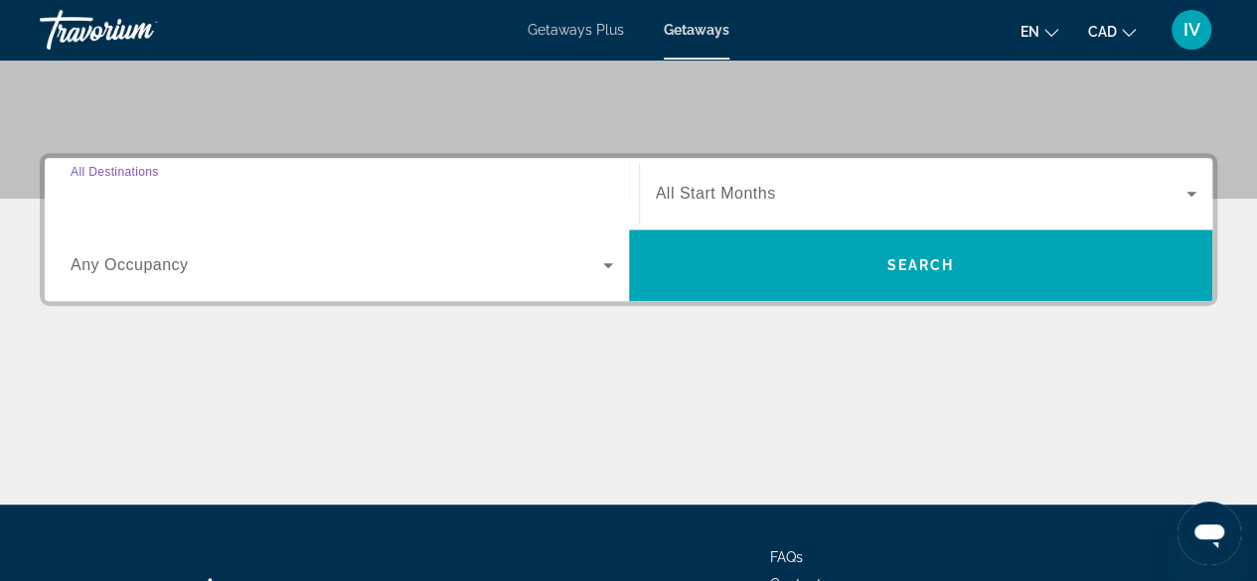
click at [364, 183] on input "Destination All Destinations" at bounding box center [342, 195] width 542 height 24
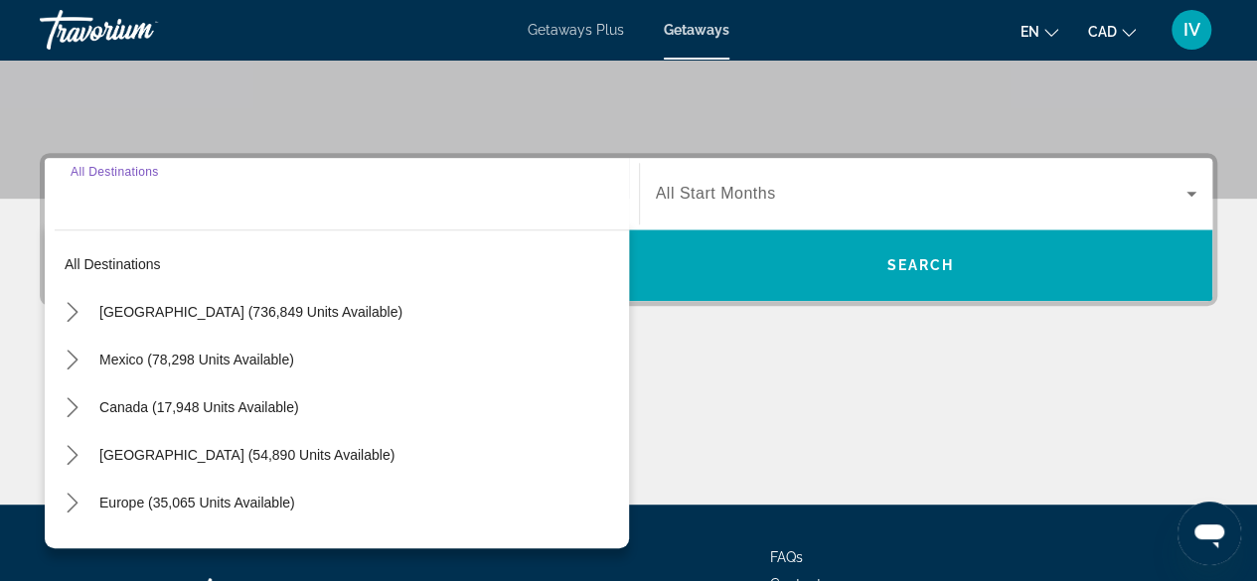
scroll to position [485, 0]
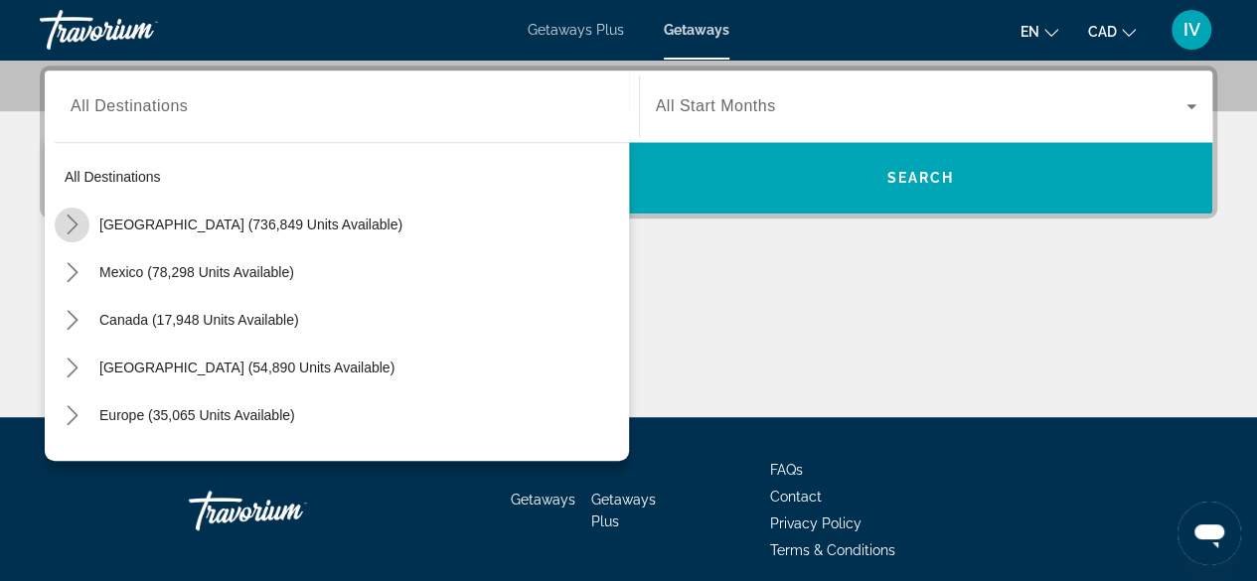
click at [78, 218] on icon "Toggle United States (736,849 units available) submenu" at bounding box center [73, 225] width 20 height 20
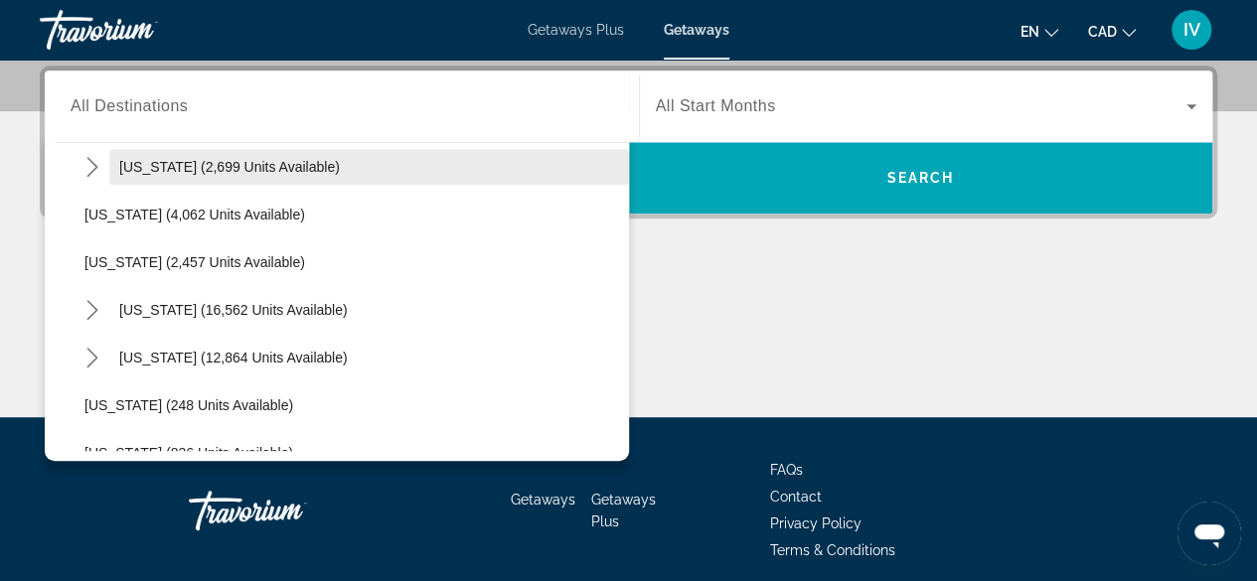
scroll to position [1150, 0]
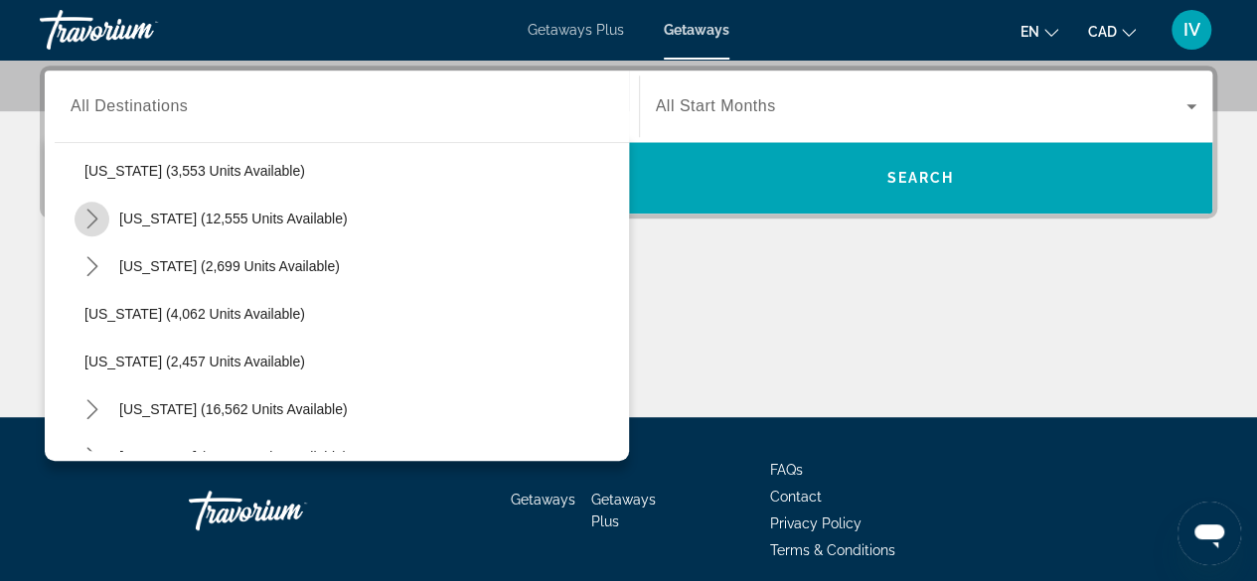
click at [88, 221] on icon "Toggle Nevada (12,555 units available) submenu" at bounding box center [92, 219] width 20 height 20
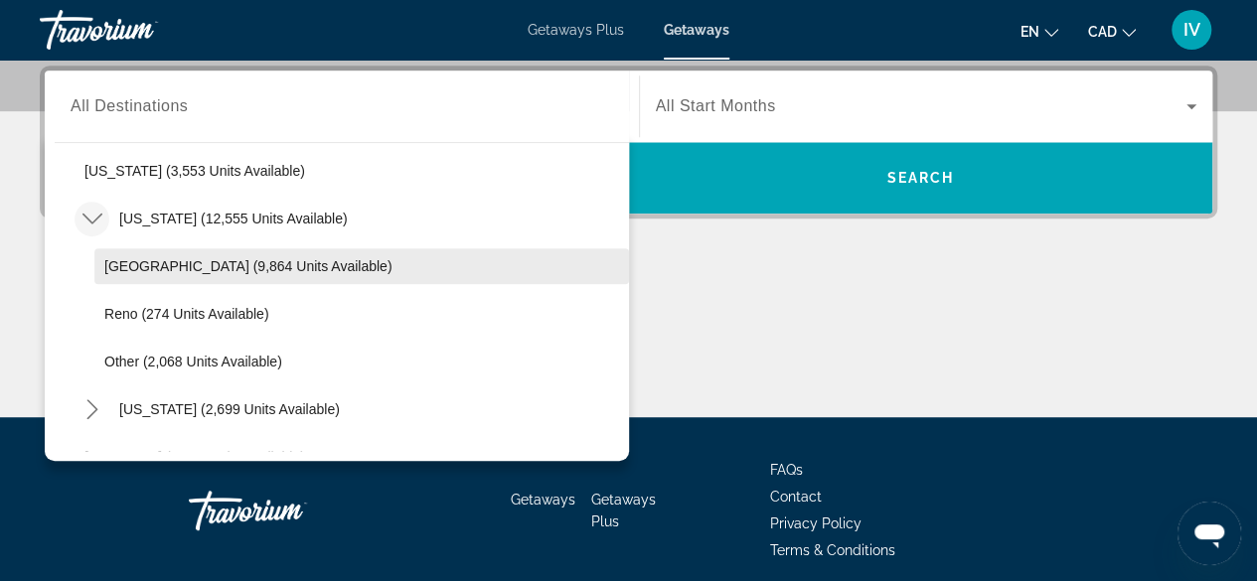
click at [137, 268] on span "Las Vegas (9,864 units available)" at bounding box center [247, 266] width 287 height 16
type input "**********"
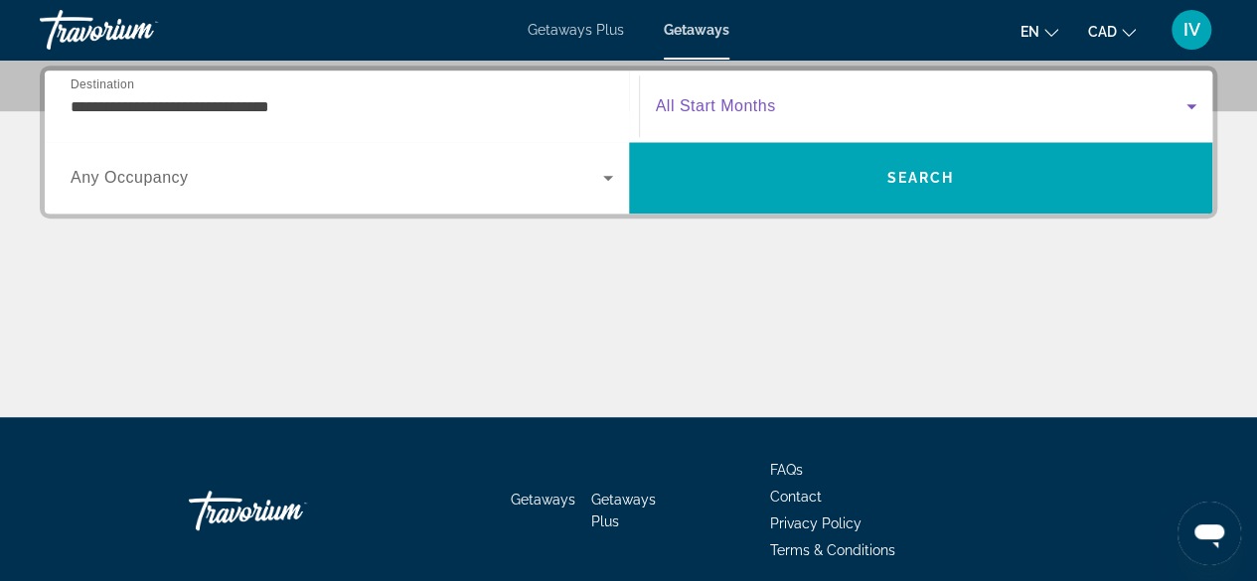
click at [1188, 101] on icon "Search widget" at bounding box center [1191, 106] width 24 height 24
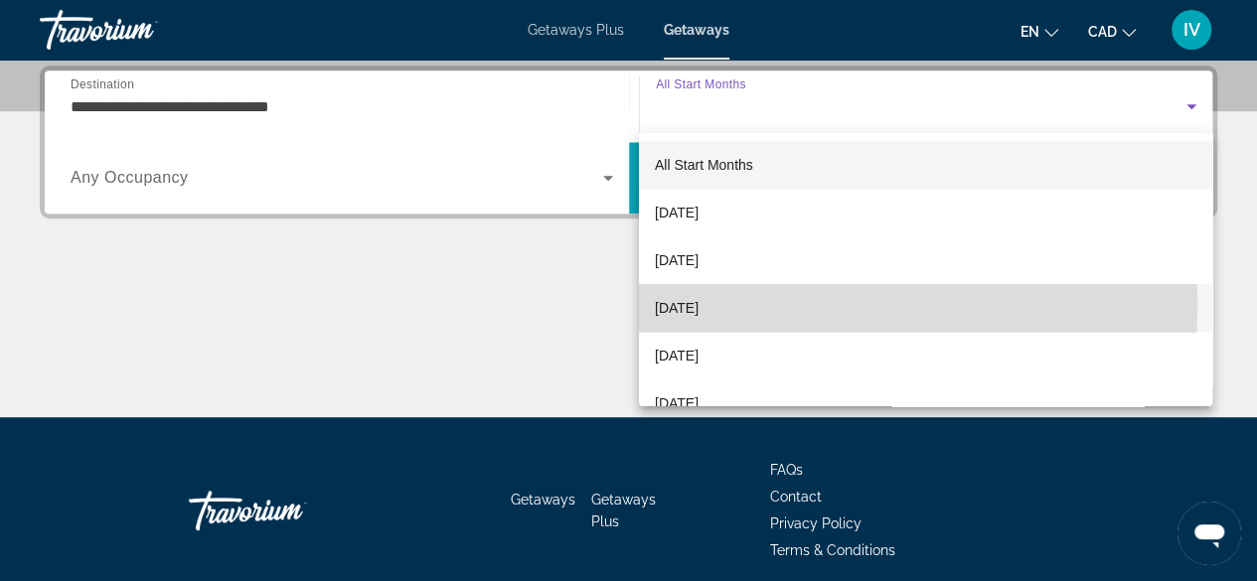
click at [663, 306] on span "December 2025" at bounding box center [677, 308] width 44 height 24
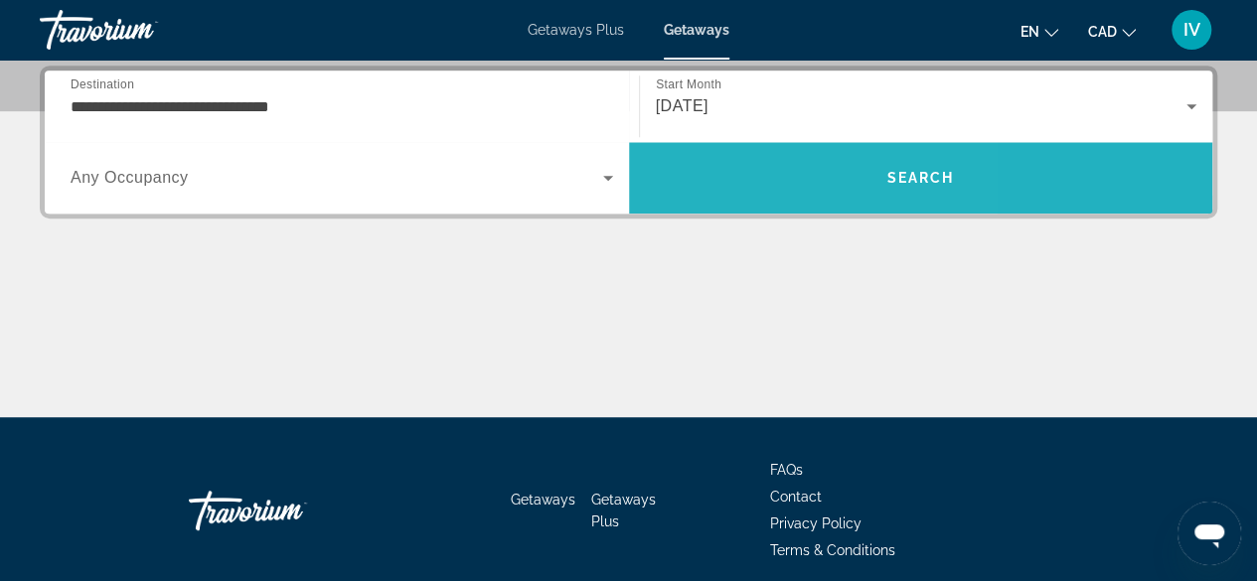
click at [726, 176] on span "Search" at bounding box center [921, 178] width 584 height 48
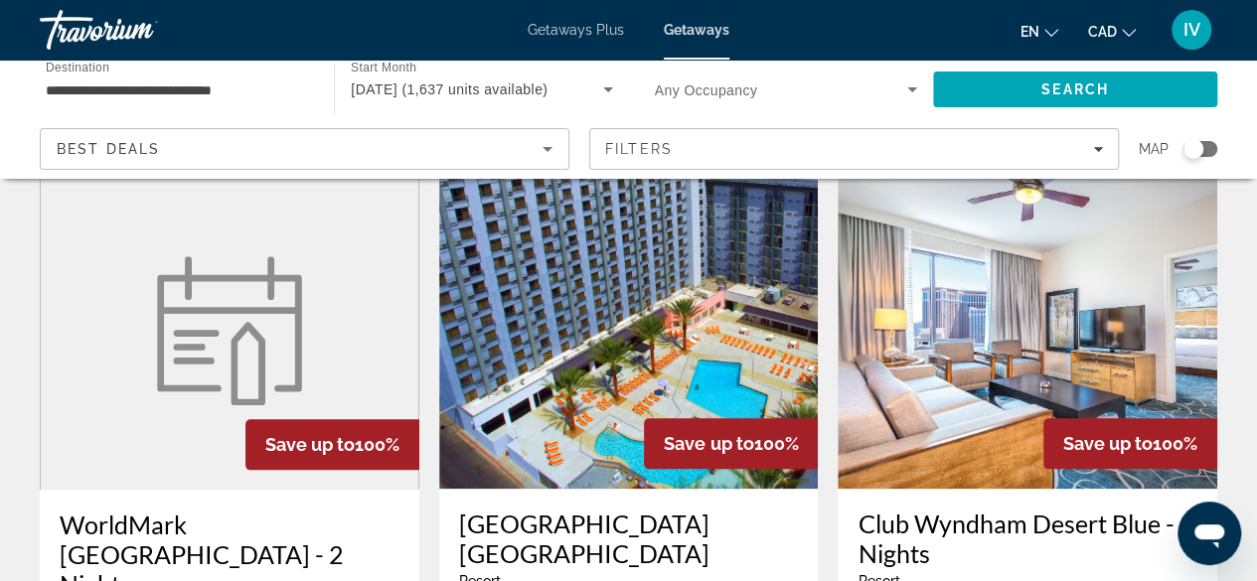
scroll to position [956, 0]
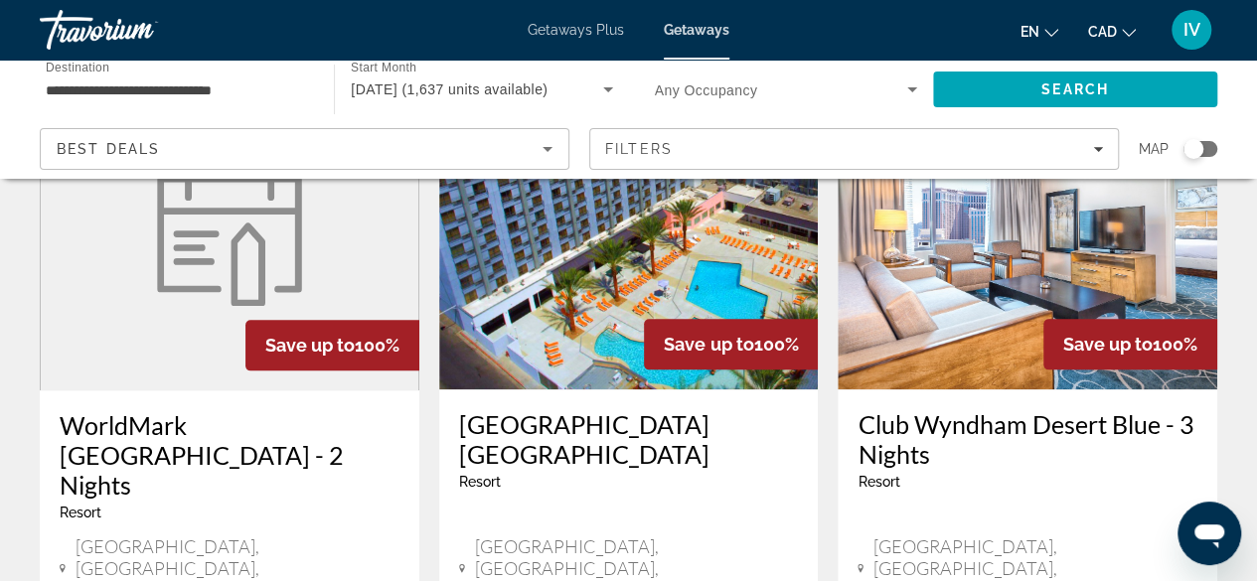
click at [1003, 409] on h3 "Club Wyndham Desert Blue - 3 Nights" at bounding box center [1027, 439] width 340 height 60
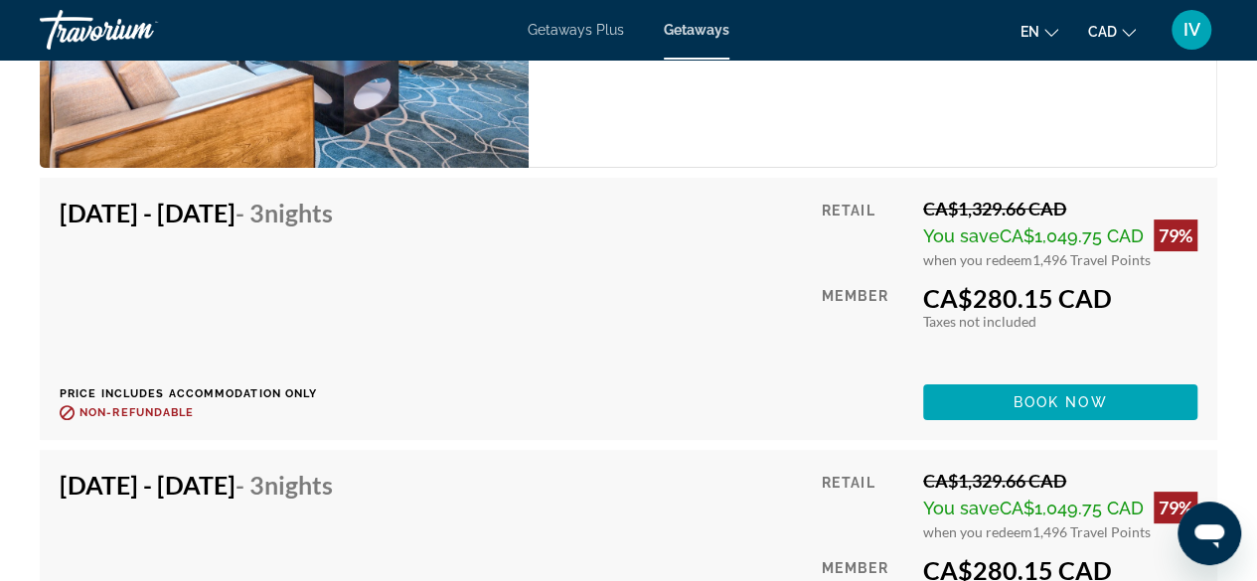
scroll to position [4194, 0]
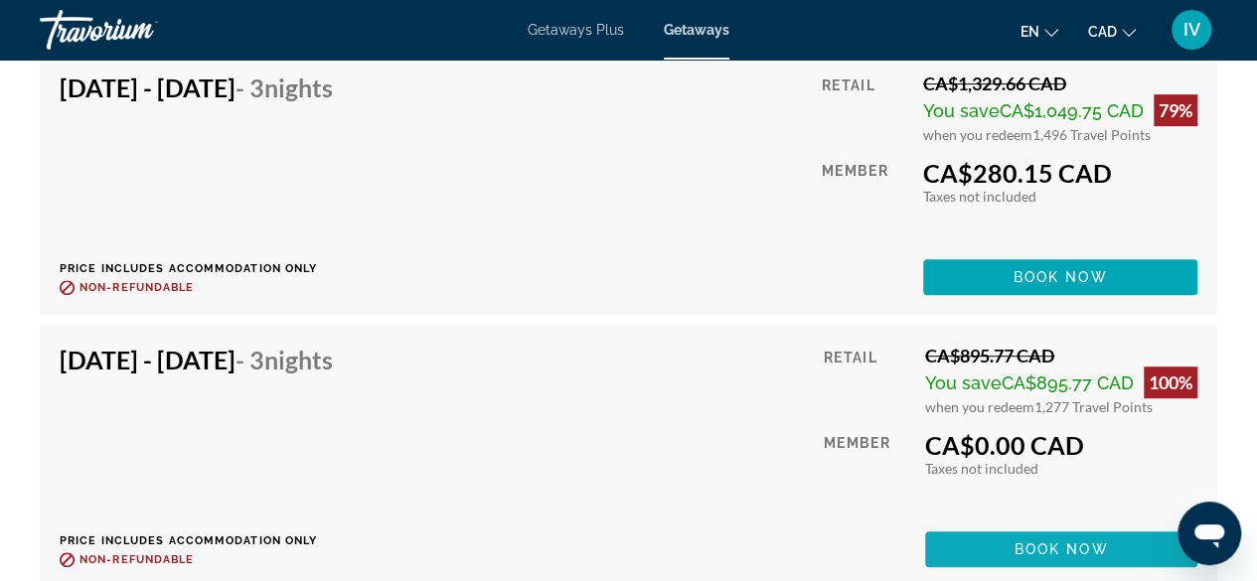
click at [1034, 537] on span "Main content" at bounding box center [1061, 549] width 272 height 48
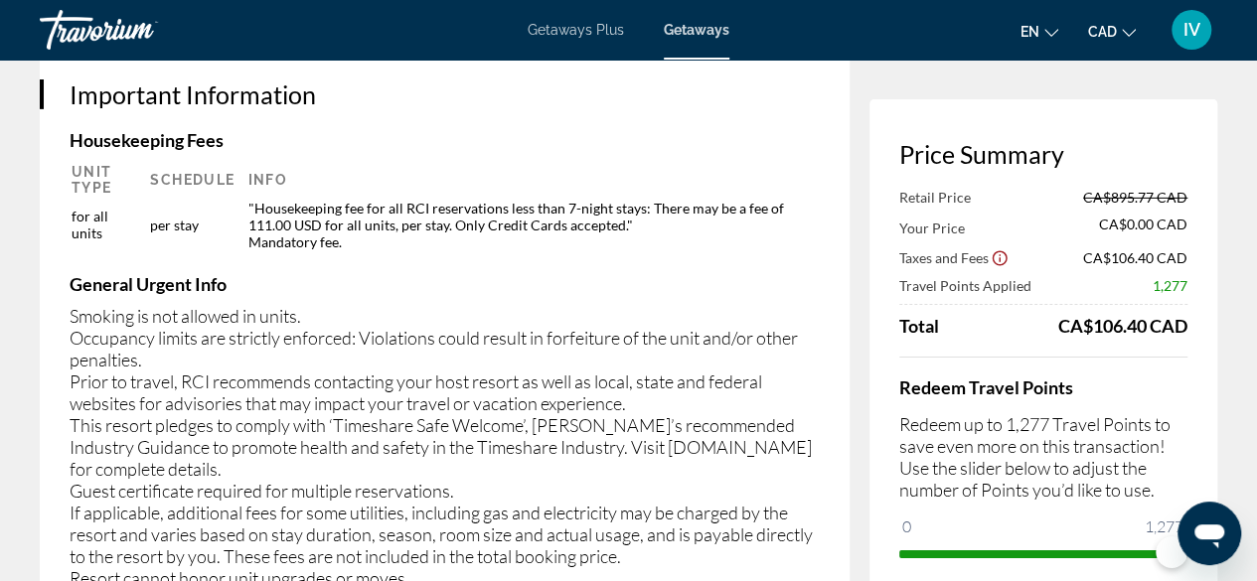
scroll to position [2682, 0]
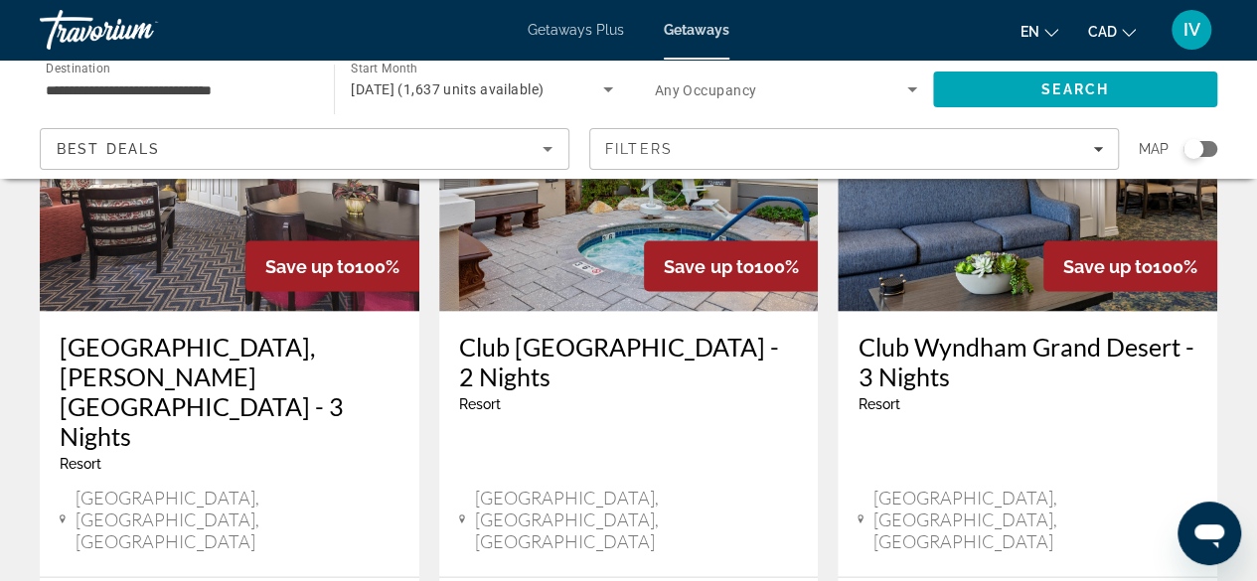
scroll to position [1788, 0]
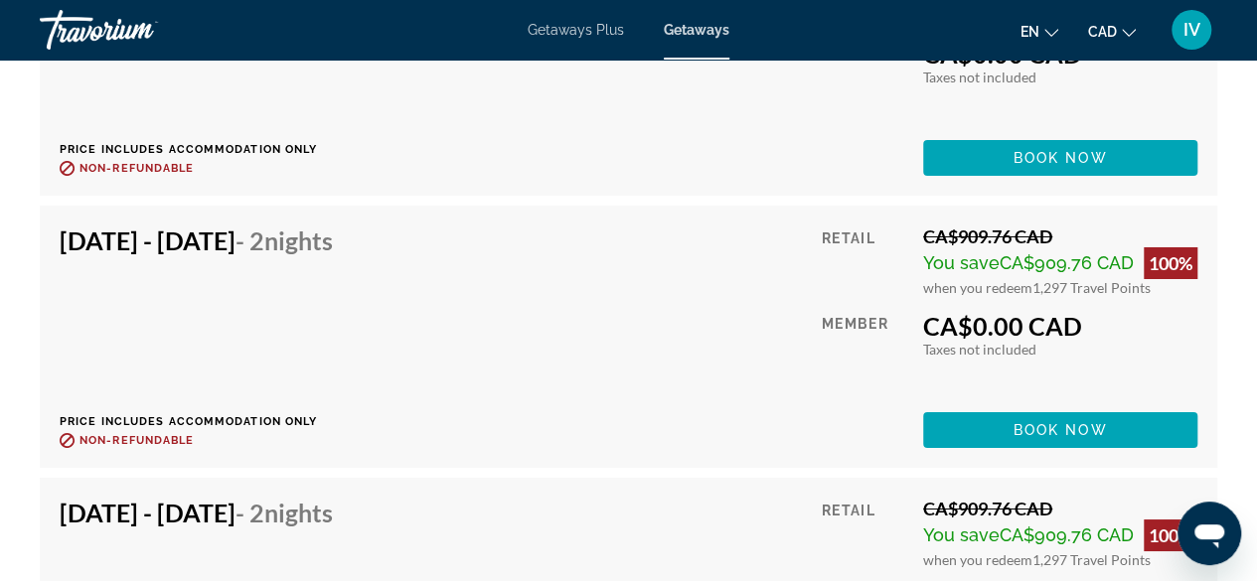
scroll to position [6991, 0]
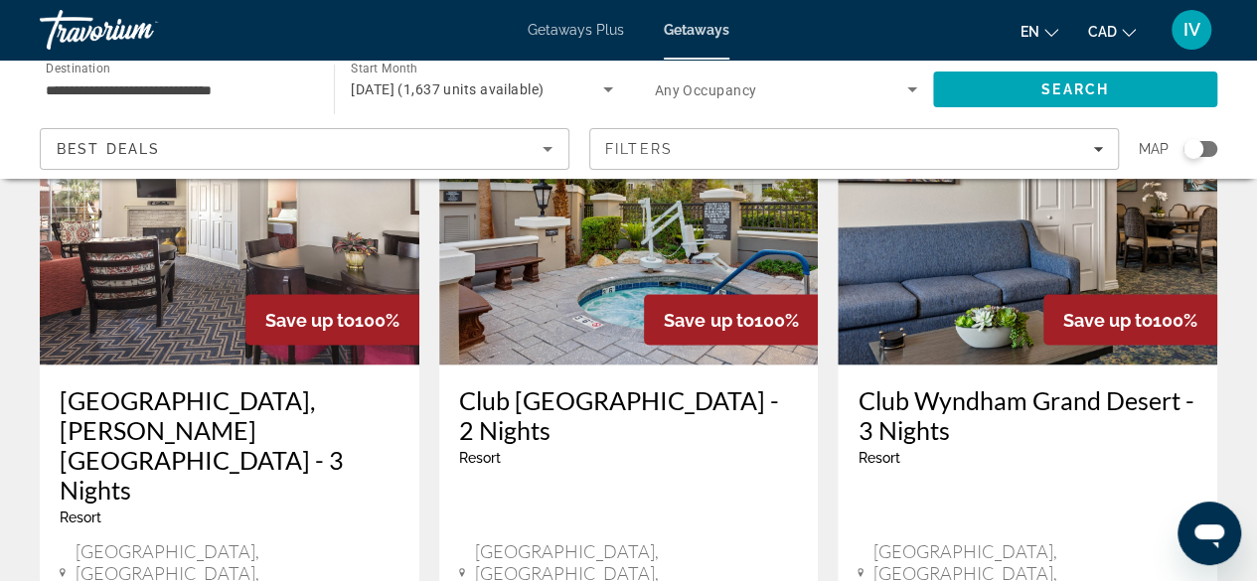
scroll to position [1788, 0]
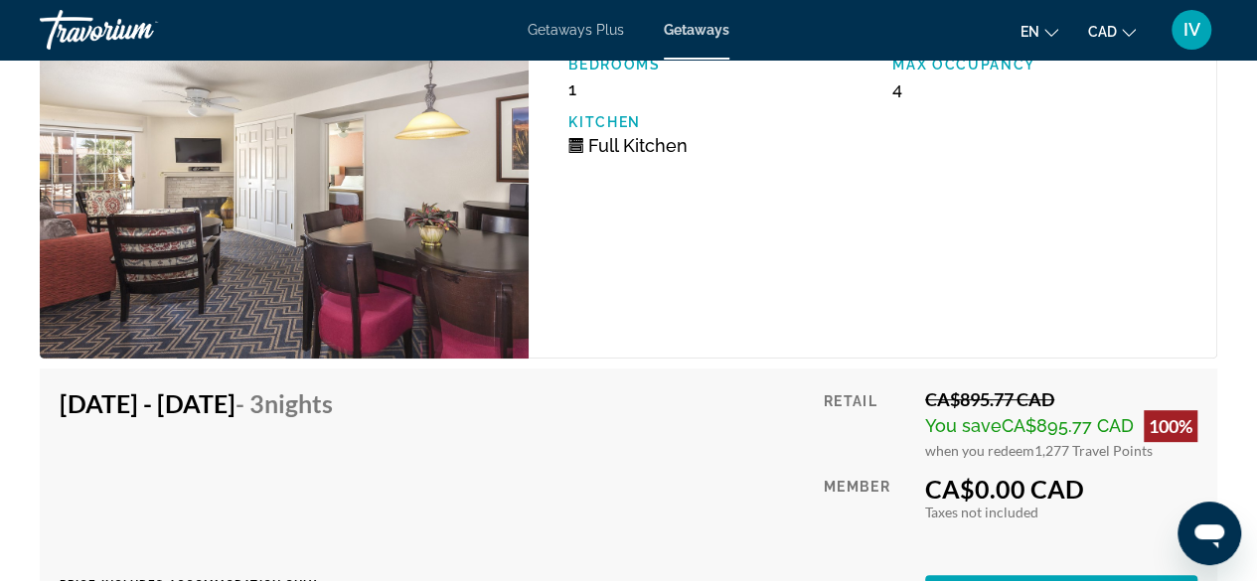
scroll to position [3675, 0]
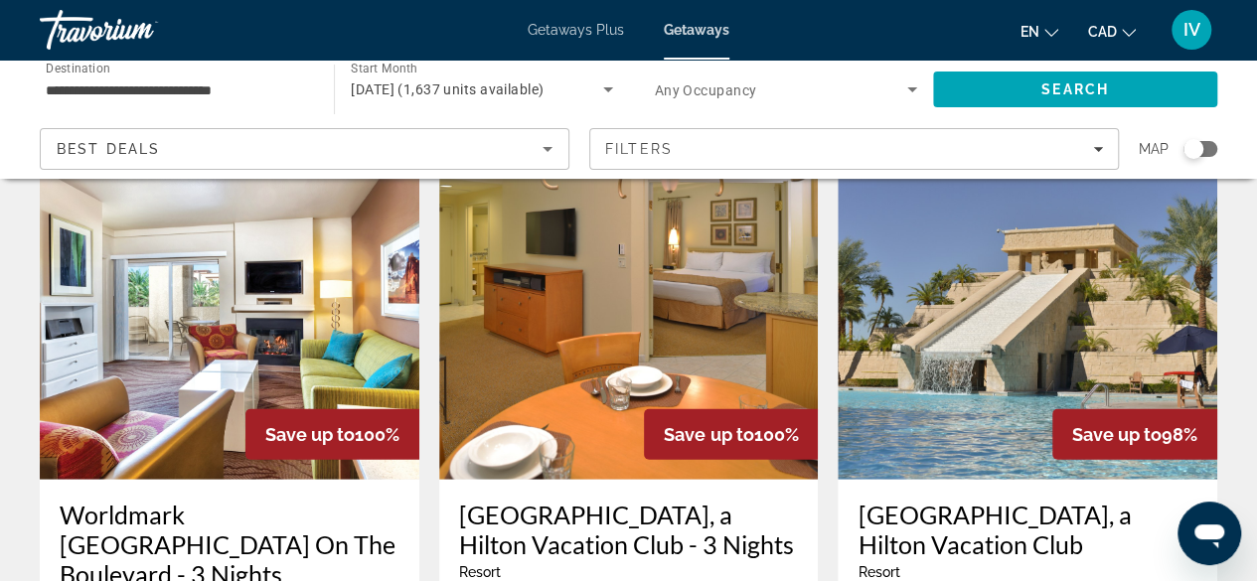
scroll to position [2483, 0]
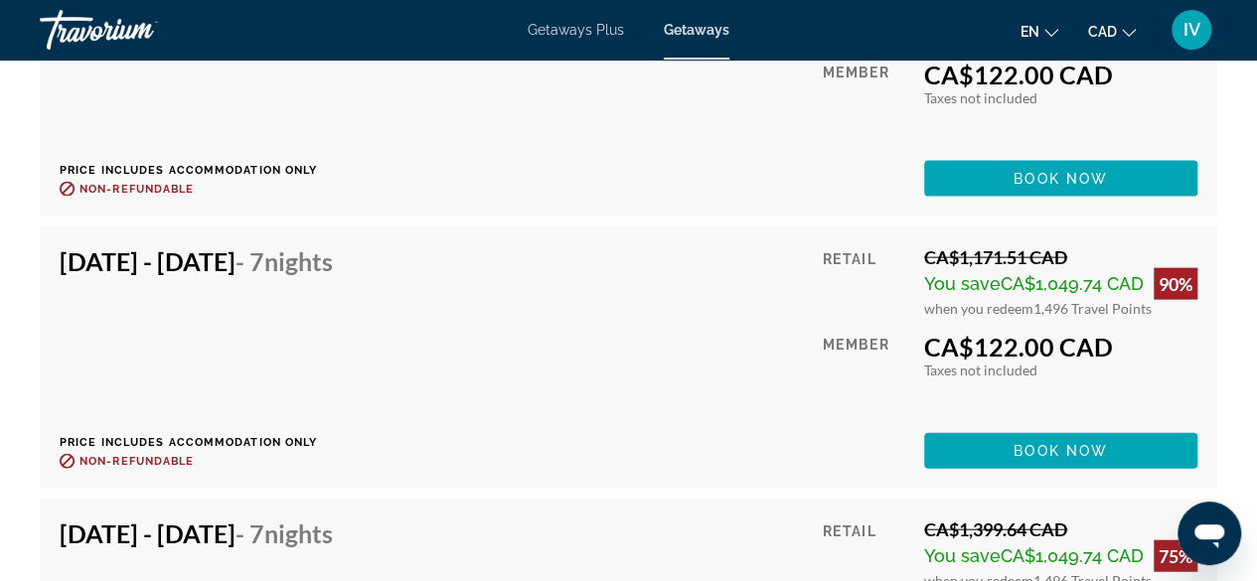
scroll to position [6158, 0]
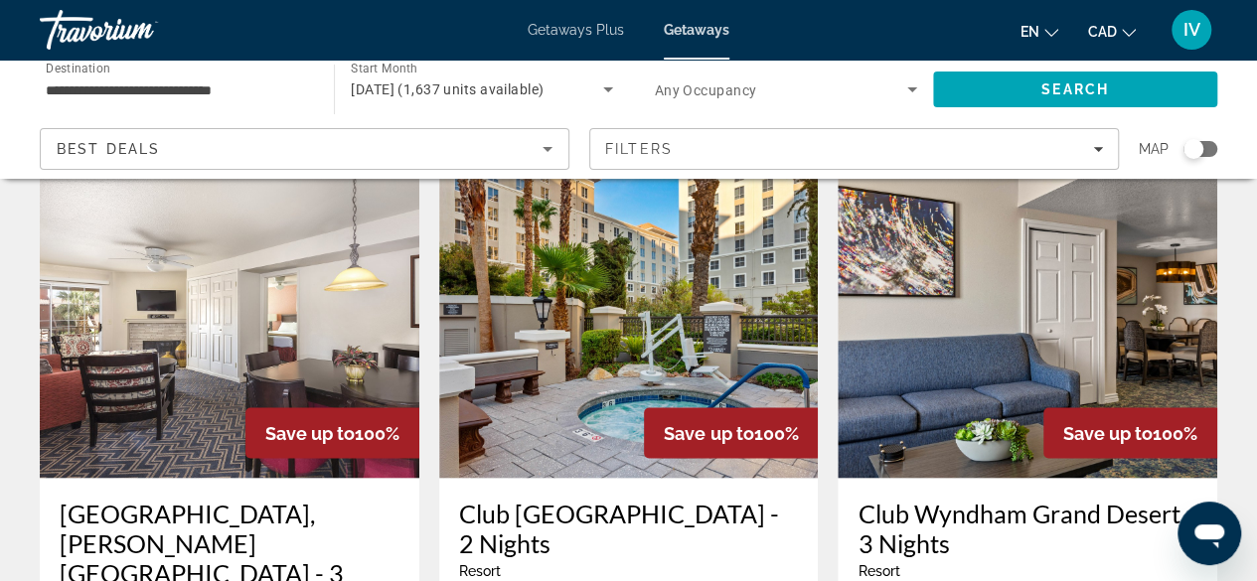
scroll to position [1689, 0]
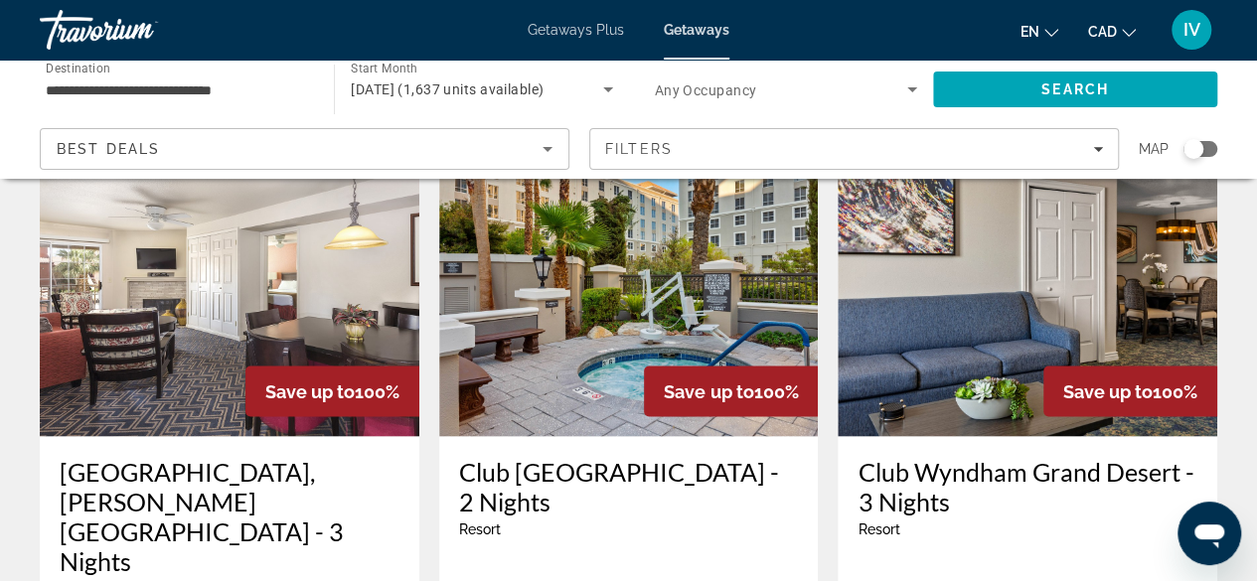
click at [920, 456] on h3 "Club Wyndham Grand Desert - 3 Nights" at bounding box center [1027, 486] width 340 height 60
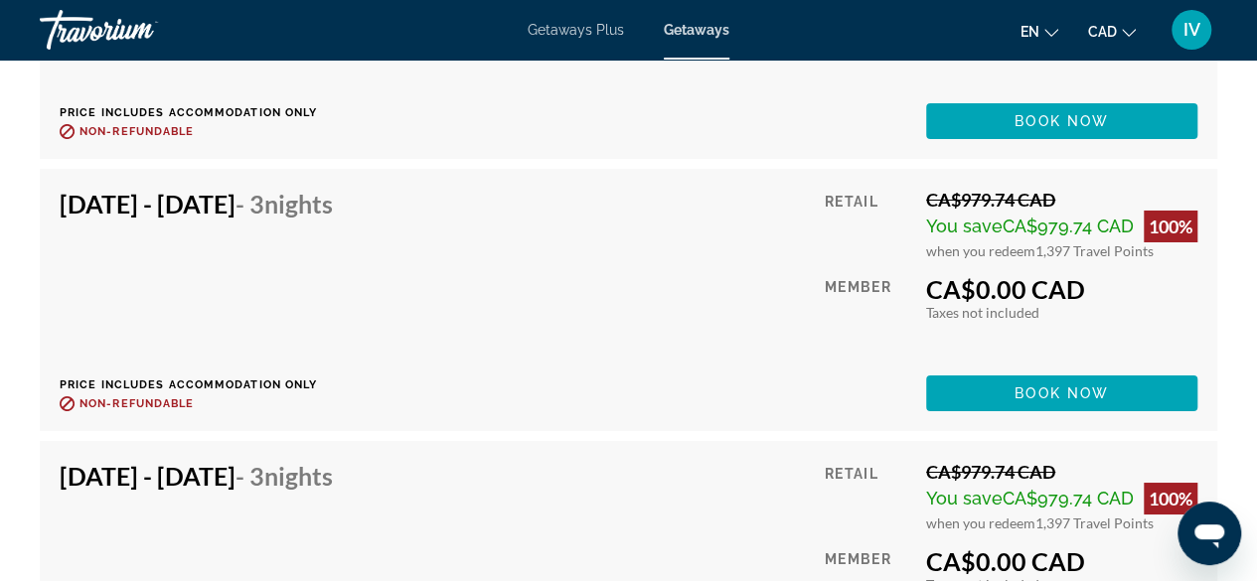
scroll to position [7152, 0]
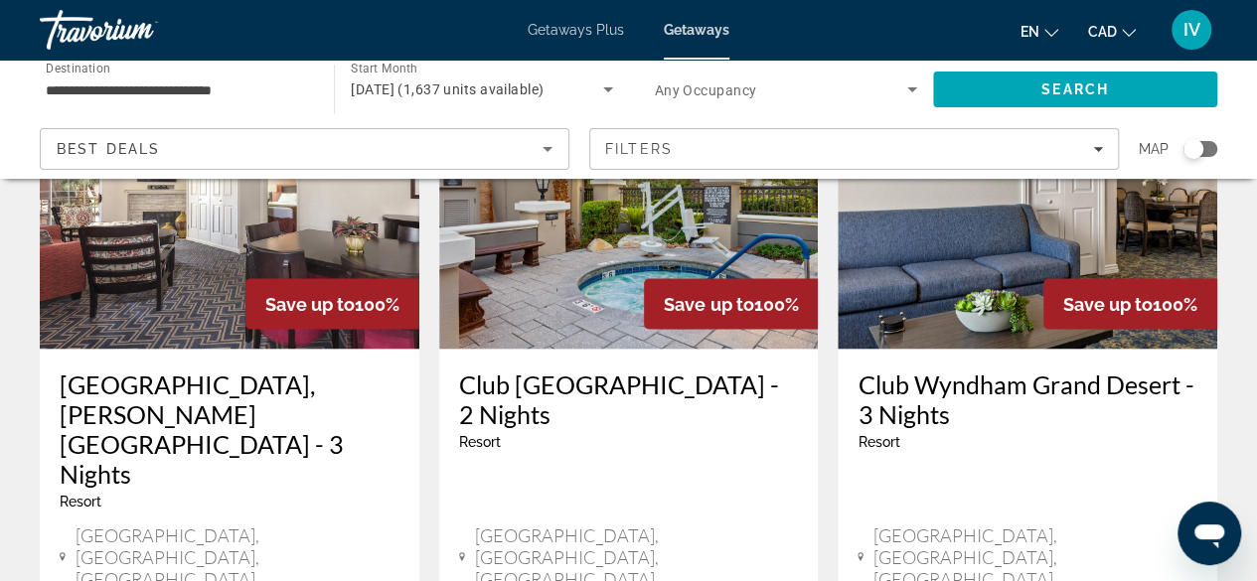
scroll to position [1887, 0]
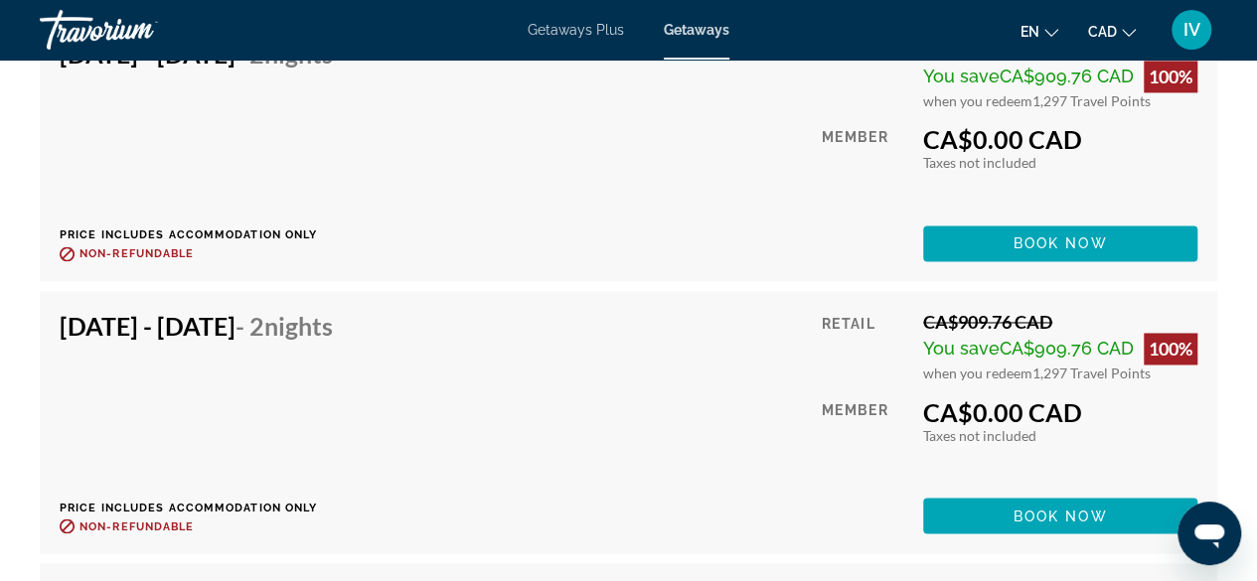
scroll to position [9436, 0]
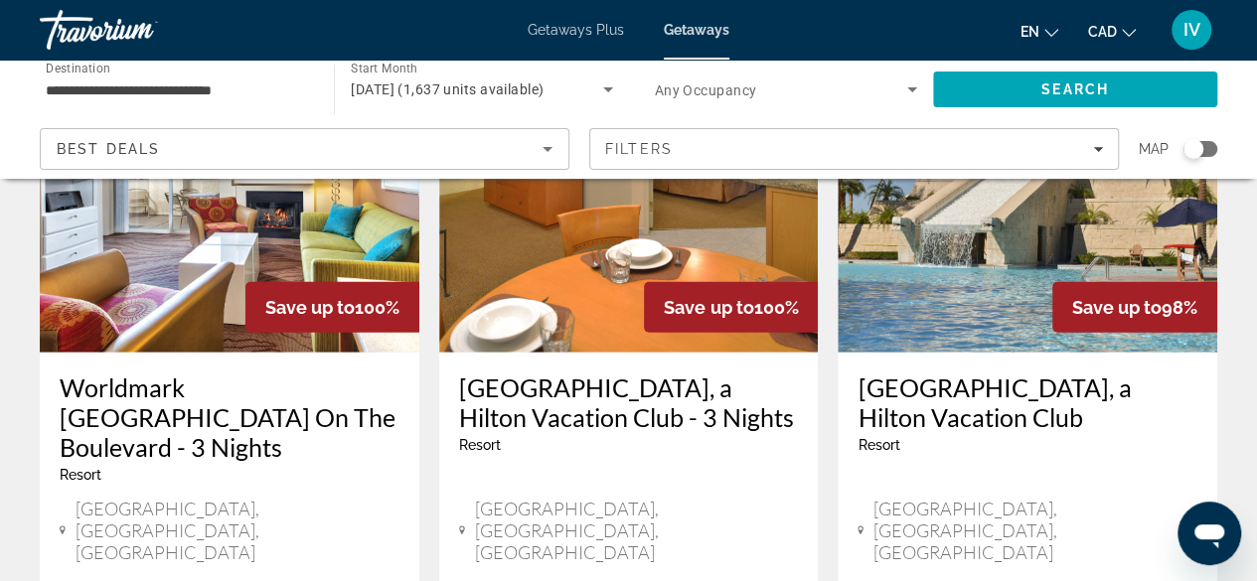
scroll to position [2583, 0]
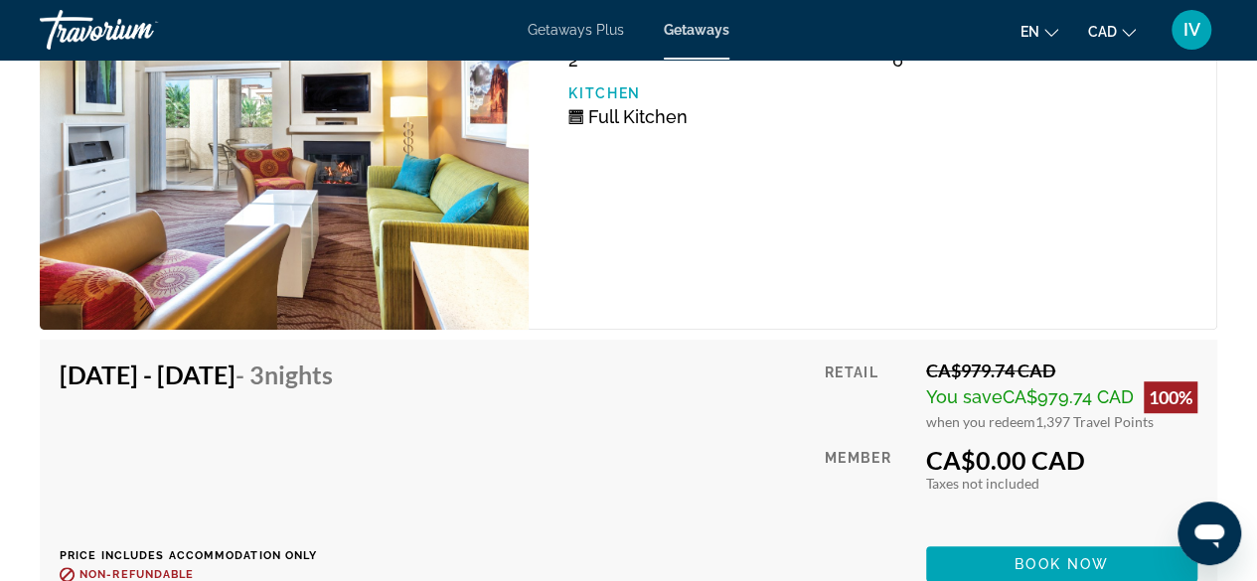
scroll to position [3973, 0]
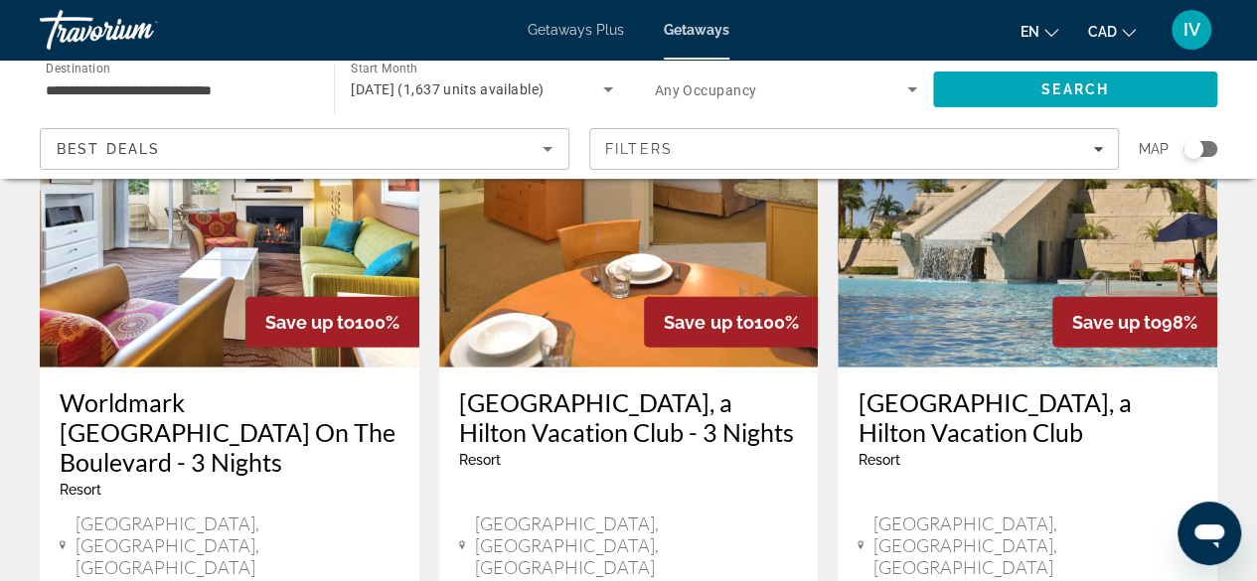
scroll to position [2682, 0]
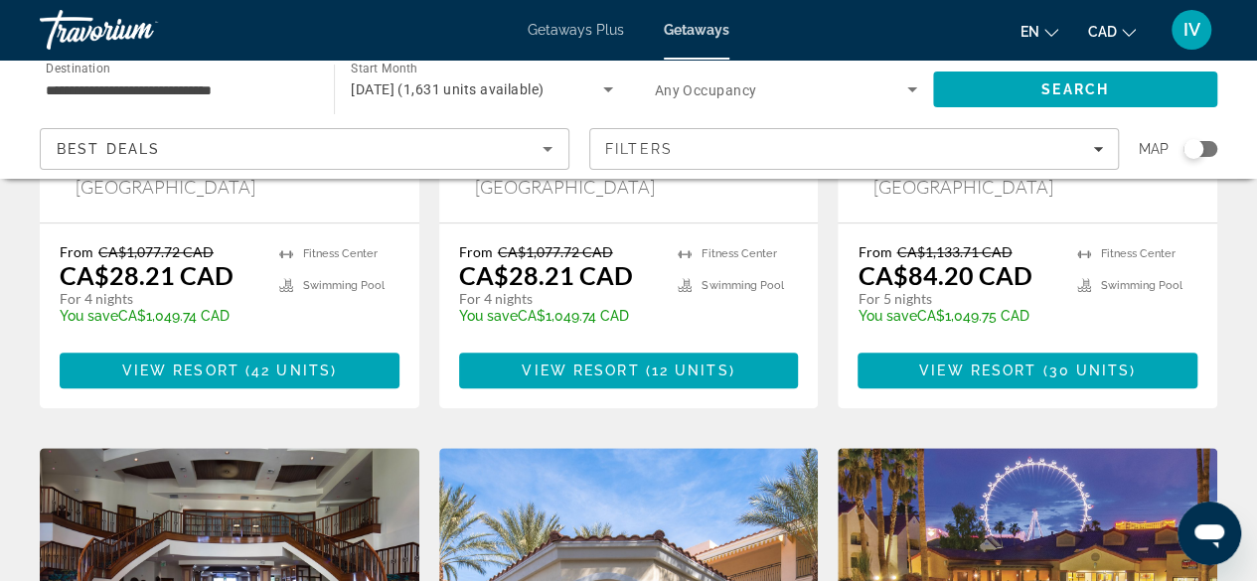
scroll to position [596, 0]
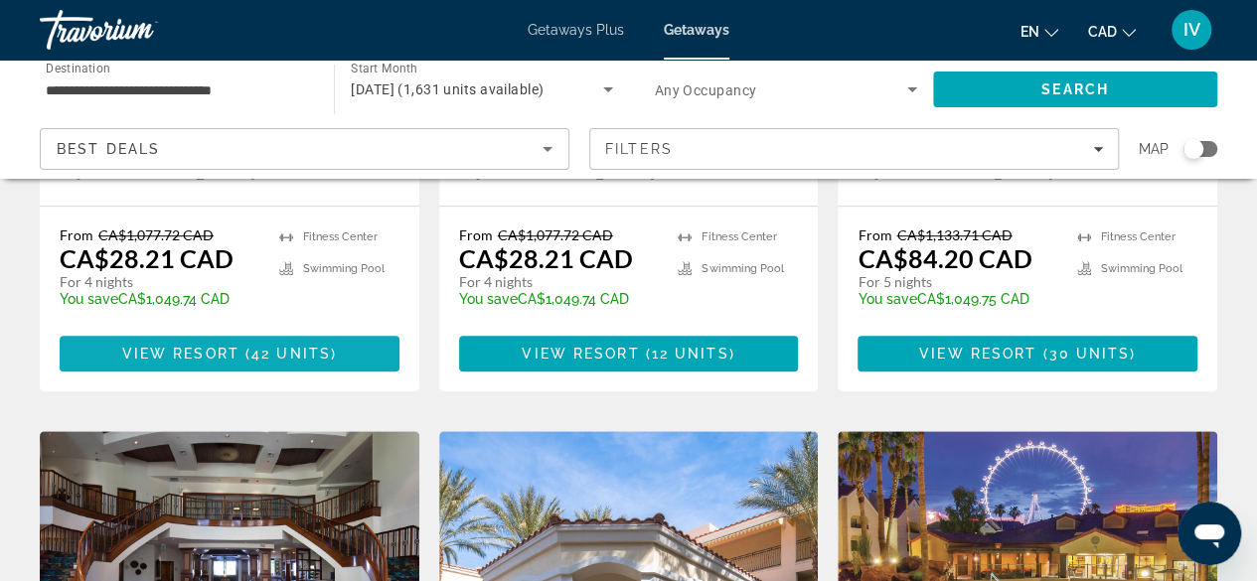
click at [221, 346] on span "View Resort" at bounding box center [180, 354] width 117 height 16
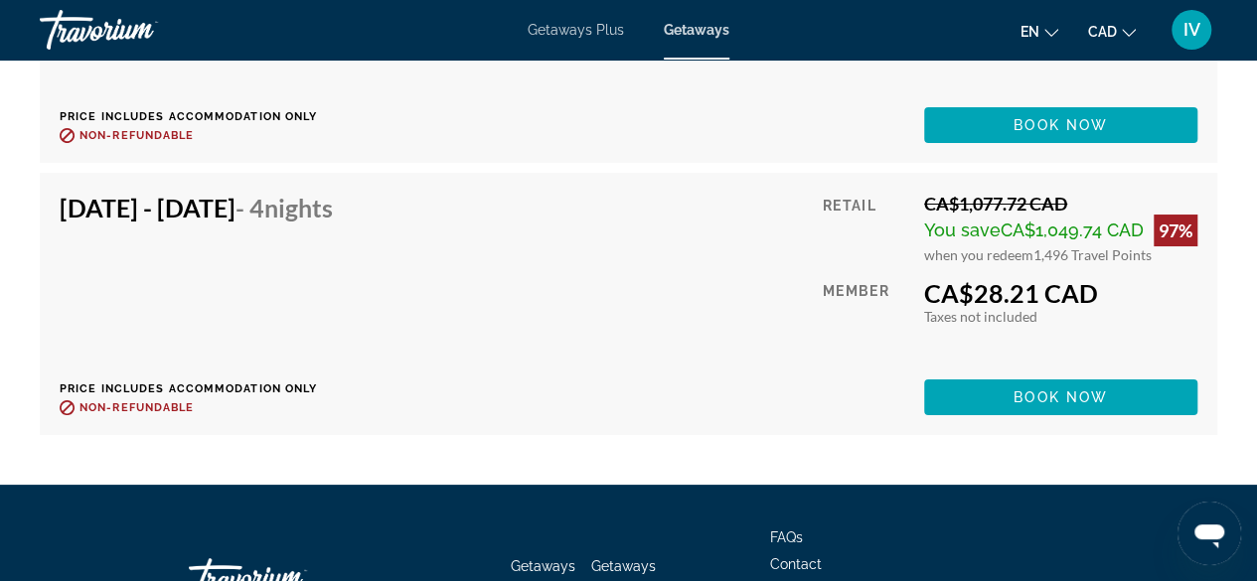
scroll to position [7626, 0]
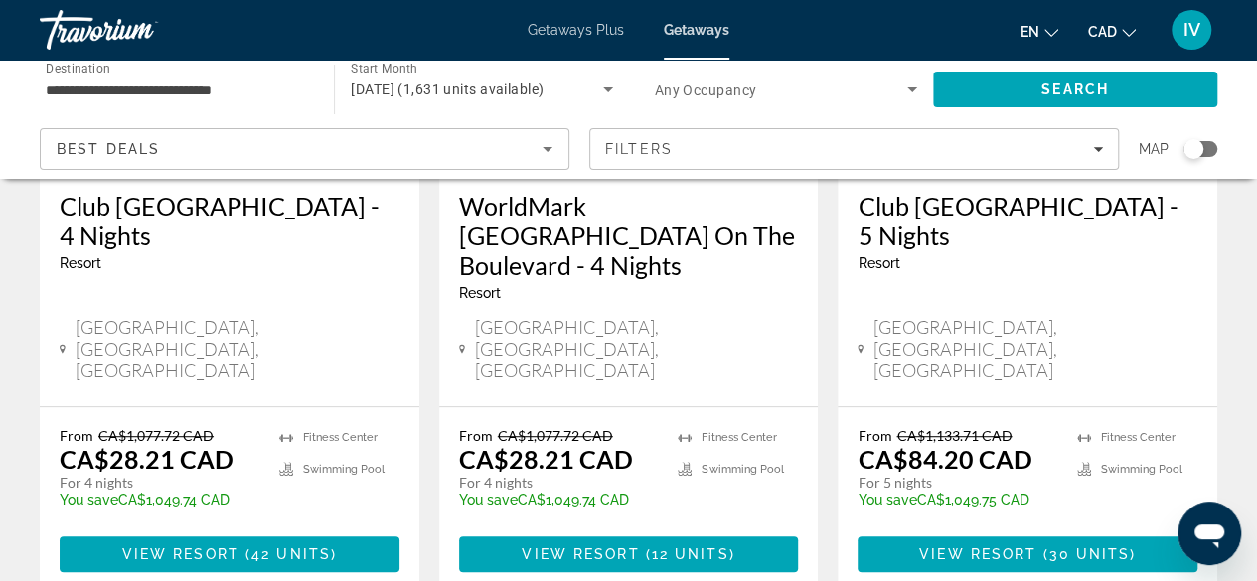
scroll to position [397, 0]
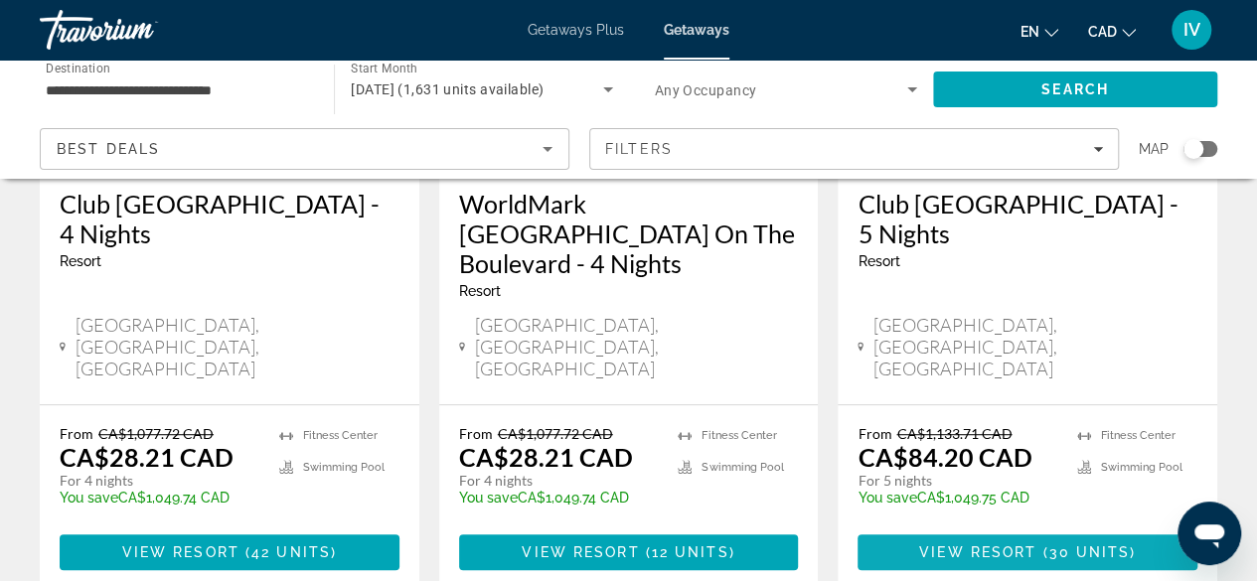
click at [968, 544] on span "View Resort" at bounding box center [977, 552] width 117 height 16
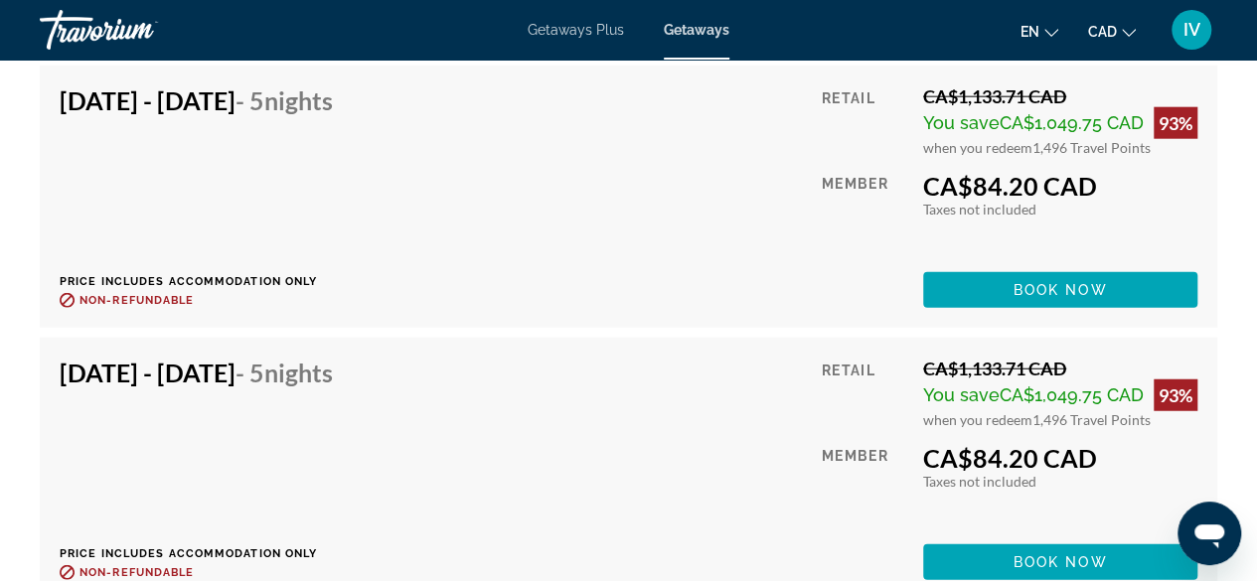
scroll to position [5997, 0]
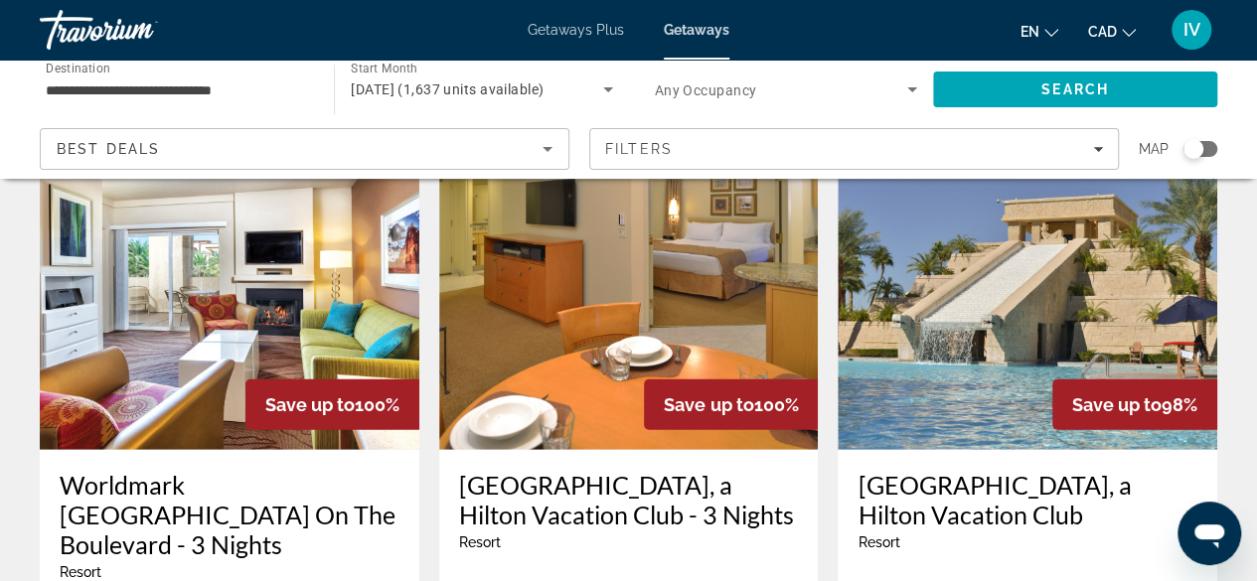
scroll to position [2809, 0]
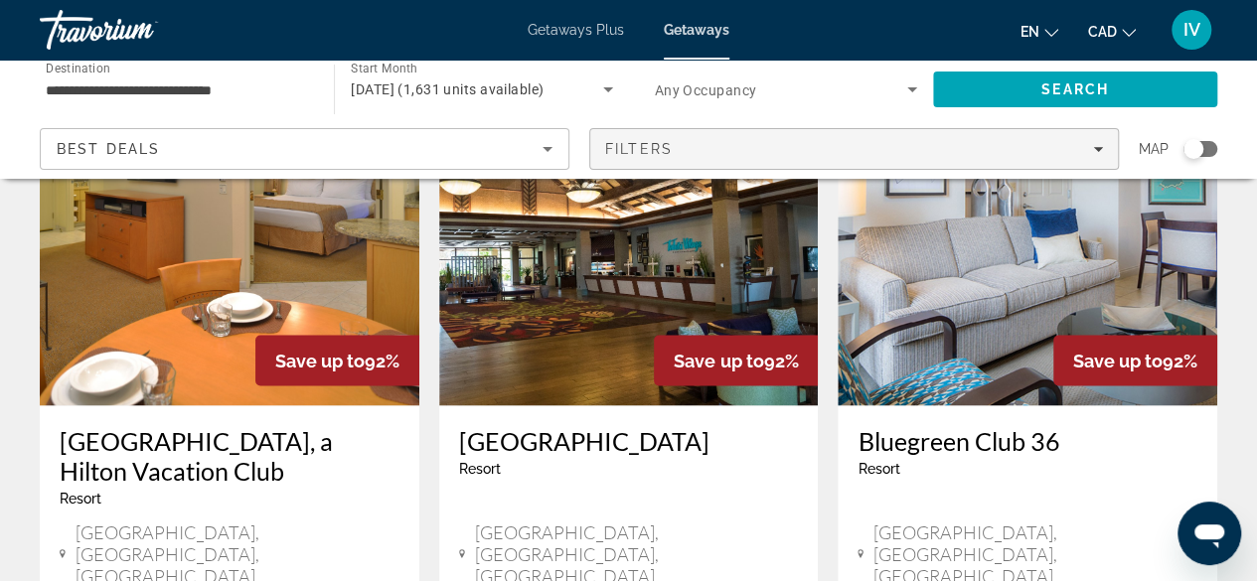
scroll to position [1788, 0]
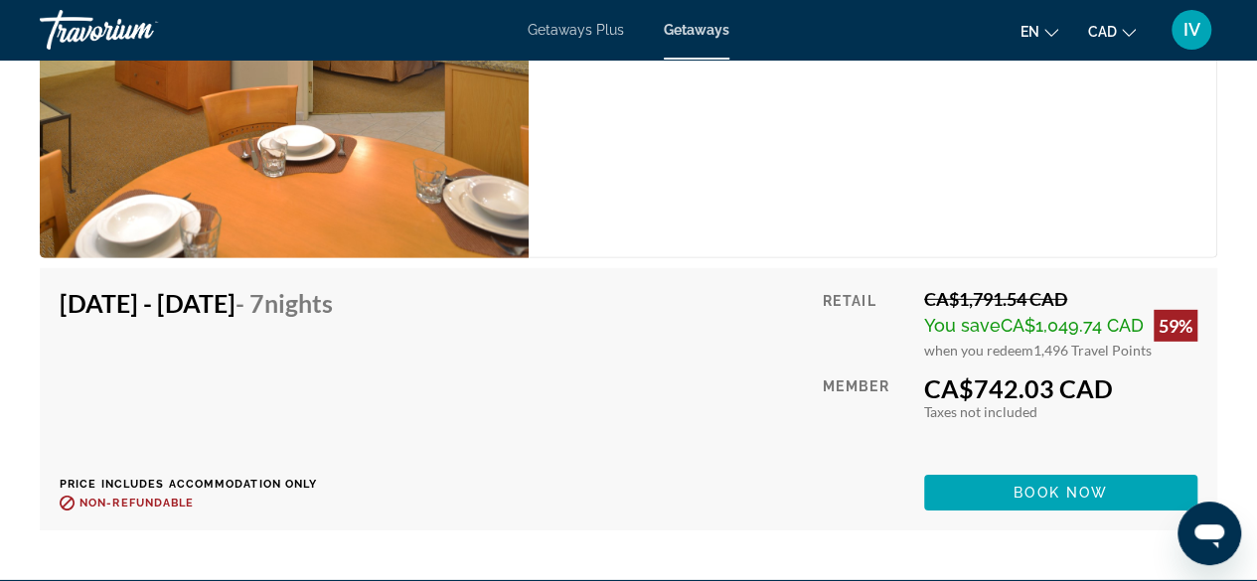
scroll to position [6456, 0]
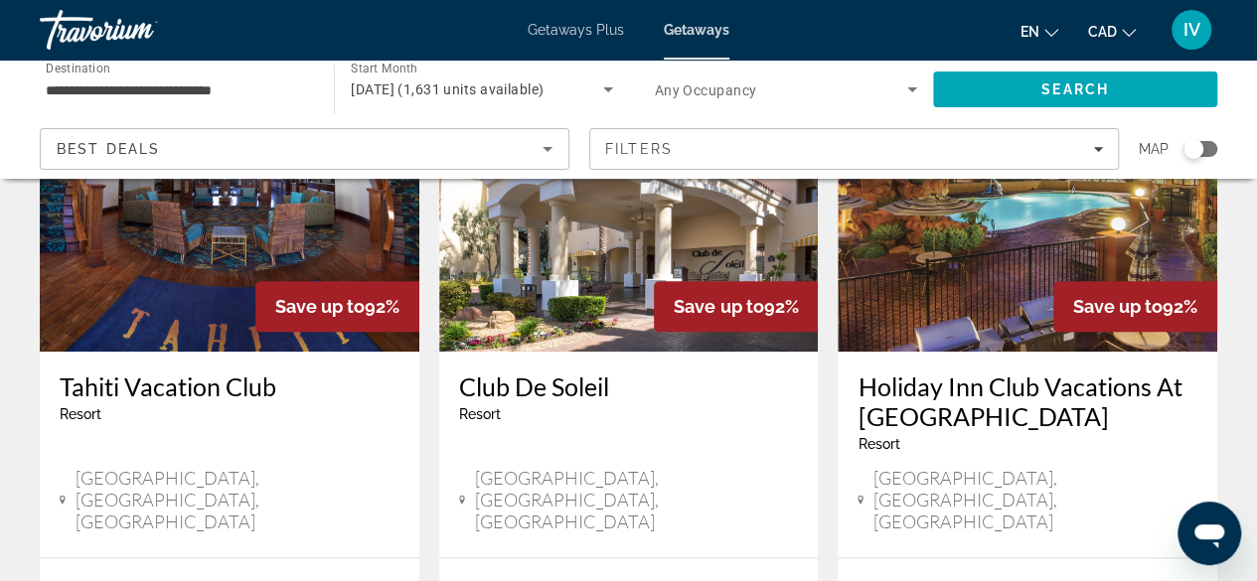
scroll to position [1192, 0]
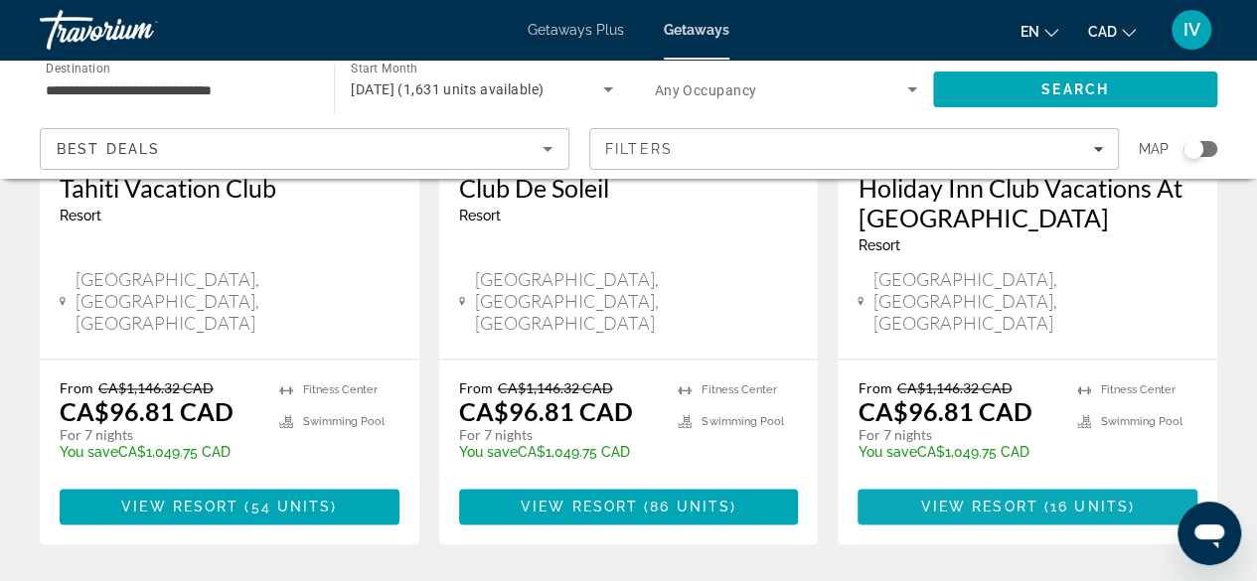
click at [987, 499] on span "View Resort" at bounding box center [979, 507] width 117 height 16
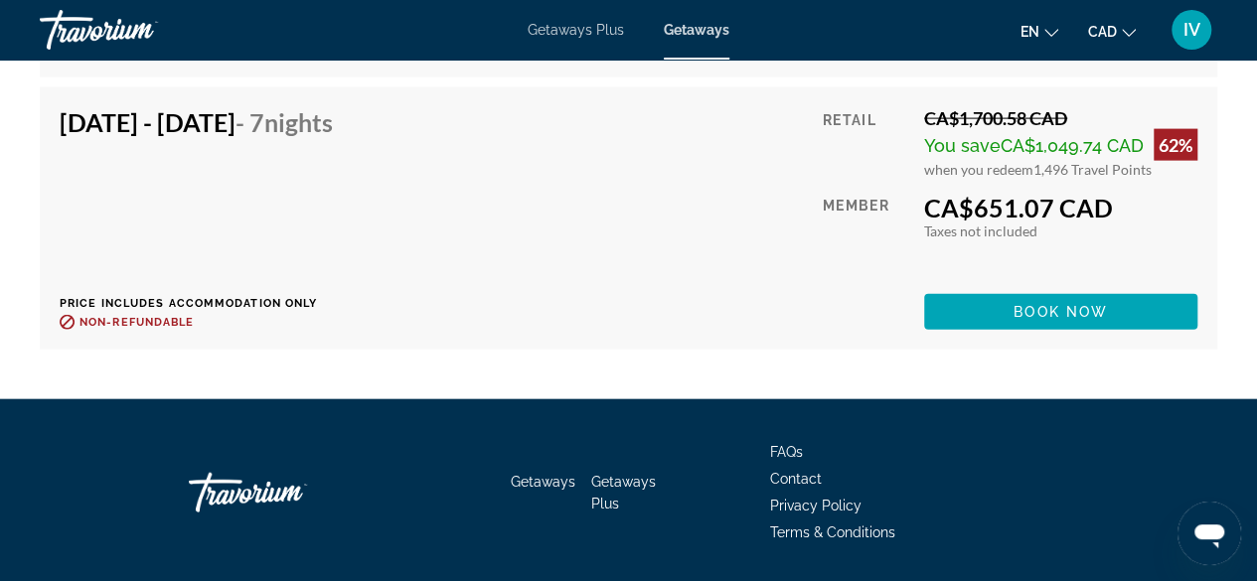
scroll to position [5960, 0]
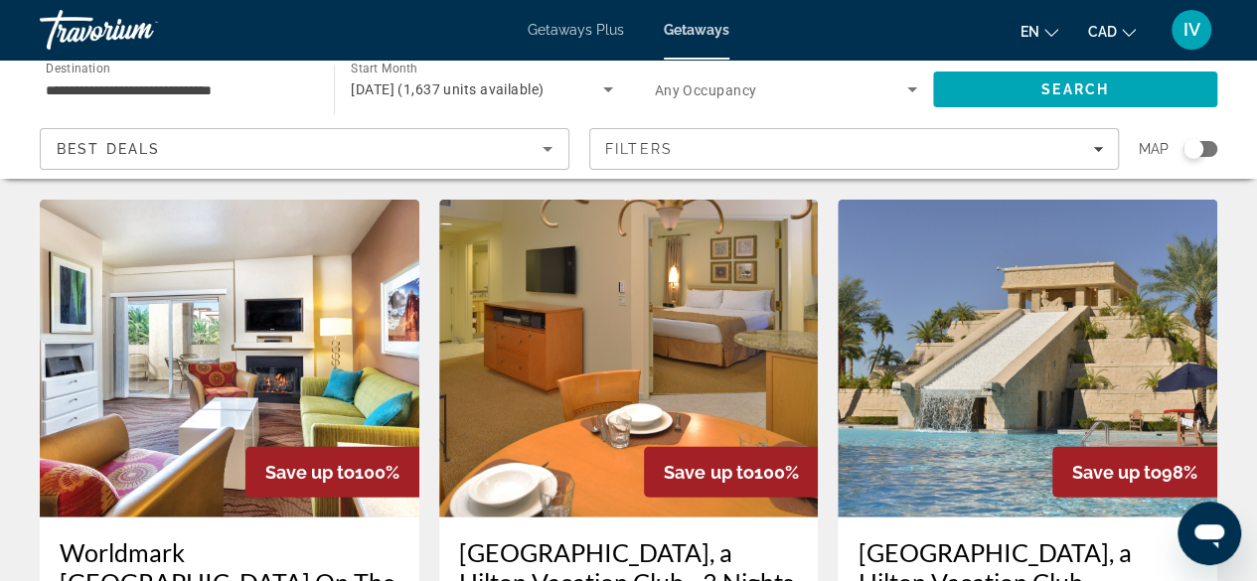
scroll to position [2682, 0]
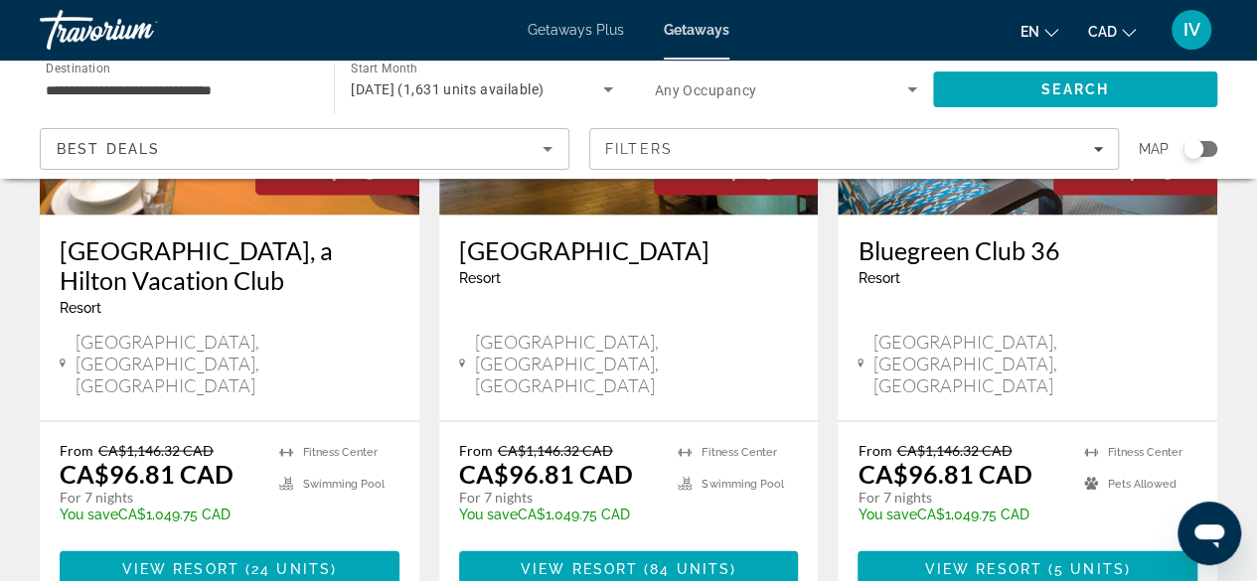
scroll to position [1887, 0]
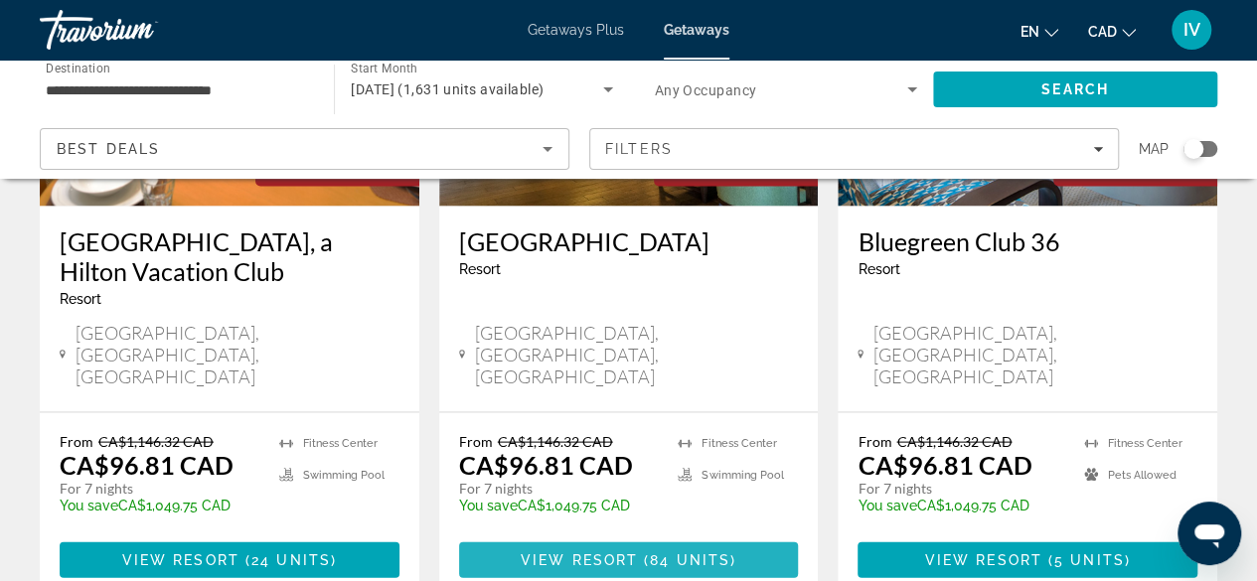
click at [605, 552] on span "View Resort" at bounding box center [578, 560] width 117 height 16
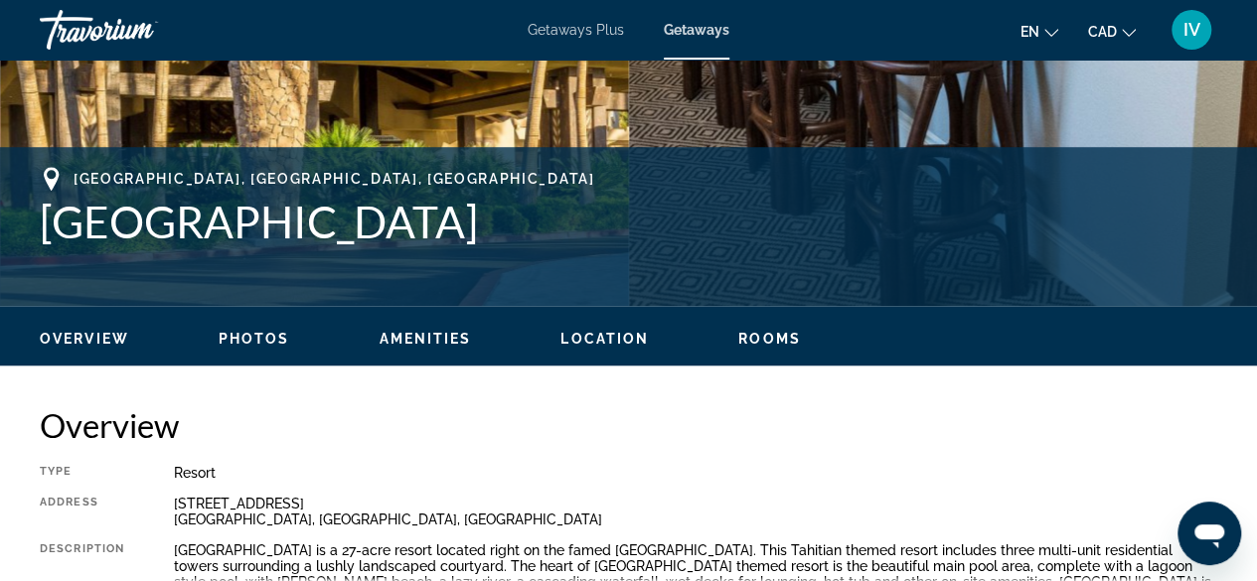
scroll to position [695, 0]
